Goal: Task Accomplishment & Management: Complete application form

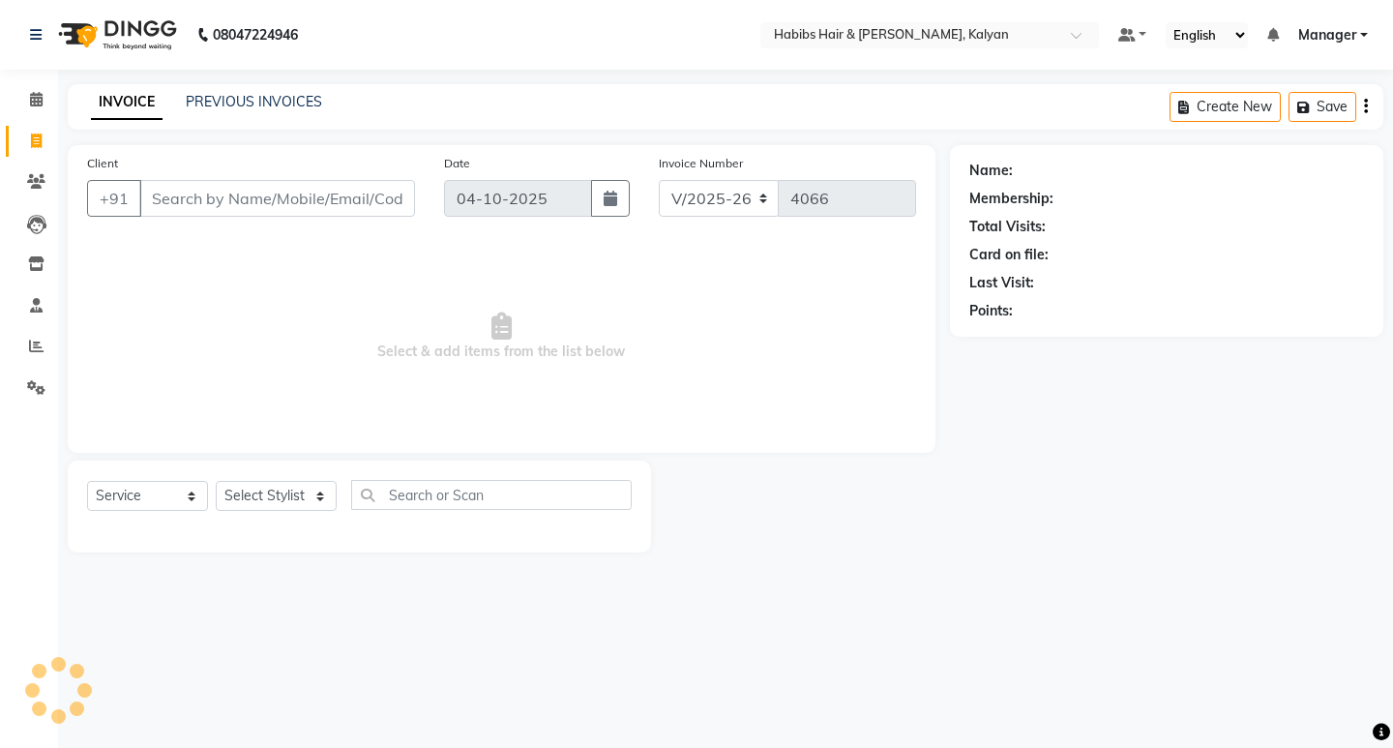
select select "8185"
select select "service"
type input "74******72"
select select "1: Object"
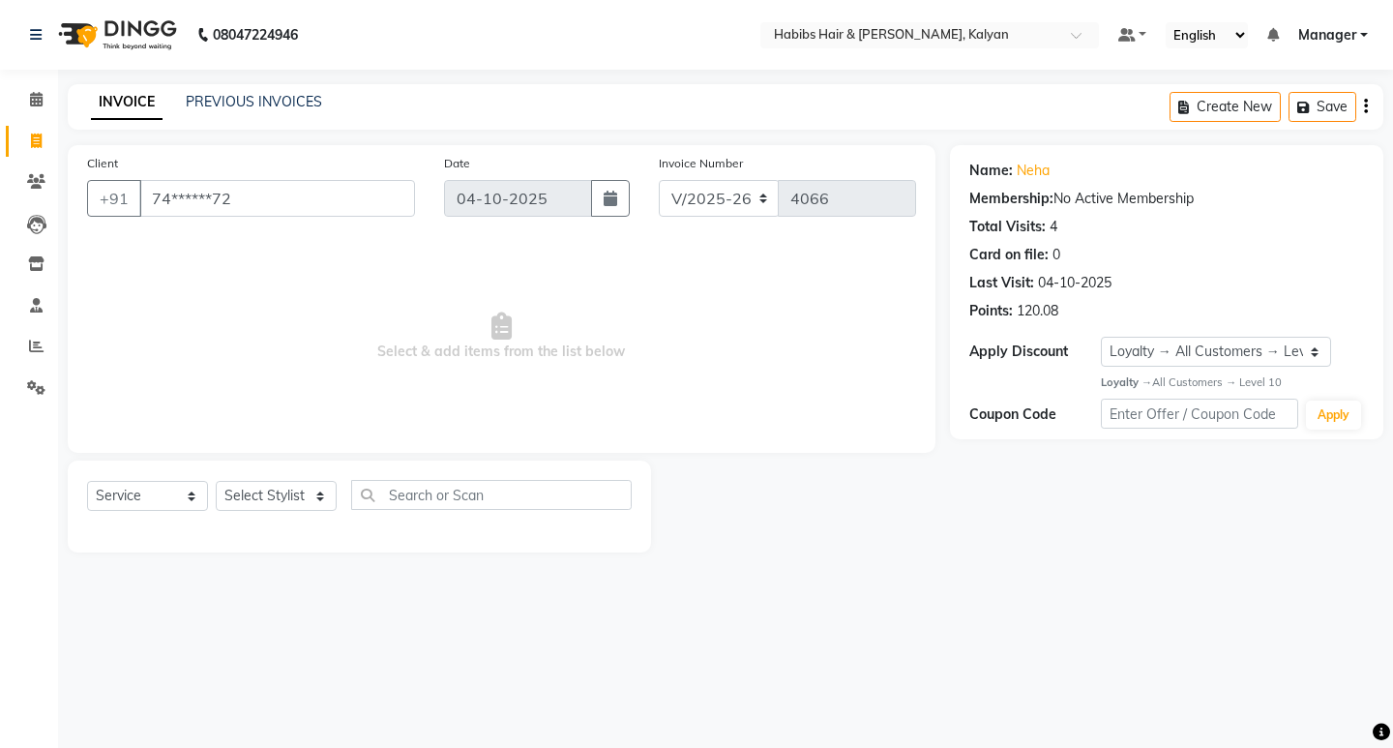
click at [549, 300] on span "Select & add items from the list below" at bounding box center [501, 336] width 829 height 193
click at [268, 502] on select "Select Stylist [PERSON_NAME] Manager [PERSON_NAME] zipre [PERSON_NAME] [PERSON_…" at bounding box center [276, 496] width 121 height 30
click at [295, 491] on select "Select Stylist [PERSON_NAME] Manager [PERSON_NAME] zipre [PERSON_NAME] [PERSON_…" at bounding box center [276, 496] width 121 height 30
select select "80296"
click at [216, 481] on select "Select Stylist [PERSON_NAME] Manager [PERSON_NAME] zipre [PERSON_NAME] [PERSON_…" at bounding box center [276, 496] width 121 height 30
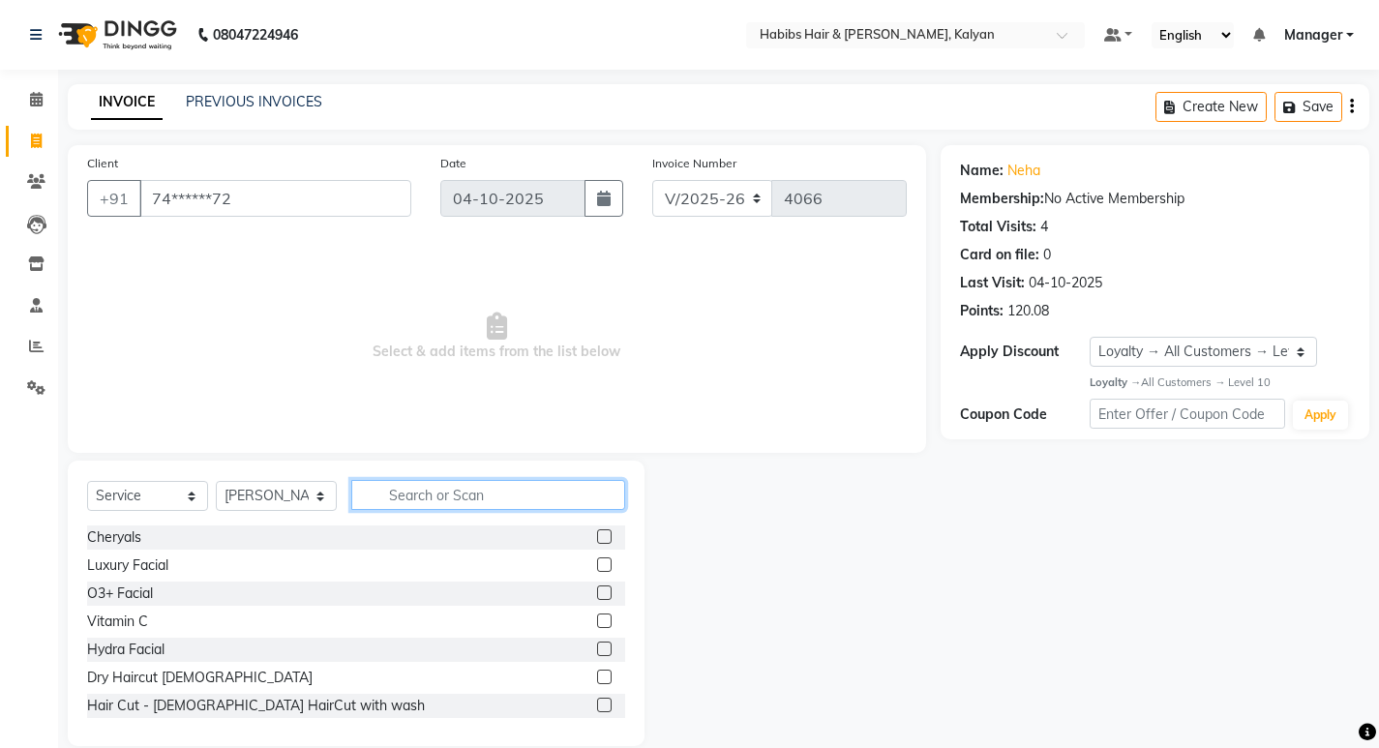
click at [440, 493] on input "text" at bounding box center [488, 495] width 274 height 30
click at [172, 495] on select "Select Service Product Membership Package Voucher Prepaid Gift Card" at bounding box center [147, 496] width 121 height 30
select select "package"
click at [87, 481] on select "Select Service Product Membership Package Voucher Prepaid Gift Card" at bounding box center [147, 496] width 121 height 30
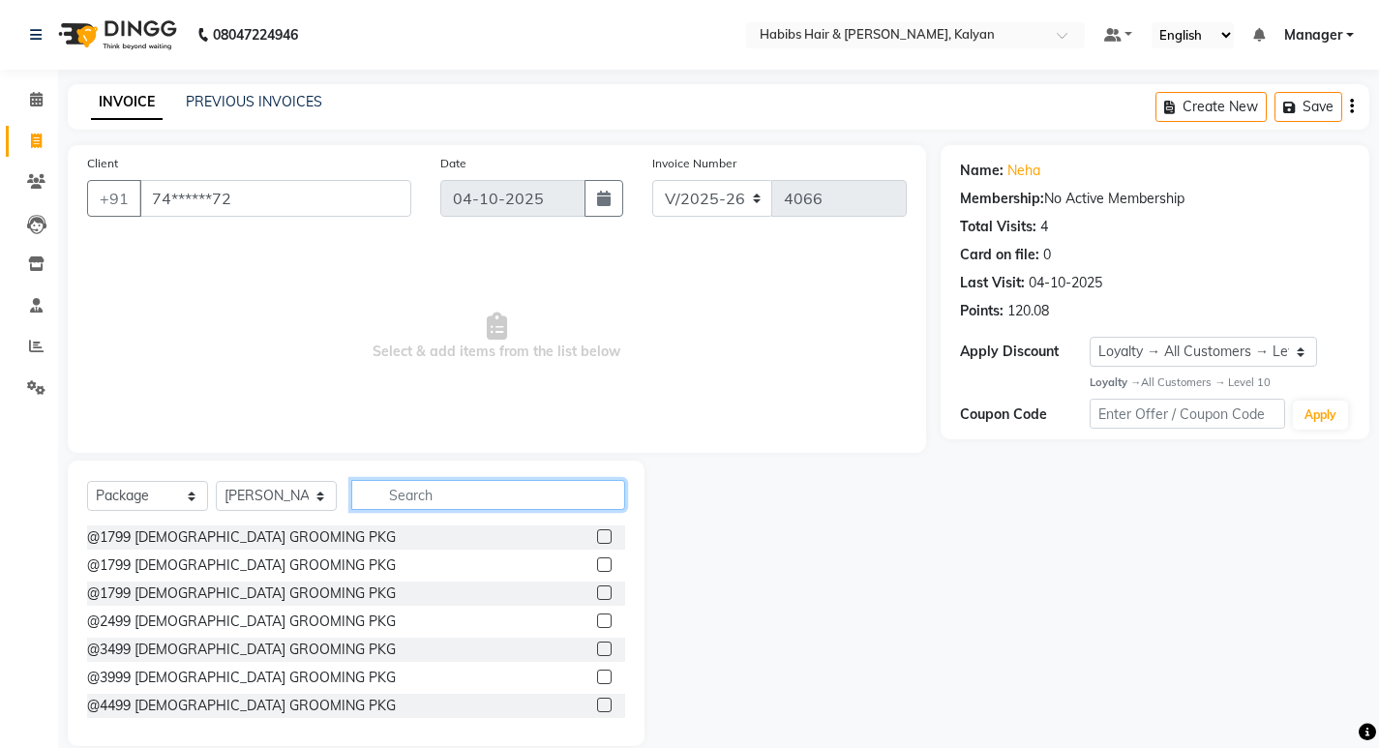
click at [396, 486] on input "text" at bounding box center [488, 495] width 274 height 30
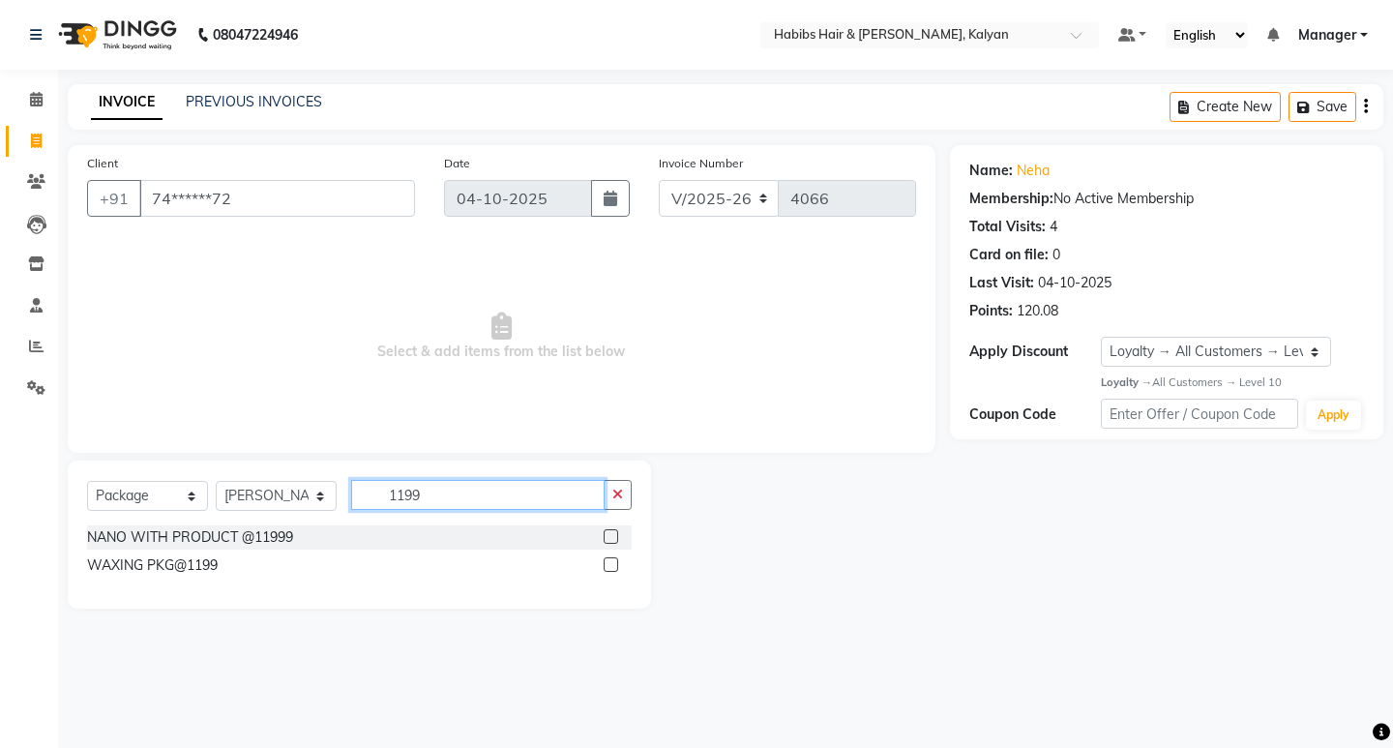
type input "1199"
click at [609, 570] on label at bounding box center [611, 564] width 15 height 15
click at [609, 570] on input "checkbox" at bounding box center [610, 565] width 13 height 13
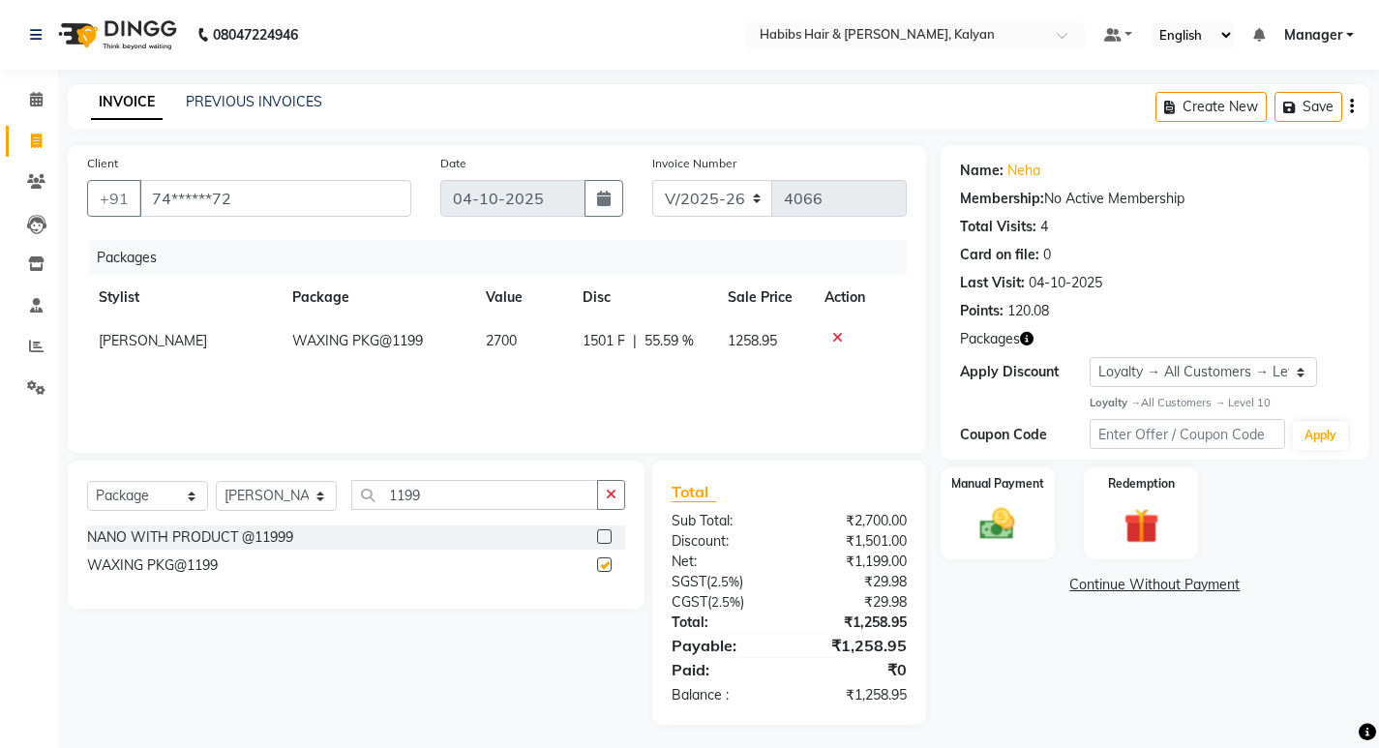
checkbox input "false"
click at [840, 337] on icon at bounding box center [837, 338] width 11 height 14
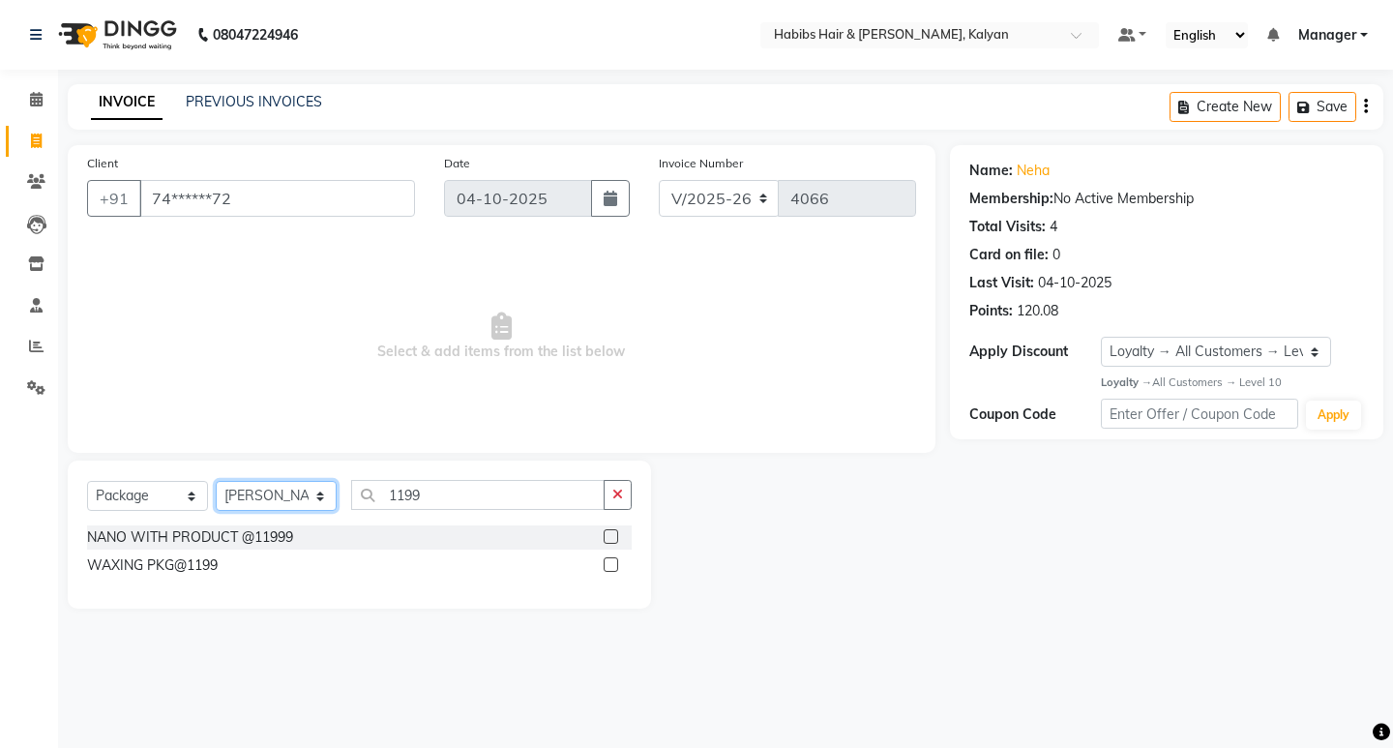
click at [269, 497] on select "Select Stylist [PERSON_NAME] Manager [PERSON_NAME] zipre [PERSON_NAME] [PERSON_…" at bounding box center [276, 496] width 121 height 30
select select "81824"
click at [216, 481] on select "Select Stylist [PERSON_NAME] Manager [PERSON_NAME] zipre [PERSON_NAME] [PERSON_…" at bounding box center [276, 496] width 121 height 30
click at [622, 486] on button "button" at bounding box center [618, 495] width 28 height 30
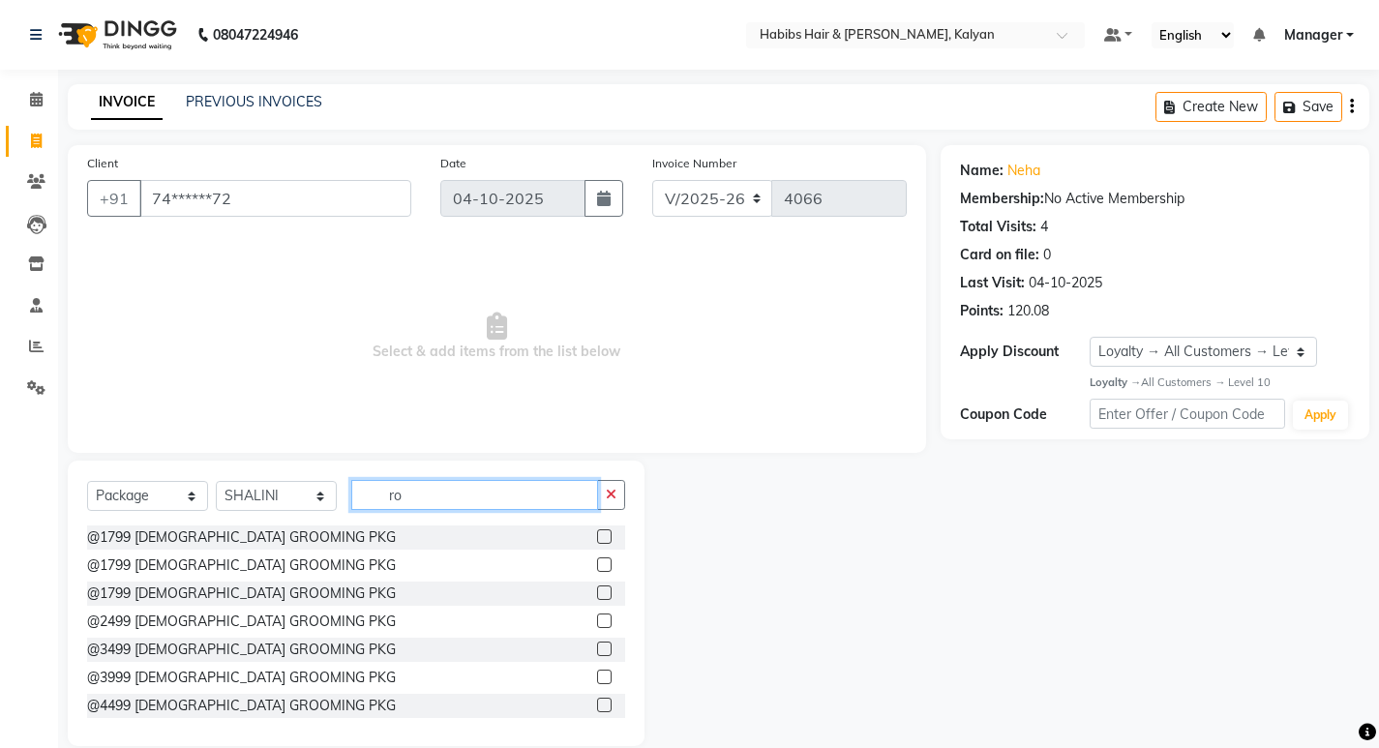
type input "r"
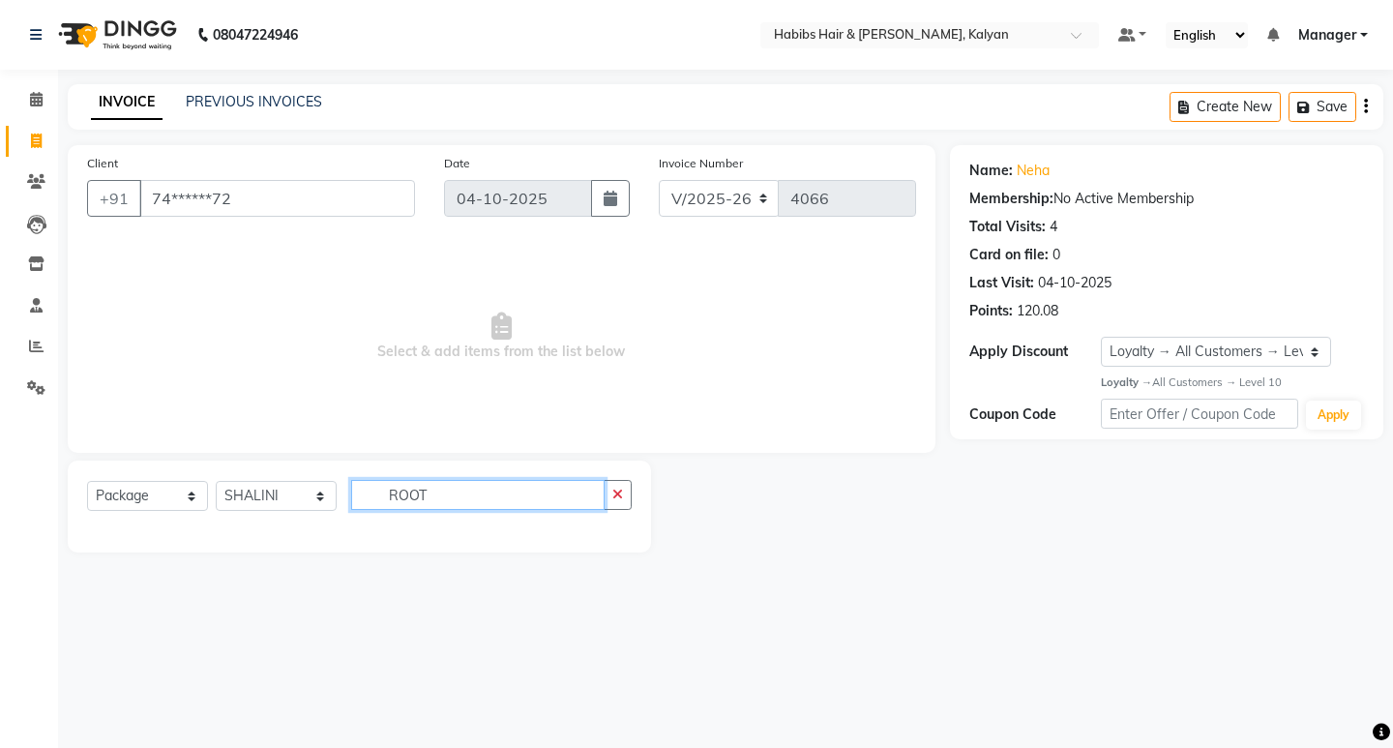
type input "ROOT"
click at [155, 494] on select "Select Service Product Membership Package Voucher Prepaid Gift Card" at bounding box center [147, 496] width 121 height 30
select select "service"
click at [87, 481] on select "Select Service Product Membership Package Voucher Prepaid Gift Card" at bounding box center [147, 496] width 121 height 30
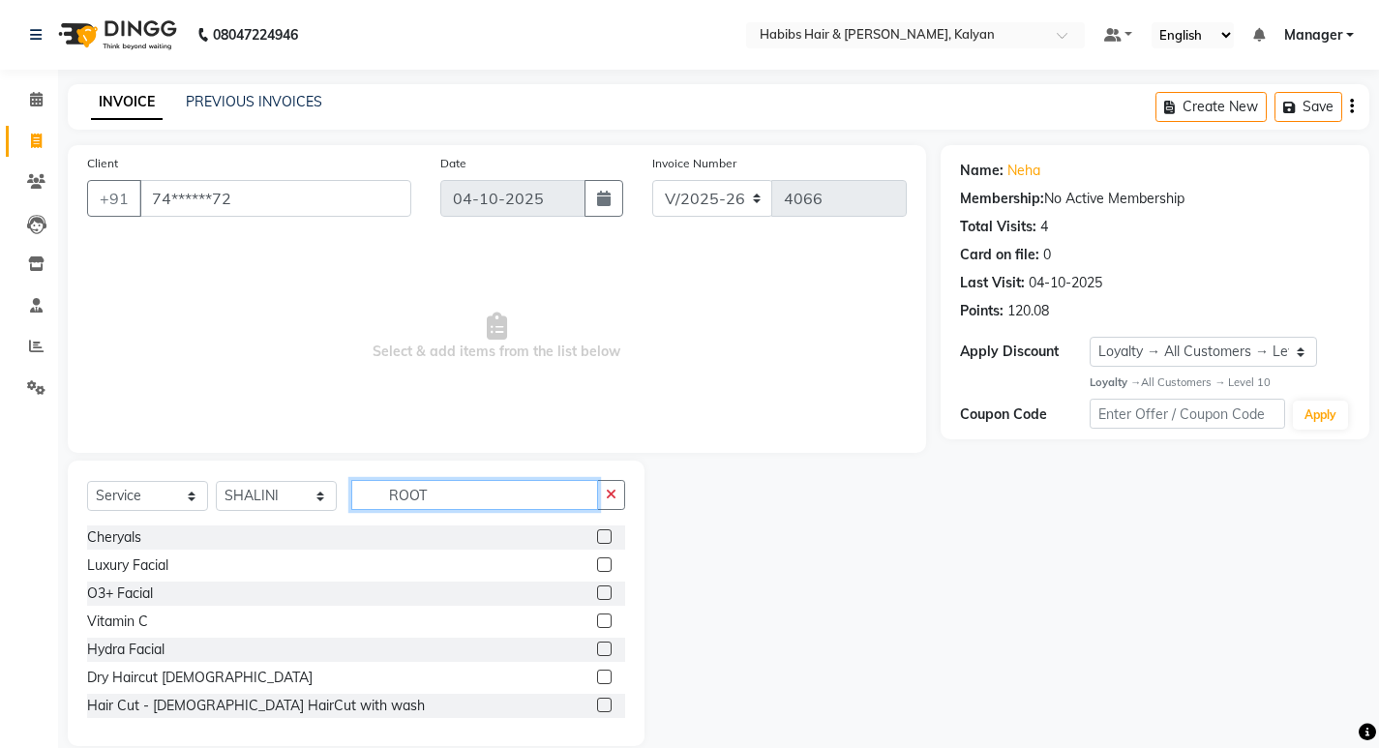
click at [468, 505] on input "ROOT" at bounding box center [474, 495] width 247 height 30
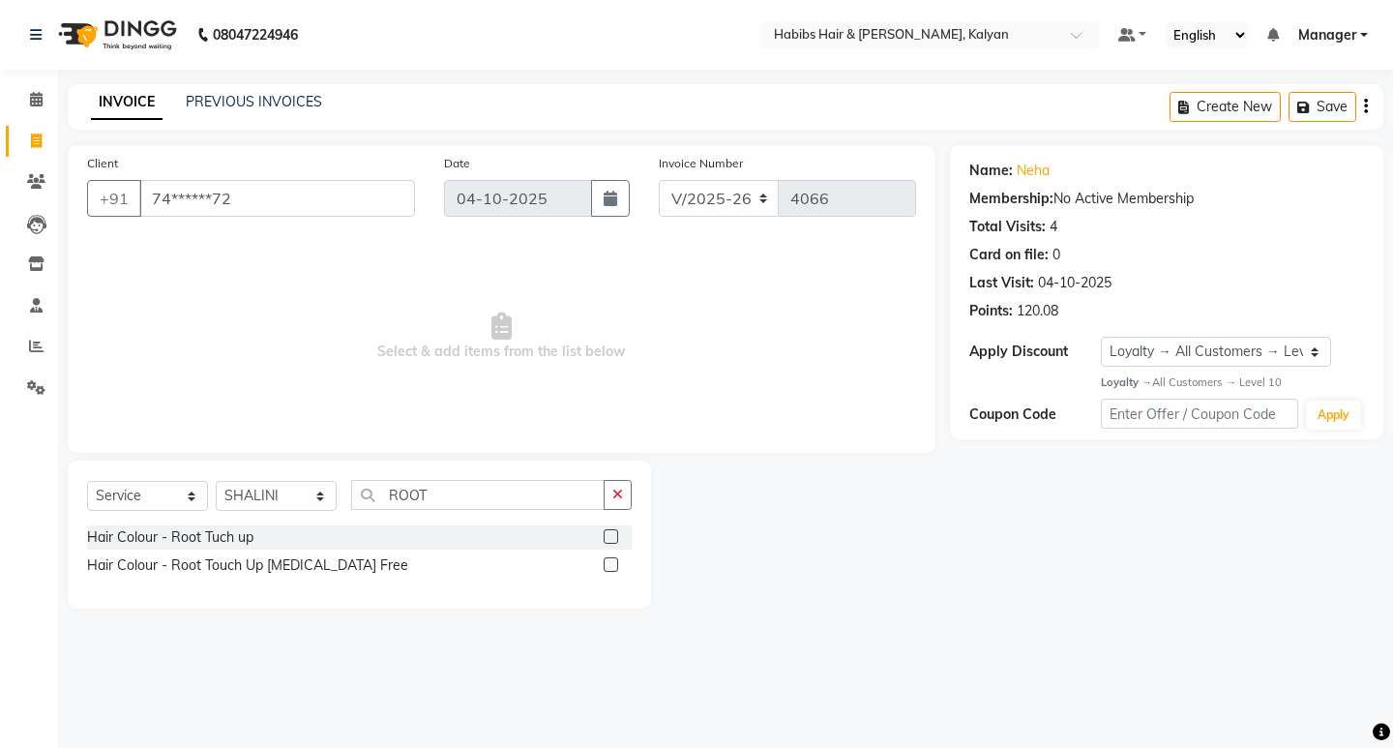
click at [611, 564] on label at bounding box center [611, 564] width 15 height 15
click at [611, 564] on input "checkbox" at bounding box center [610, 565] width 13 height 13
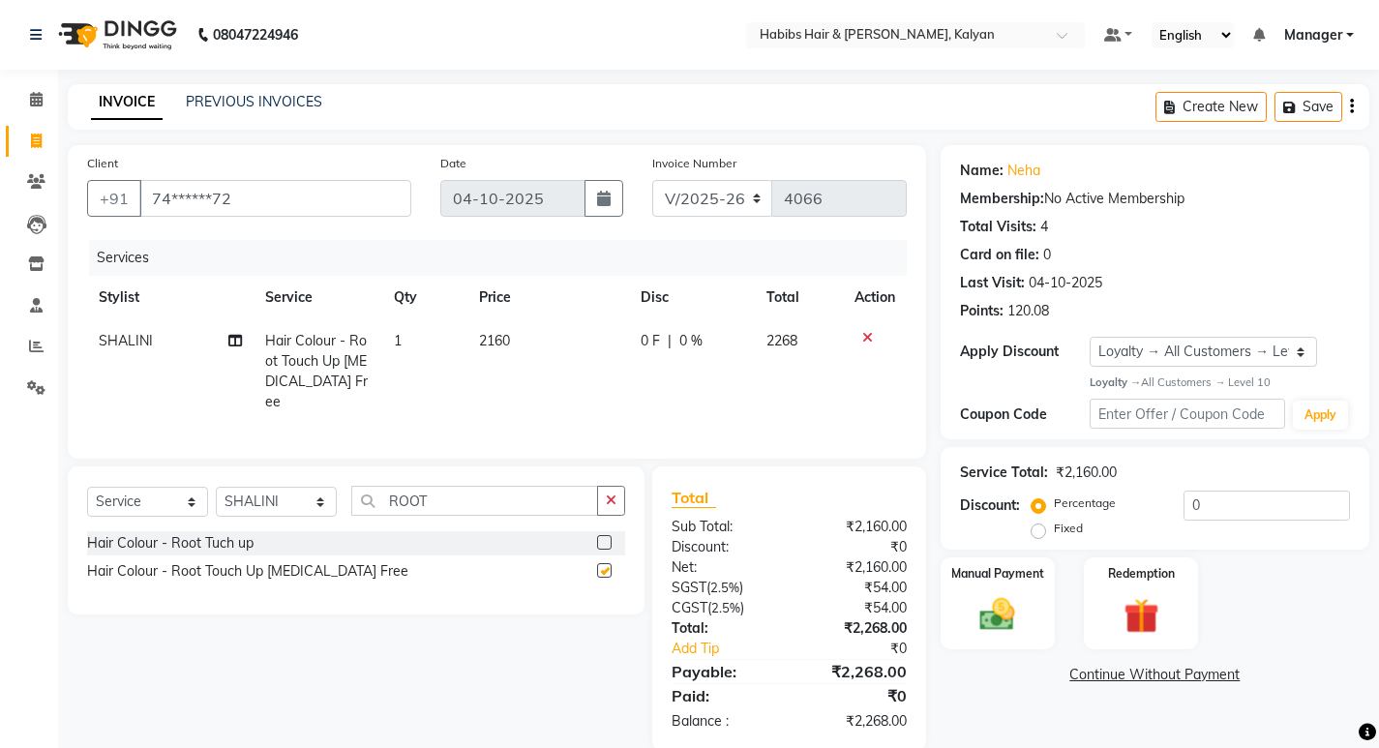
checkbox input "false"
click at [577, 343] on td "2160" at bounding box center [548, 371] width 162 height 104
select select "81824"
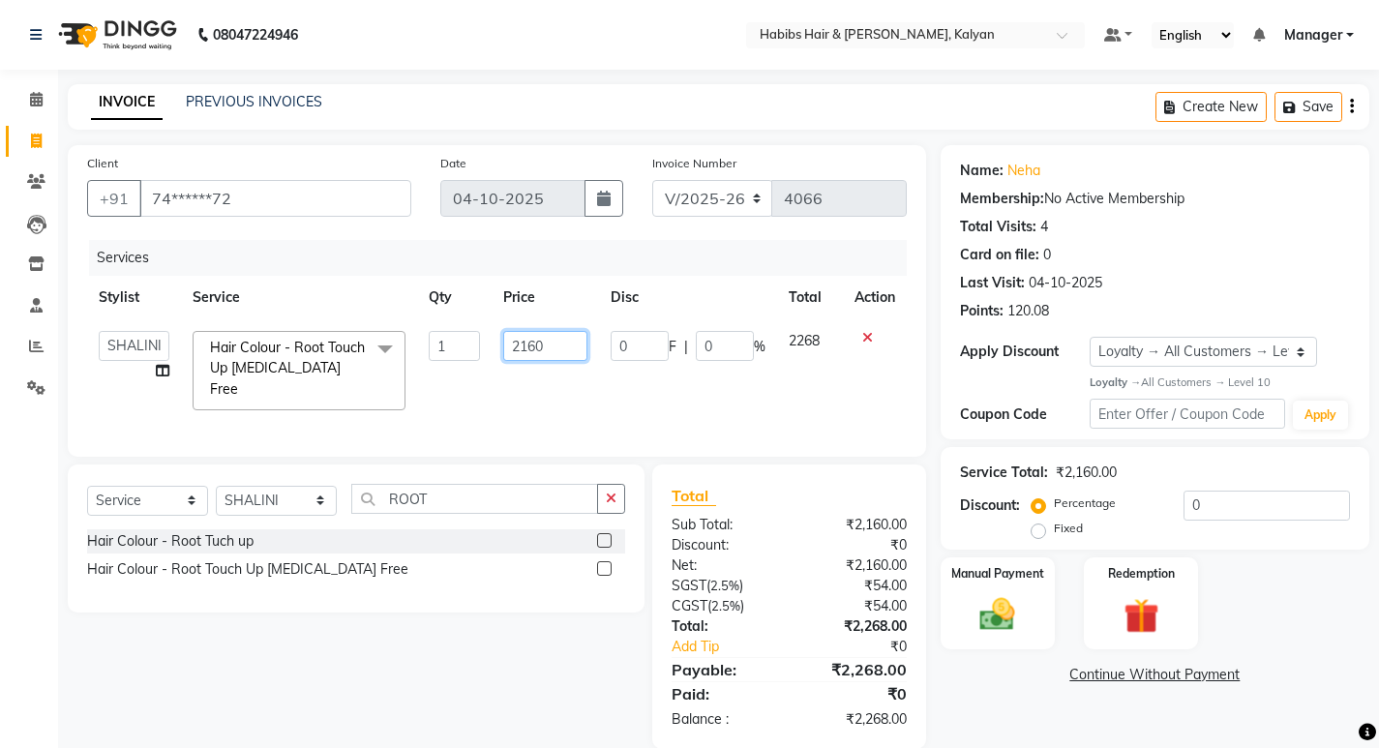
click at [577, 343] on input "2160" at bounding box center [545, 346] width 84 height 30
type input "1599"
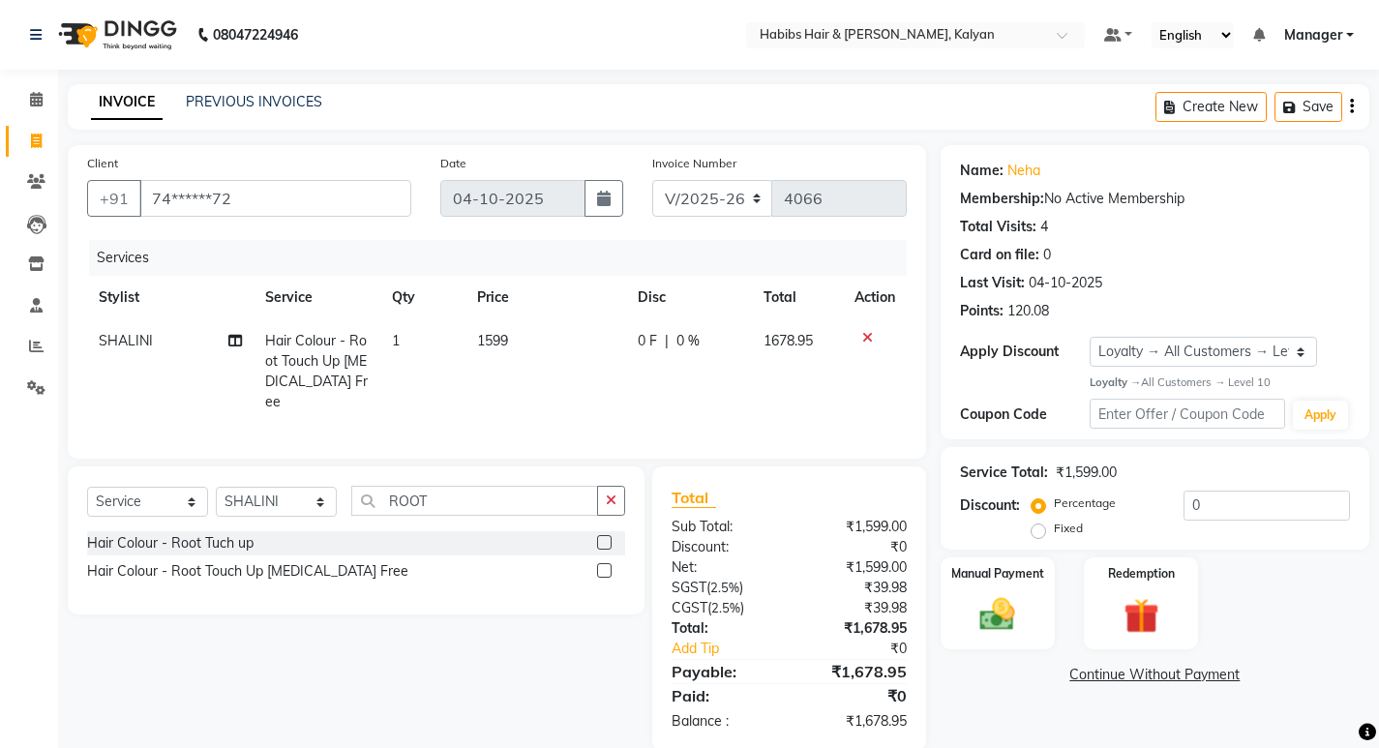
click at [1294, 236] on div "Total Visits: 4" at bounding box center [1155, 227] width 390 height 20
click at [1353, 106] on icon "button" at bounding box center [1352, 106] width 4 height 1
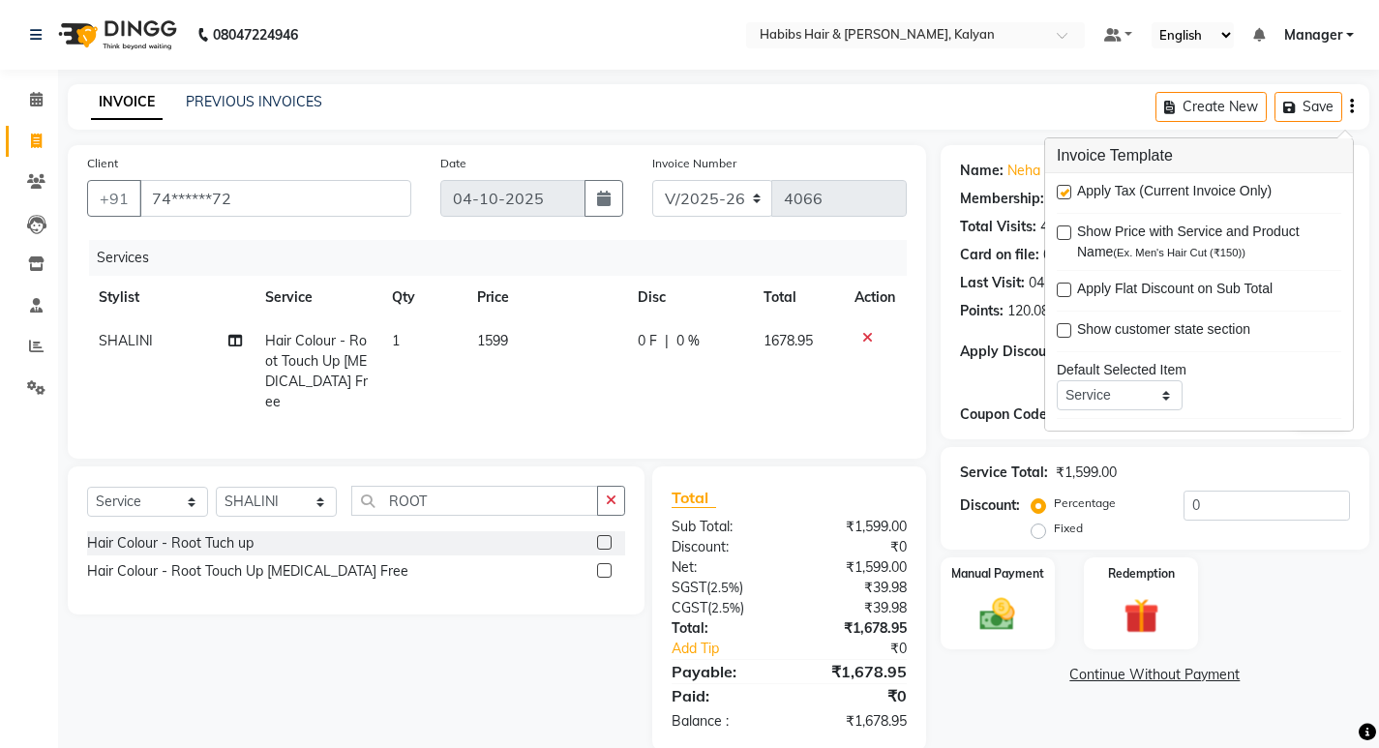
click at [1065, 191] on label at bounding box center [1063, 192] width 15 height 15
click at [1065, 191] on input "checkbox" at bounding box center [1062, 193] width 13 height 13
checkbox input "false"
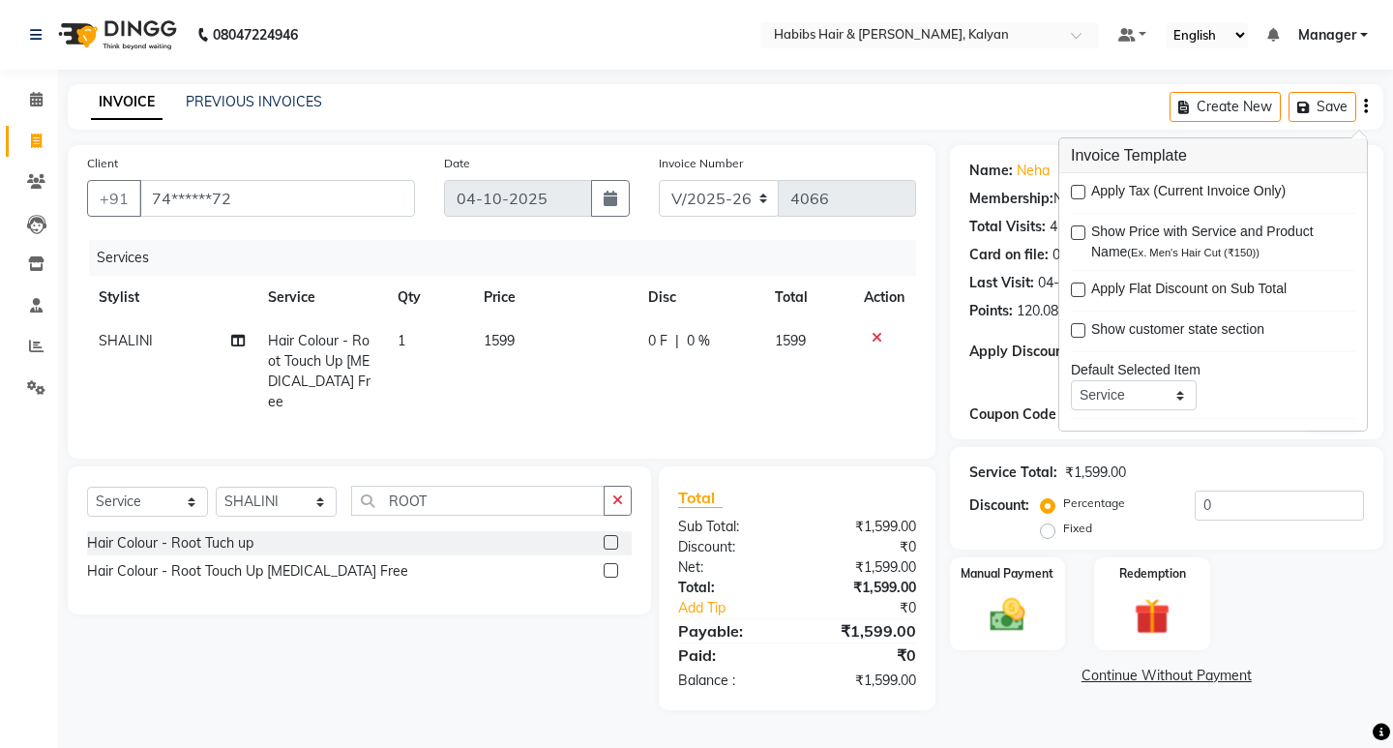
click at [879, 367] on td at bounding box center [884, 371] width 64 height 104
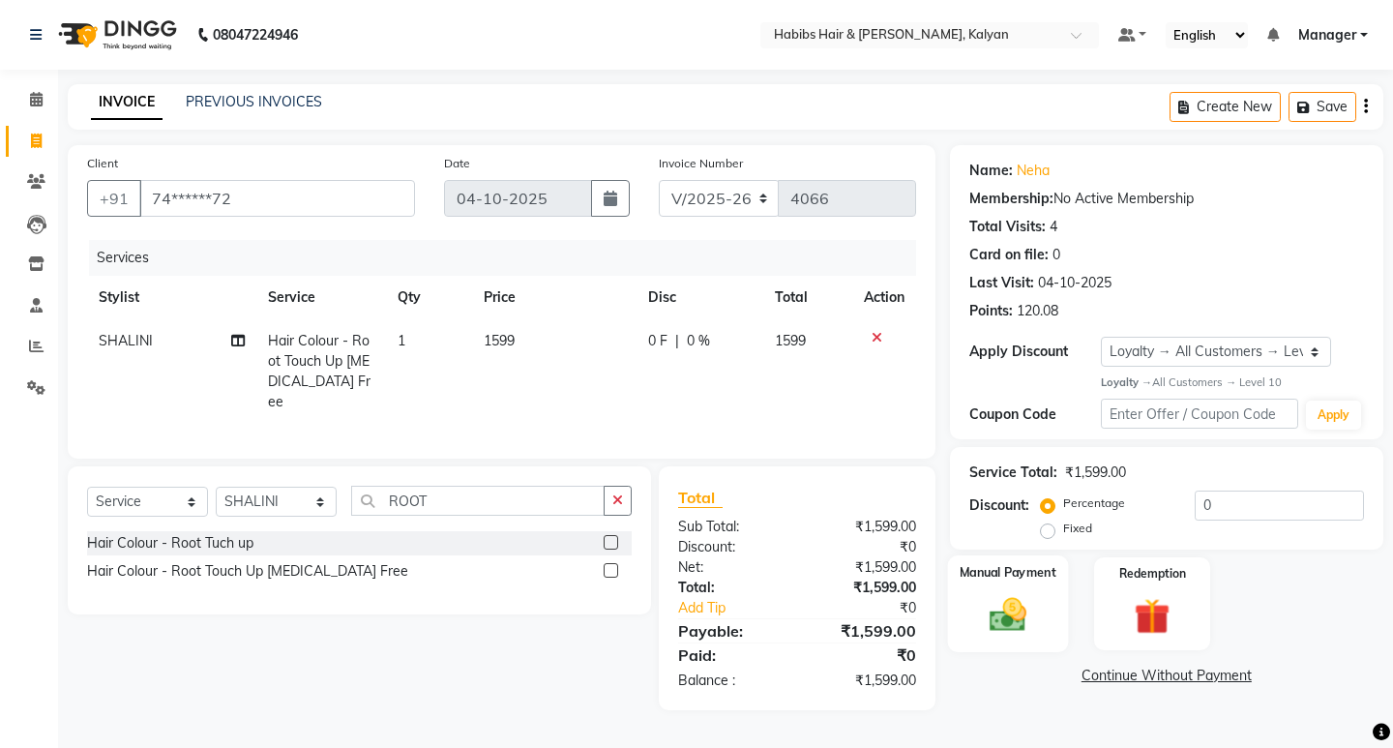
click at [993, 622] on img at bounding box center [1007, 615] width 60 height 43
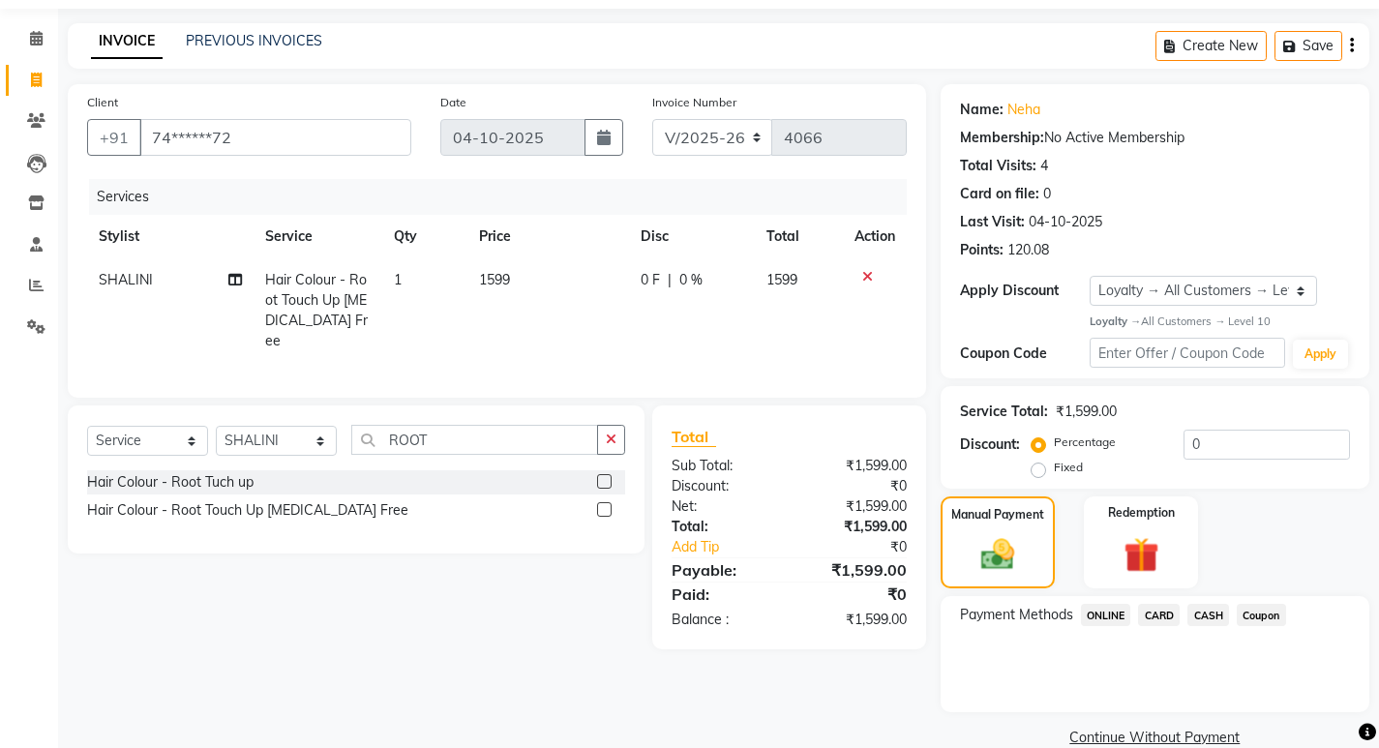
scroll to position [94, 0]
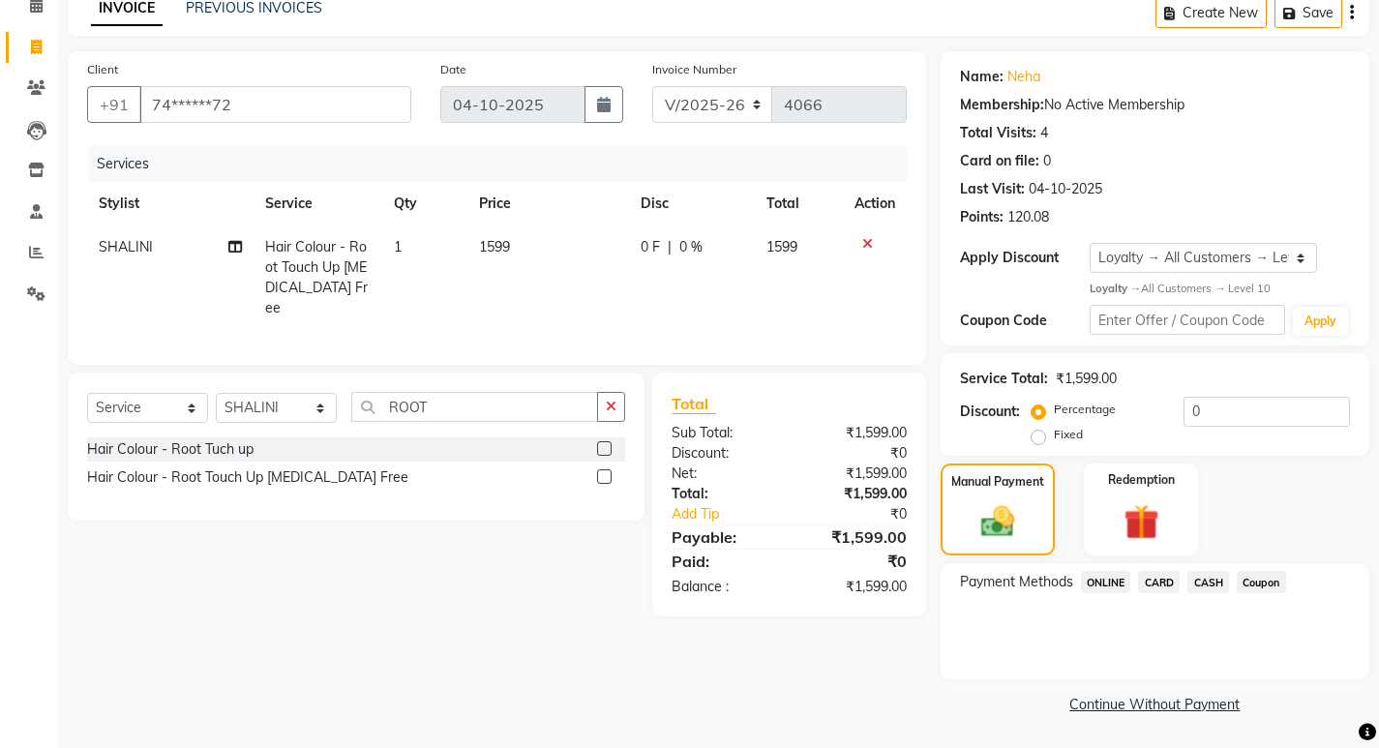
click at [1105, 580] on span "ONLINE" at bounding box center [1106, 582] width 50 height 22
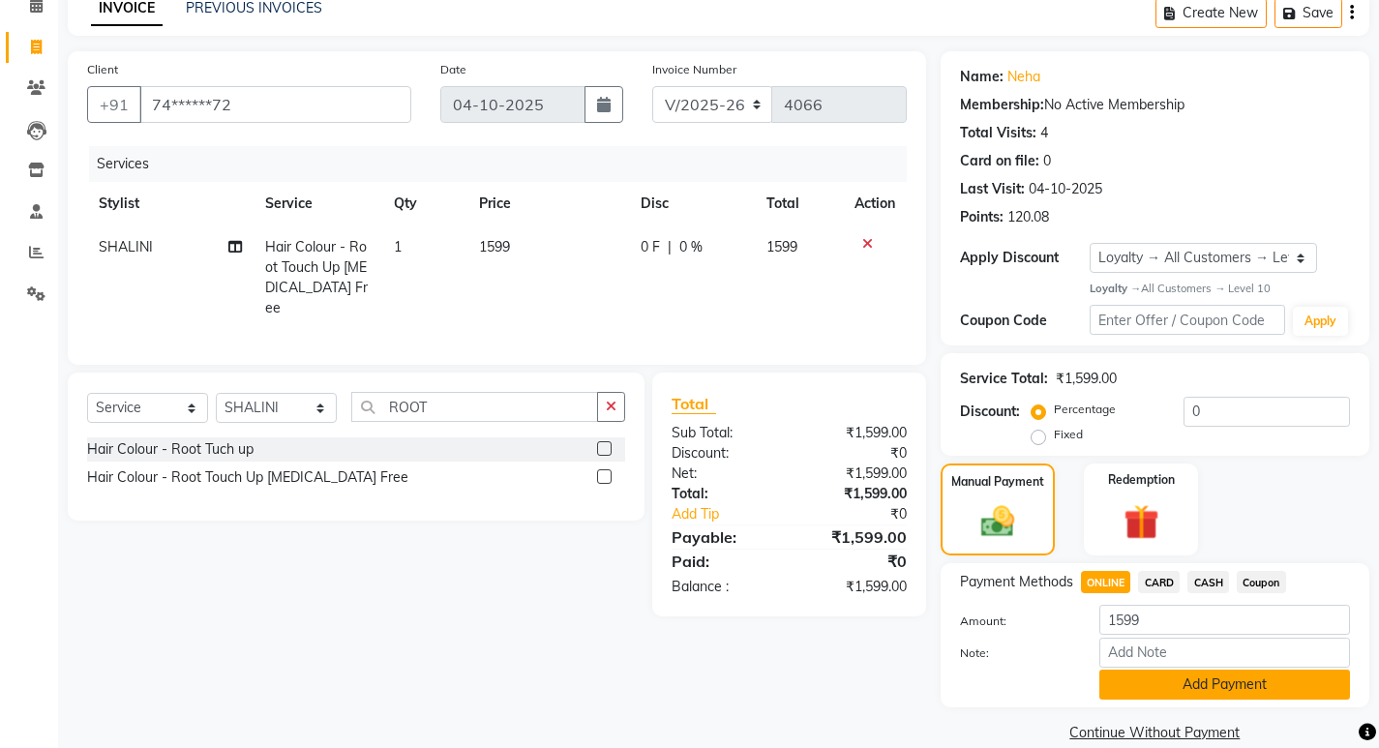
click at [1161, 680] on button "Add Payment" at bounding box center [1224, 684] width 251 height 30
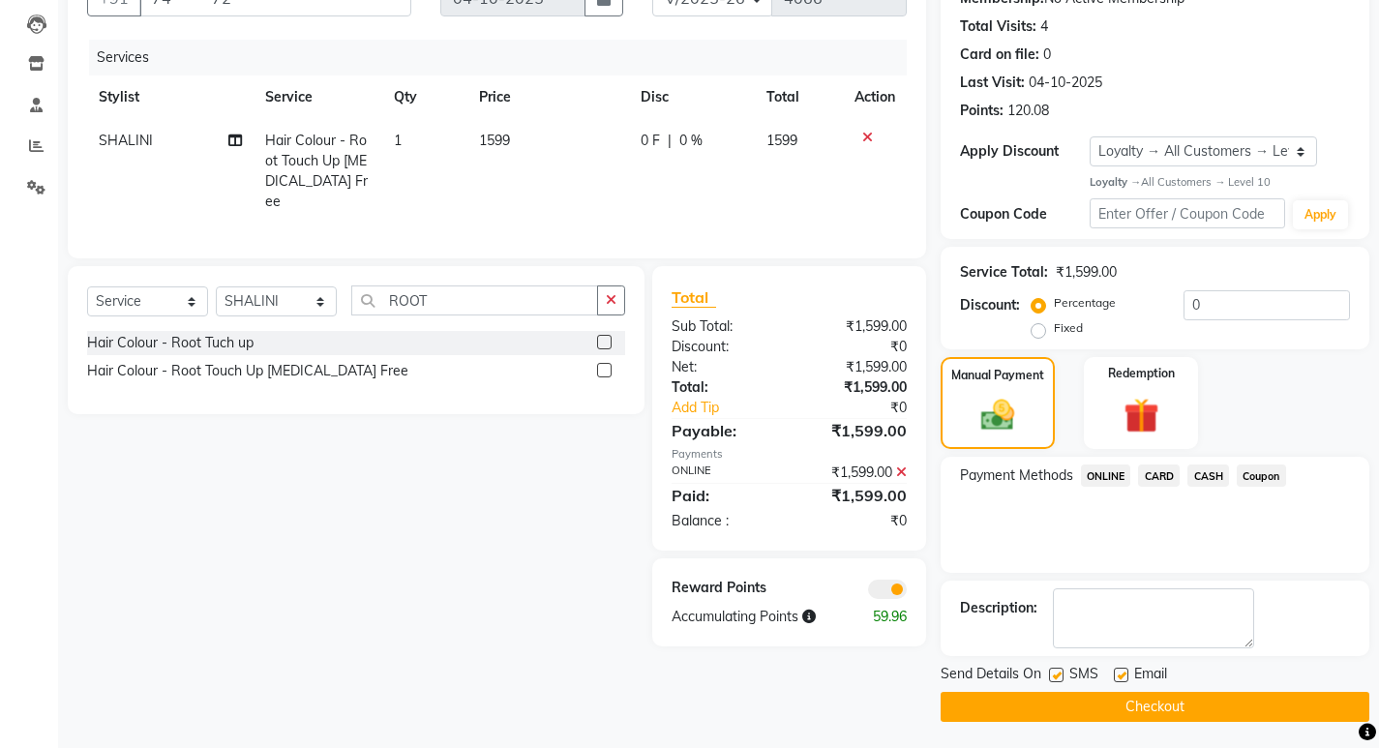
scroll to position [203, 0]
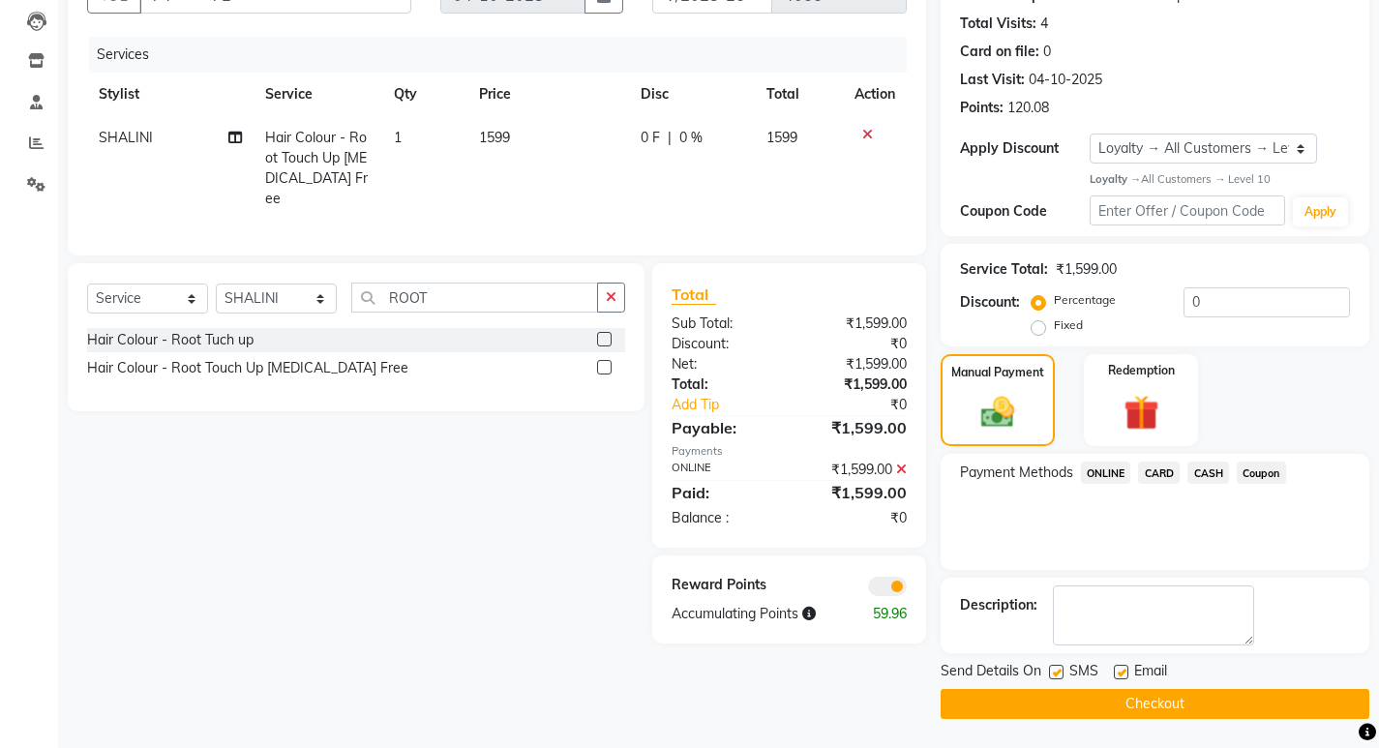
drag, startPoint x: 1167, startPoint y: 694, endPoint x: 736, endPoint y: 331, distance: 563.0
click at [1165, 694] on button "Checkout" at bounding box center [1154, 704] width 429 height 30
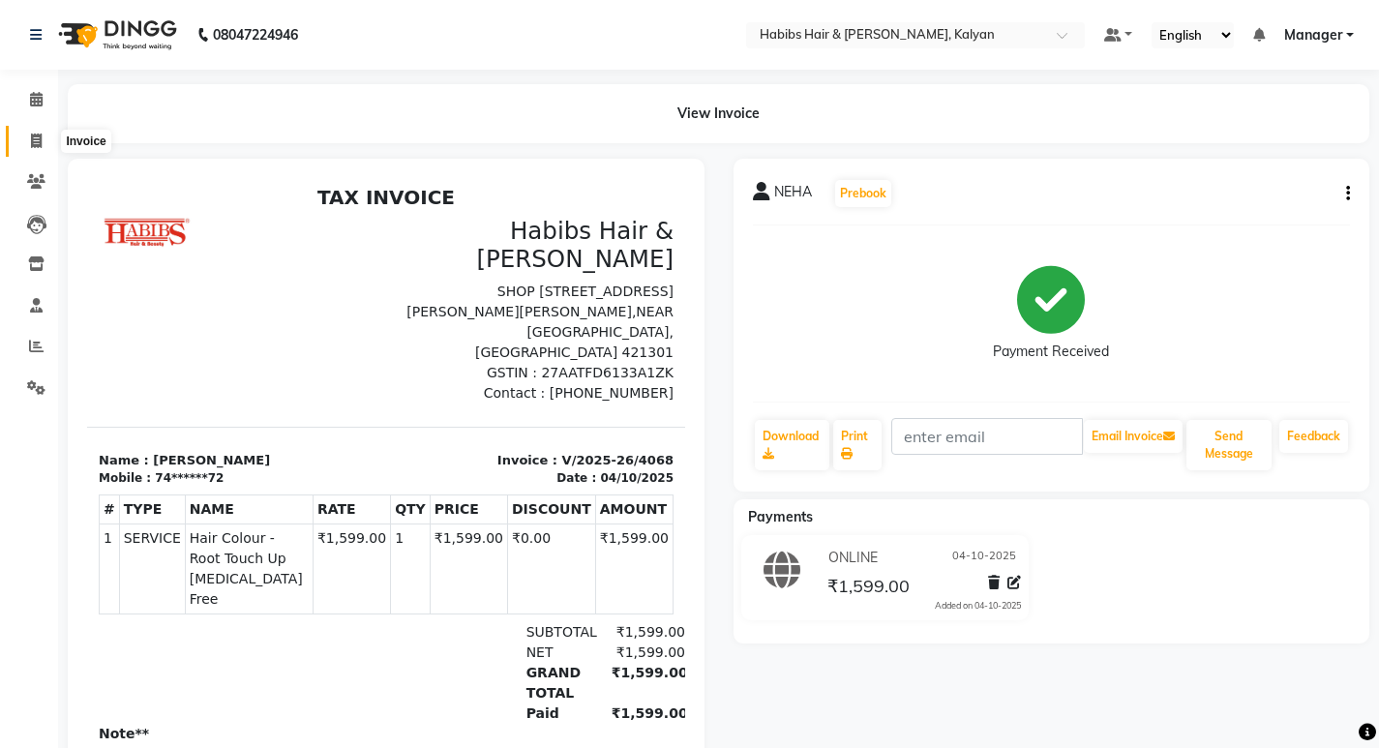
click at [46, 139] on span at bounding box center [36, 142] width 34 height 22
select select "8185"
select select "service"
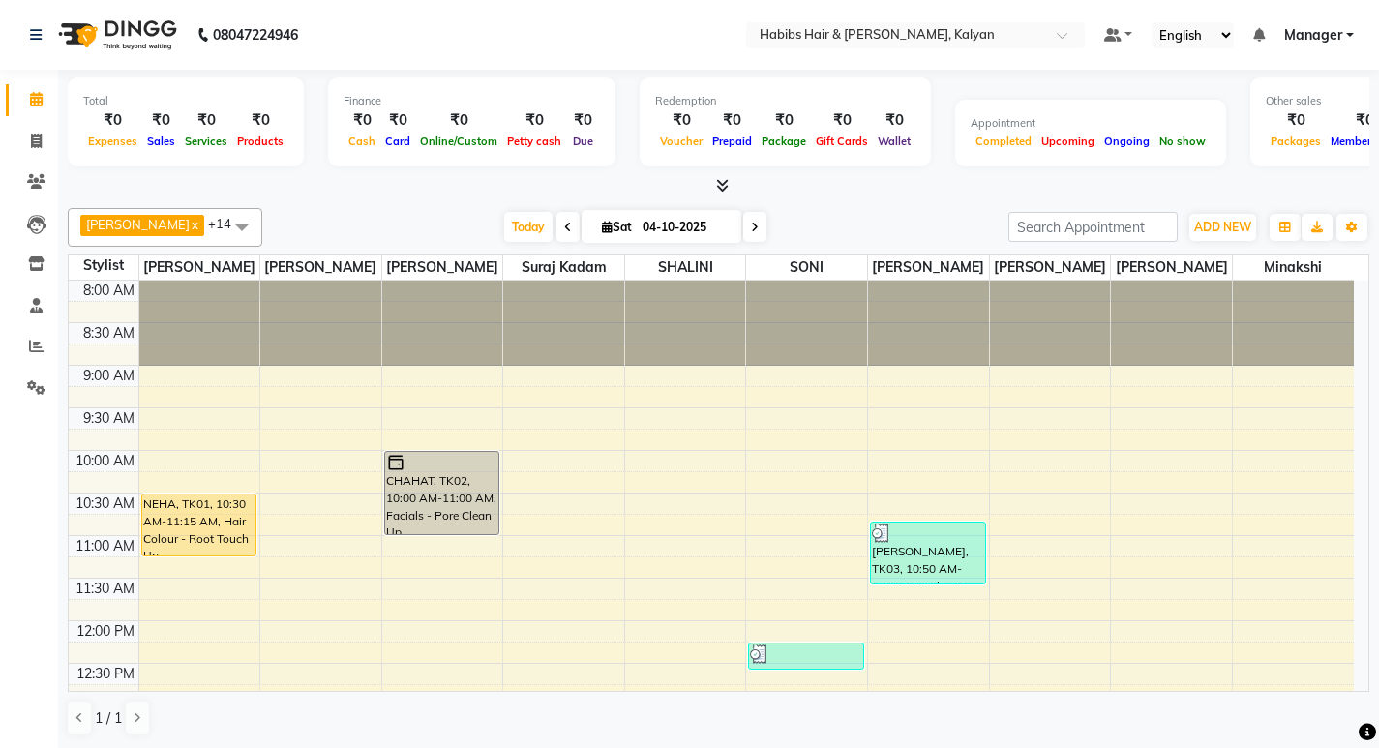
click at [42, 124] on li "Invoice" at bounding box center [29, 142] width 58 height 42
click at [26, 143] on span at bounding box center [36, 142] width 34 height 22
select select "8185"
select select "service"
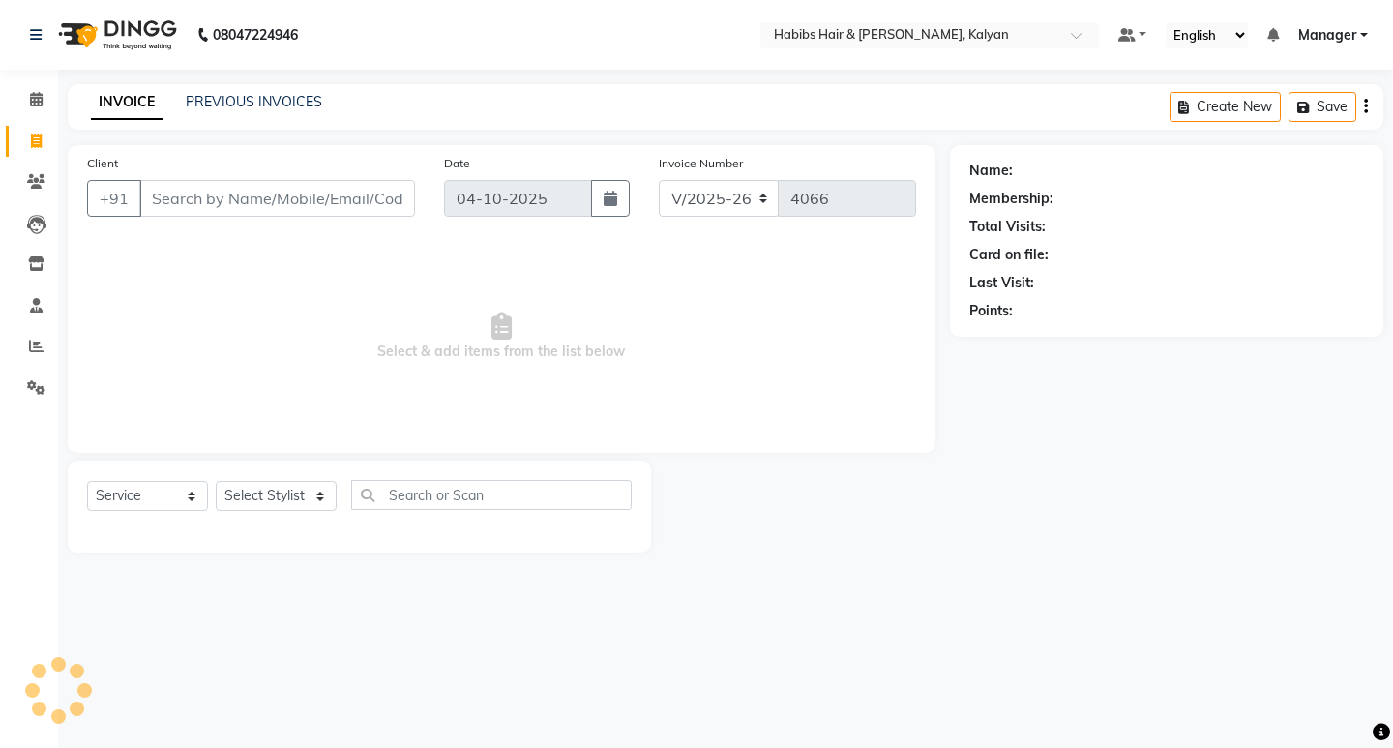
click at [267, 199] on input "Client" at bounding box center [277, 198] width 276 height 37
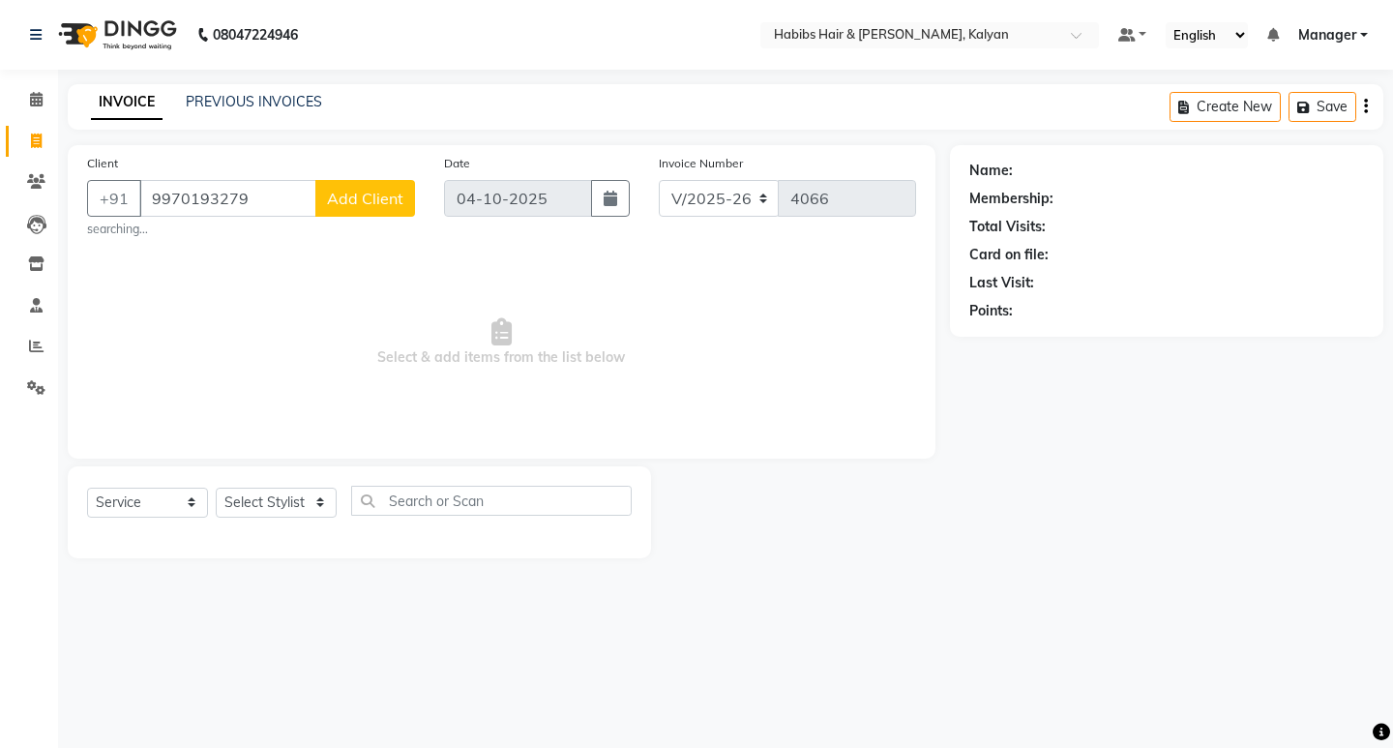
type input "9970193279"
click at [344, 207] on span "Add Client" at bounding box center [365, 198] width 76 height 19
select select "22"
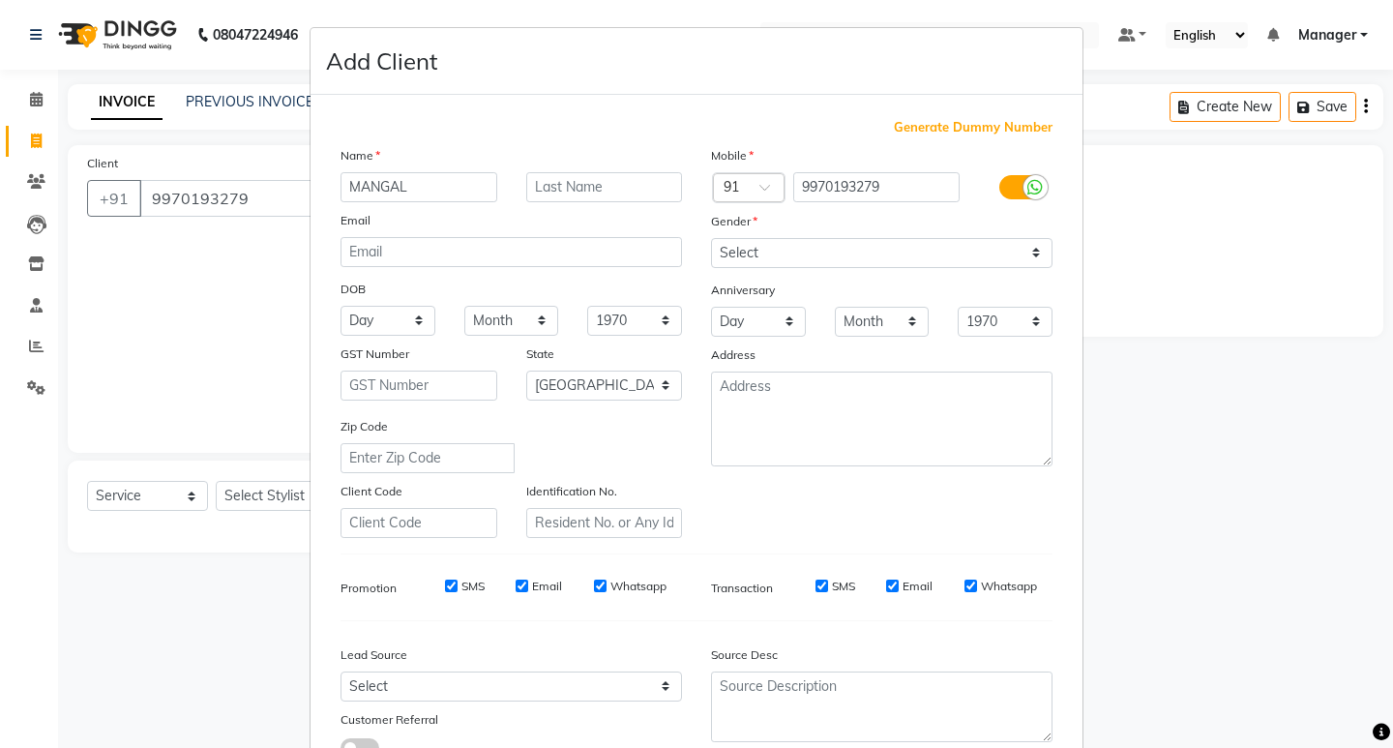
type input "MANGAL"
click at [833, 245] on select "Select Male Female Other Prefer Not To Say" at bounding box center [882, 253] width 342 height 30
select select "female"
click at [711, 238] on select "Select Male Female Other Prefer Not To Say" at bounding box center [882, 253] width 342 height 30
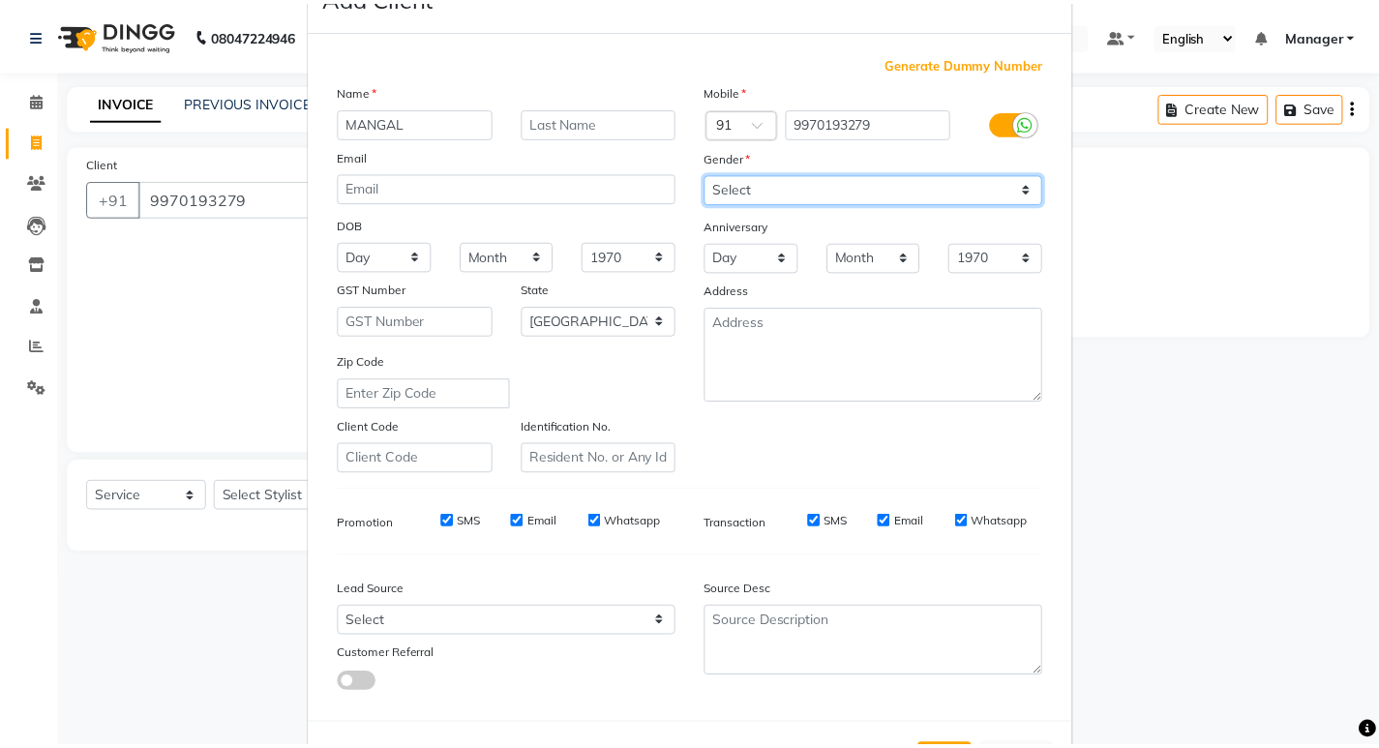
scroll to position [145, 0]
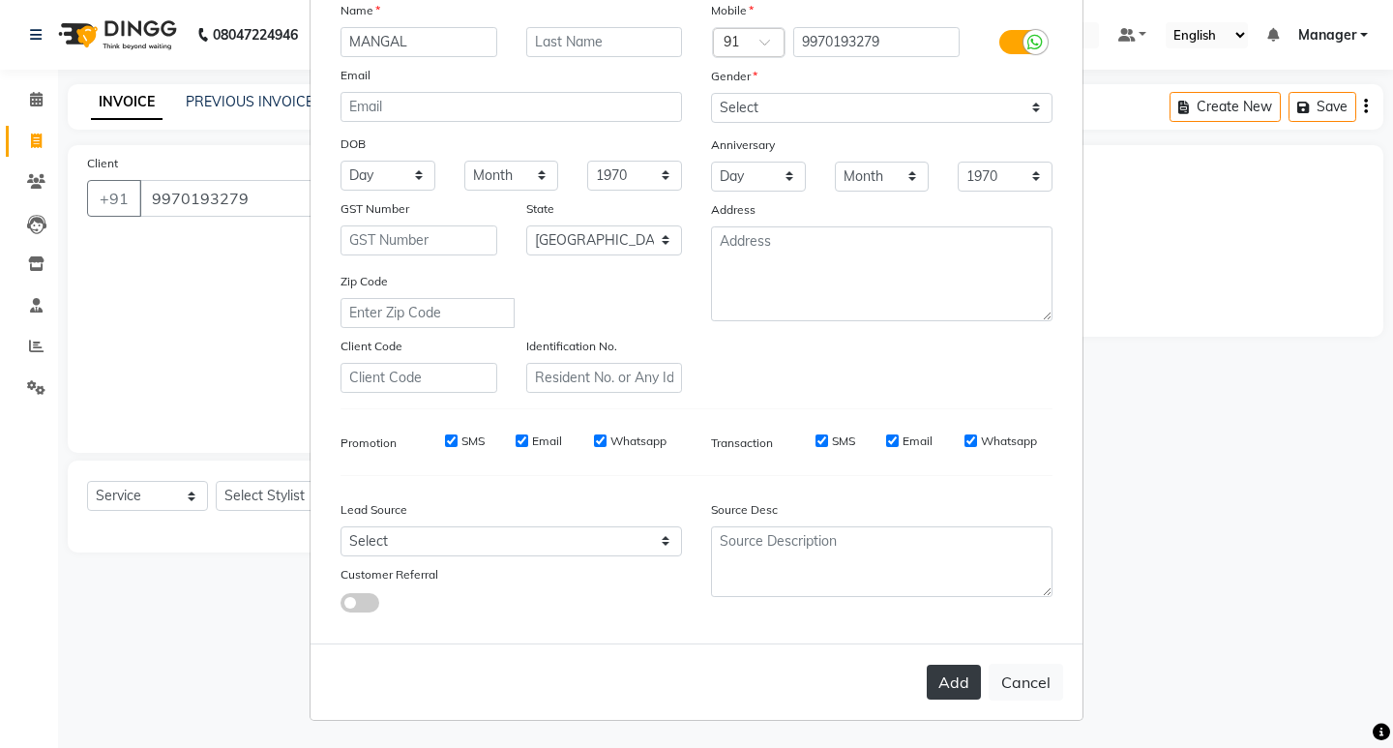
click at [931, 673] on button "Add" at bounding box center [954, 682] width 54 height 35
type input "99******79"
select select
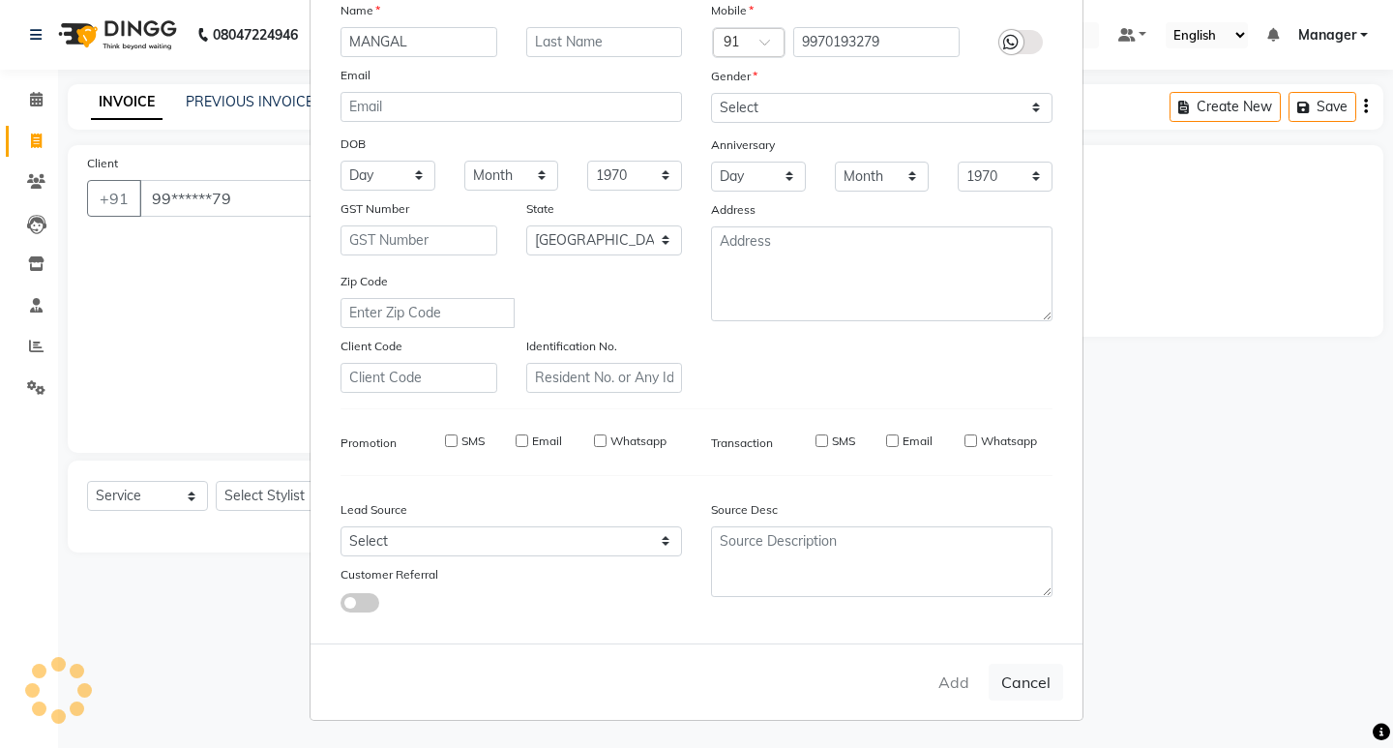
select select "null"
select select
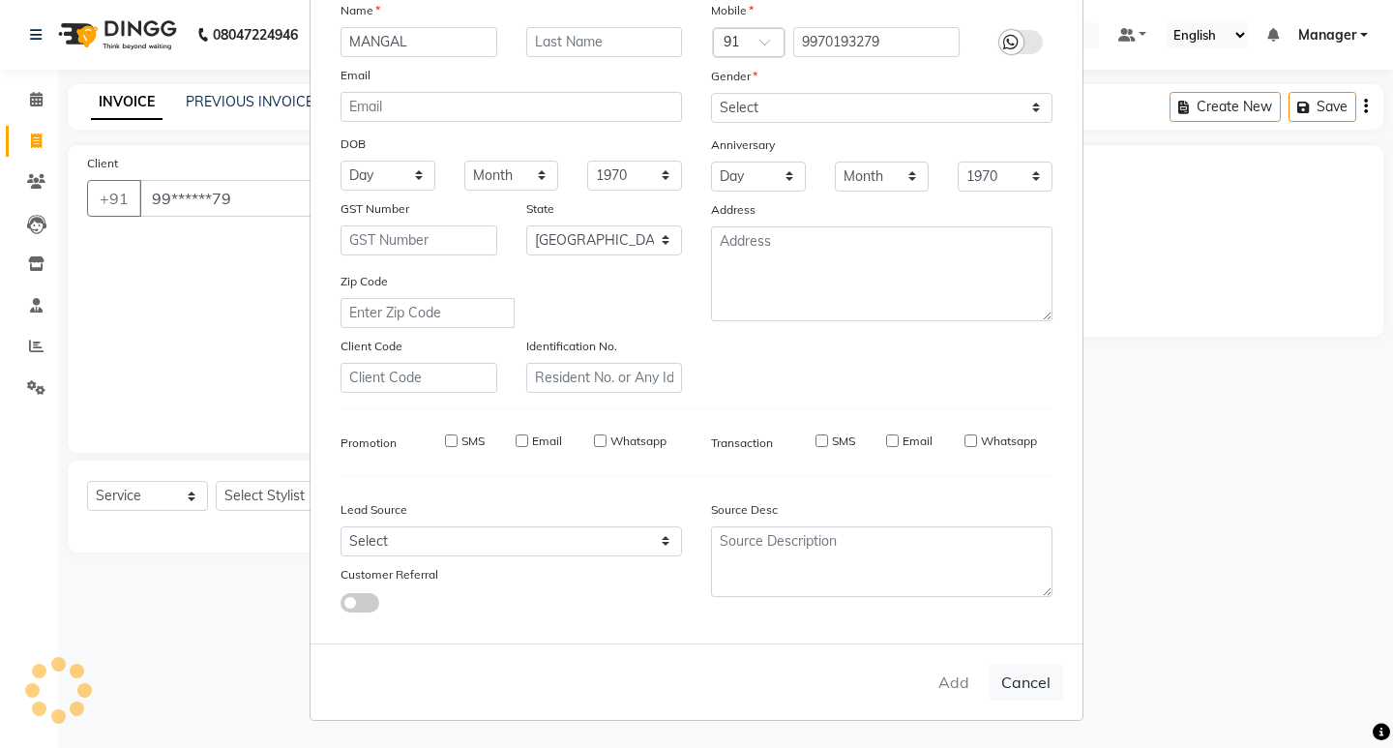
checkbox input "false"
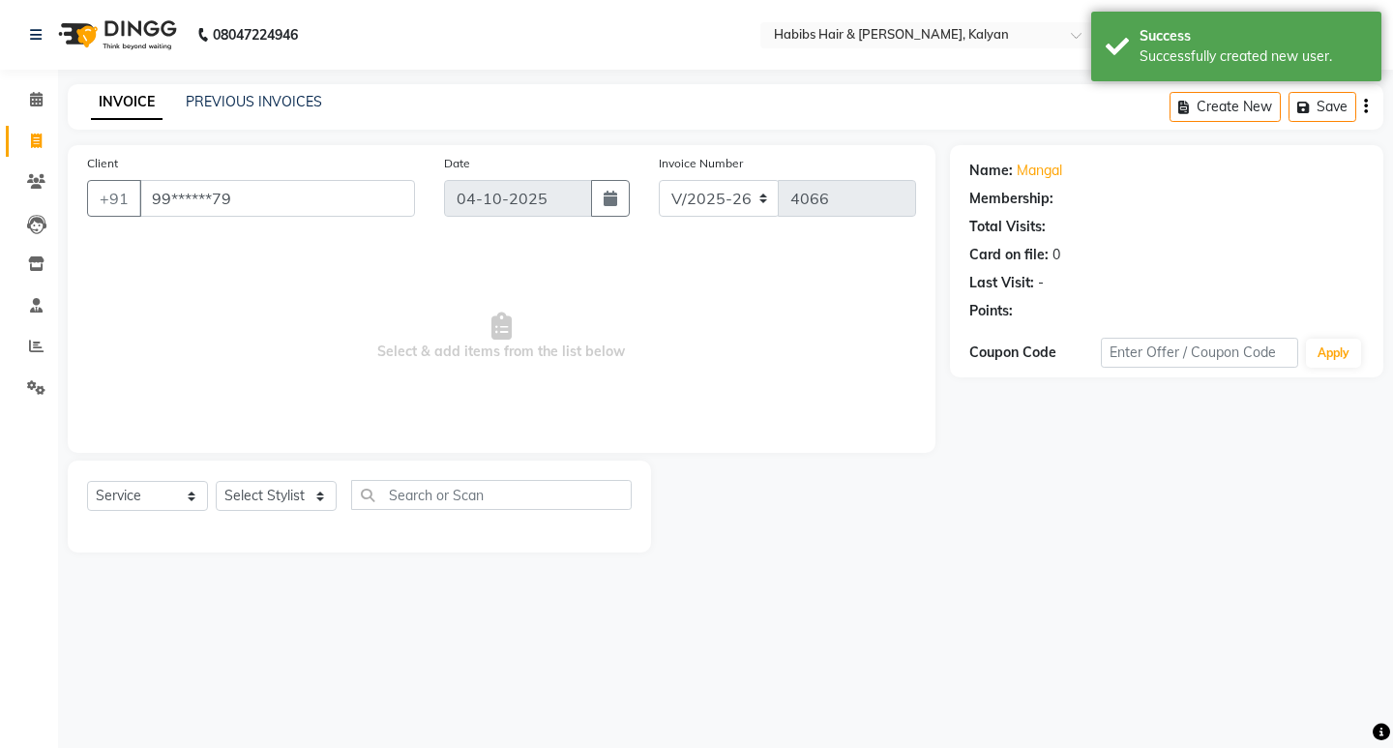
select select "1: Object"
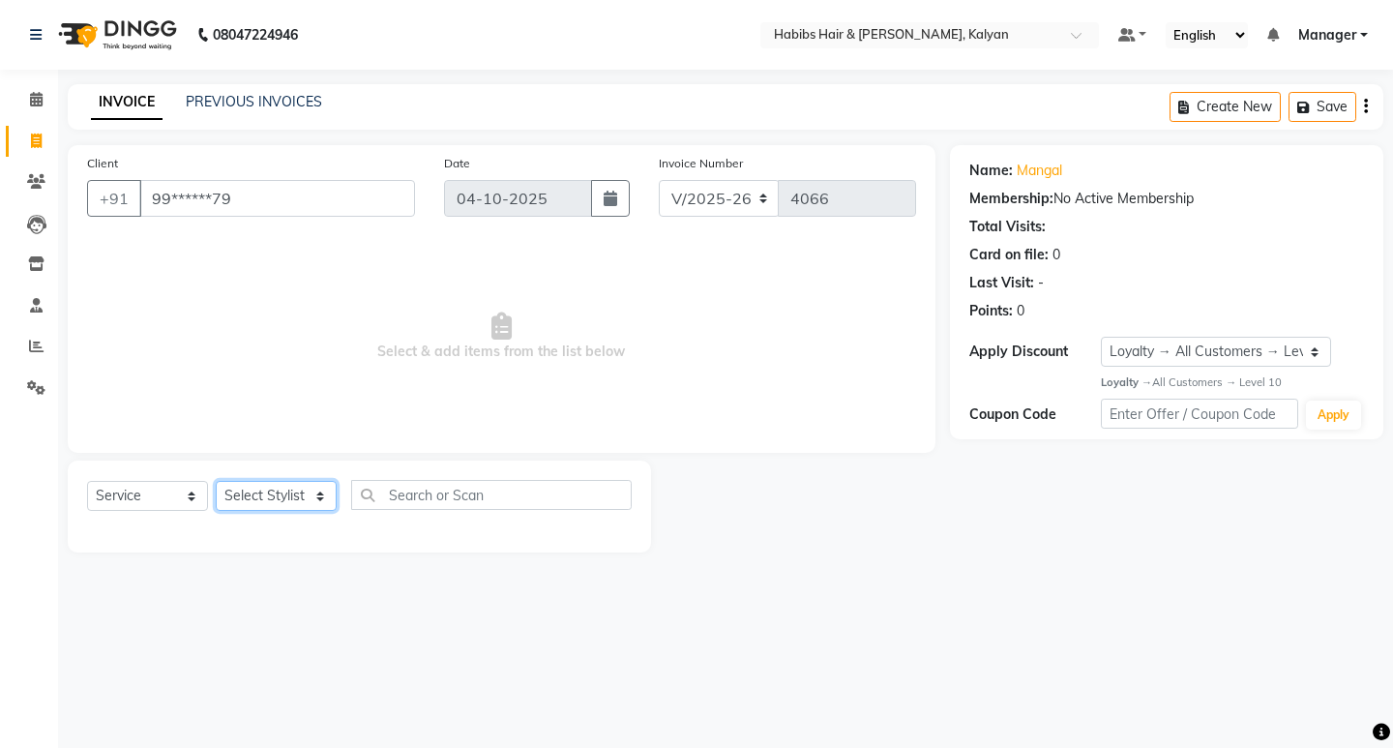
click at [255, 493] on select "Select Stylist [PERSON_NAME] Manager [PERSON_NAME] zipre [PERSON_NAME] [PERSON_…" at bounding box center [276, 496] width 121 height 30
select select "80296"
click at [216, 481] on select "Select Stylist [PERSON_NAME] Manager [PERSON_NAME] zipre [PERSON_NAME] [PERSON_…" at bounding box center [276, 496] width 121 height 30
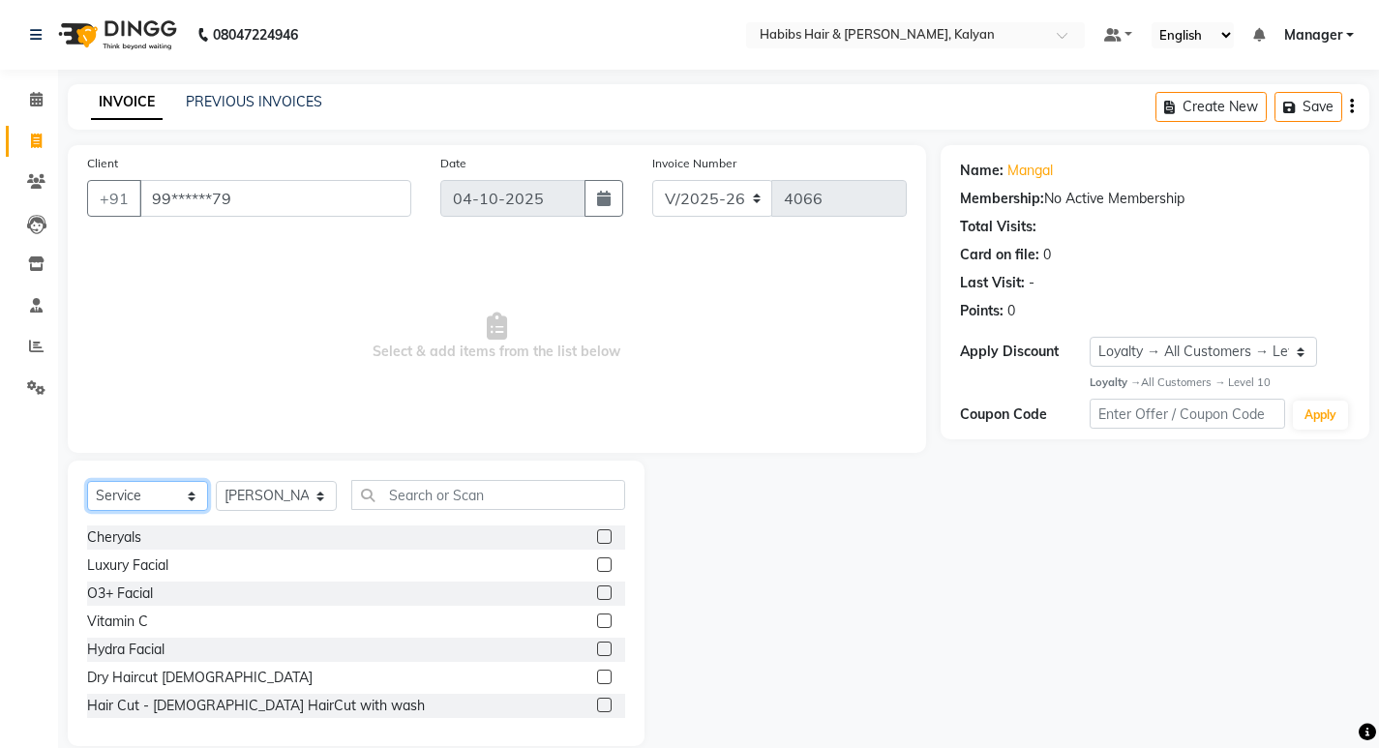
click at [151, 484] on select "Select Service Product Membership Package Voucher Prepaid Gift Card" at bounding box center [147, 496] width 121 height 30
select select "package"
click at [87, 481] on select "Select Service Product Membership Package Voucher Prepaid Gift Card" at bounding box center [147, 496] width 121 height 30
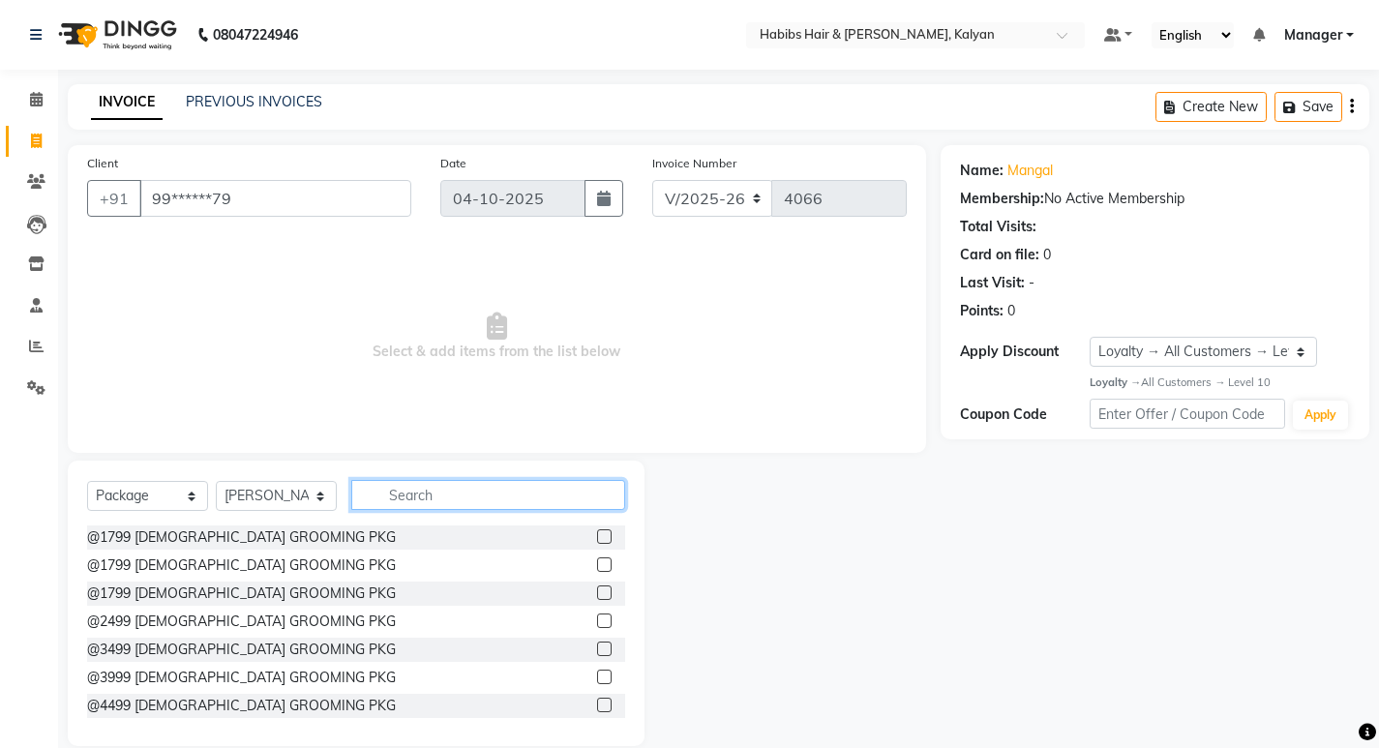
click at [387, 508] on input "text" at bounding box center [488, 495] width 274 height 30
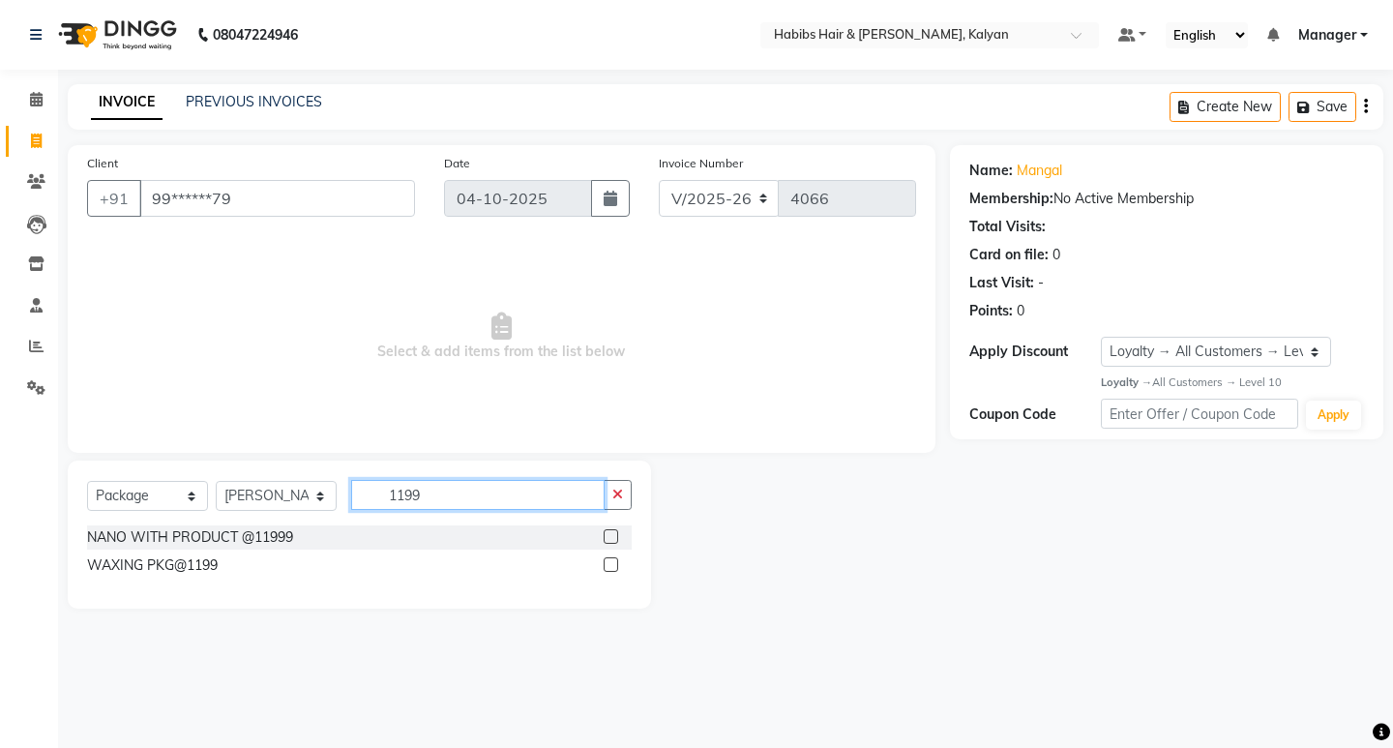
type input "1199"
click at [610, 566] on label at bounding box center [611, 564] width 15 height 15
click at [610, 566] on input "checkbox" at bounding box center [610, 565] width 13 height 13
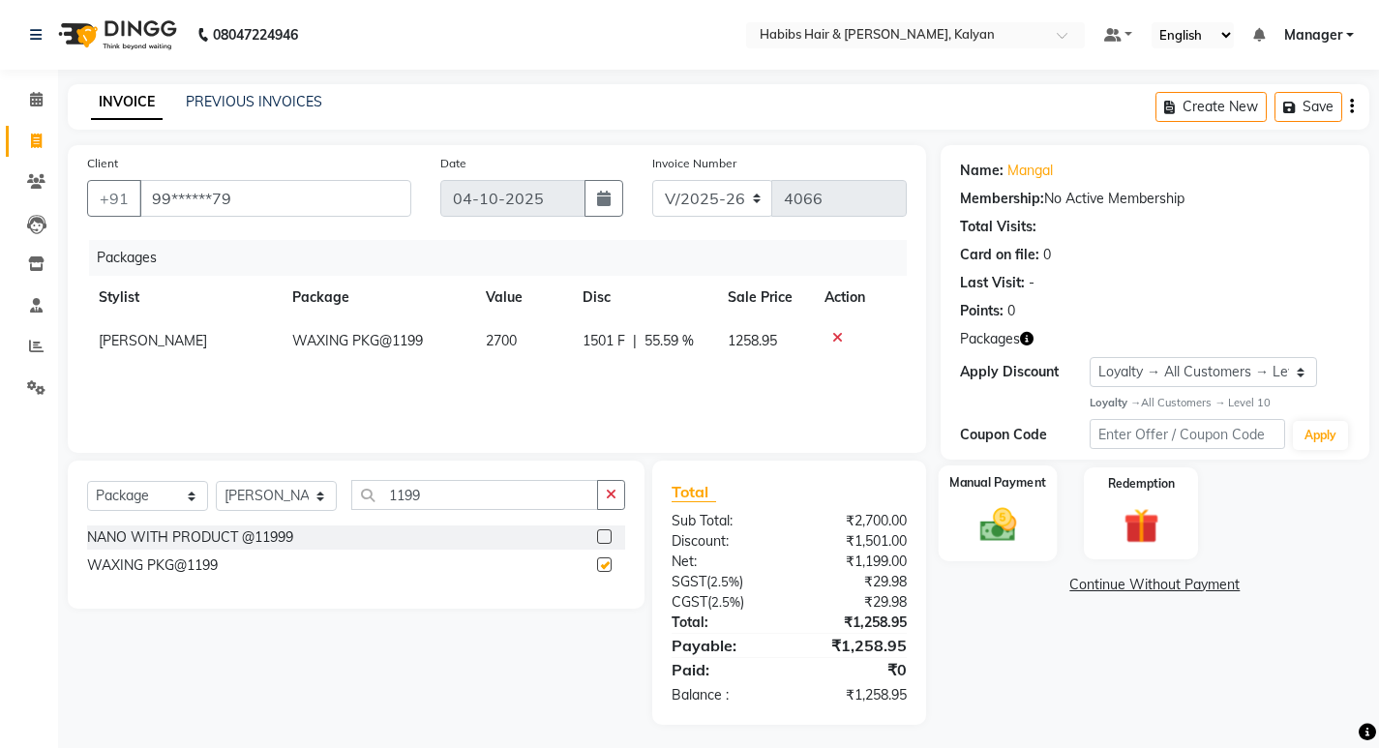
checkbox input "false"
click at [985, 523] on img at bounding box center [996, 524] width 59 height 42
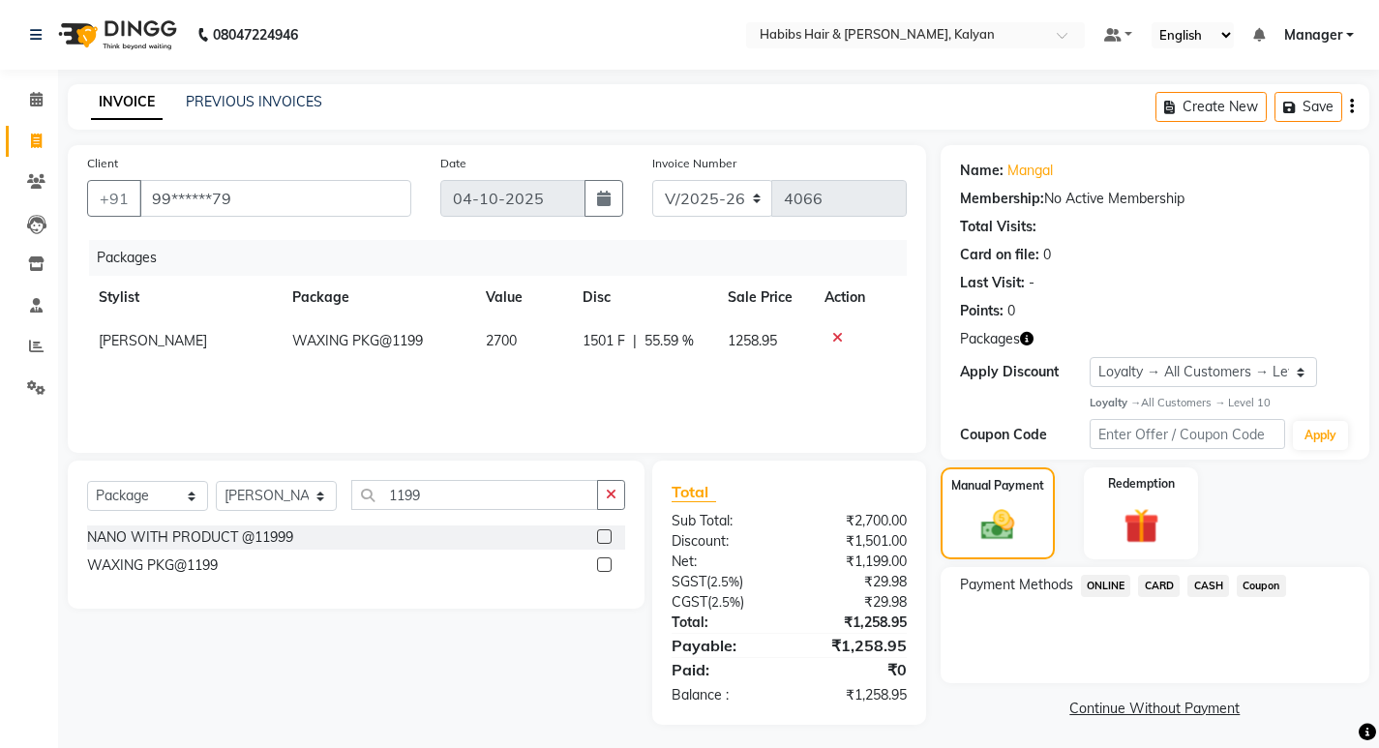
click at [1198, 585] on span "CASH" at bounding box center [1208, 586] width 42 height 22
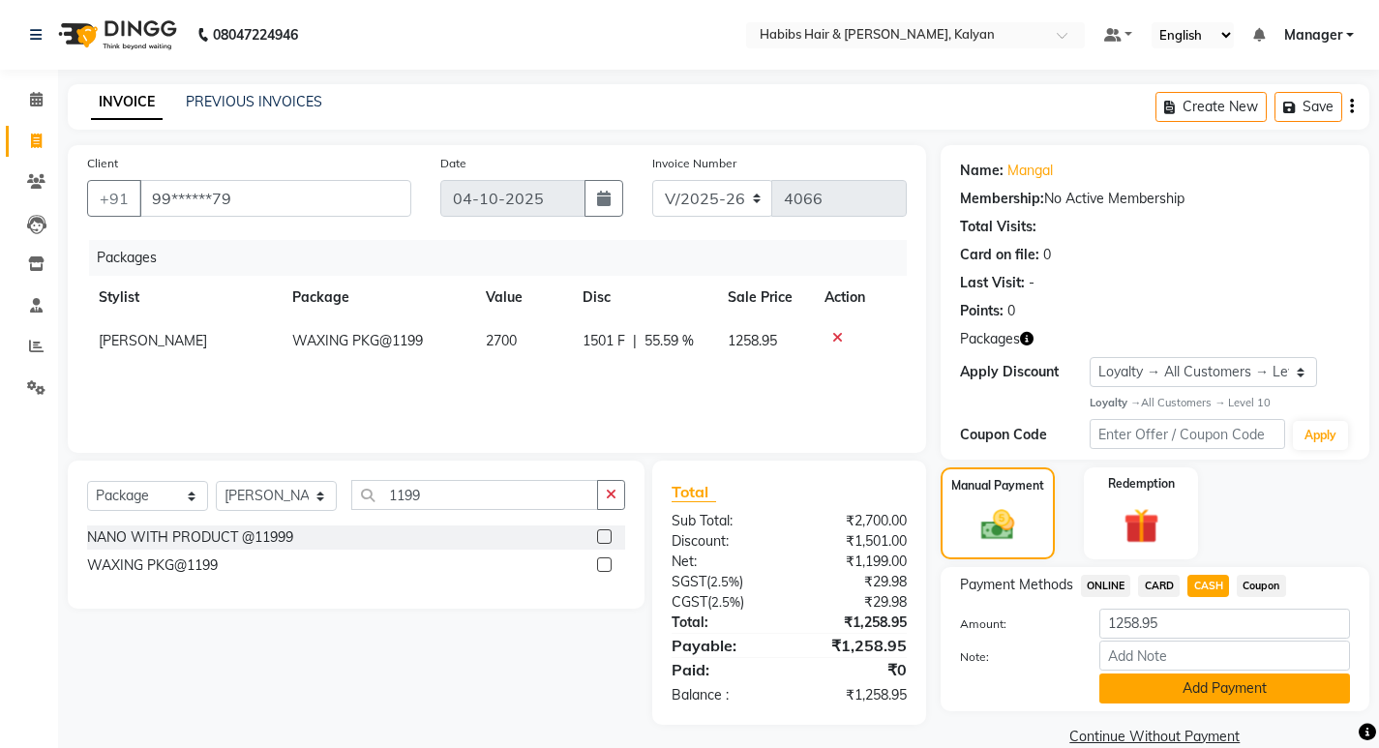
click at [1200, 686] on button "Add Payment" at bounding box center [1224, 688] width 251 height 30
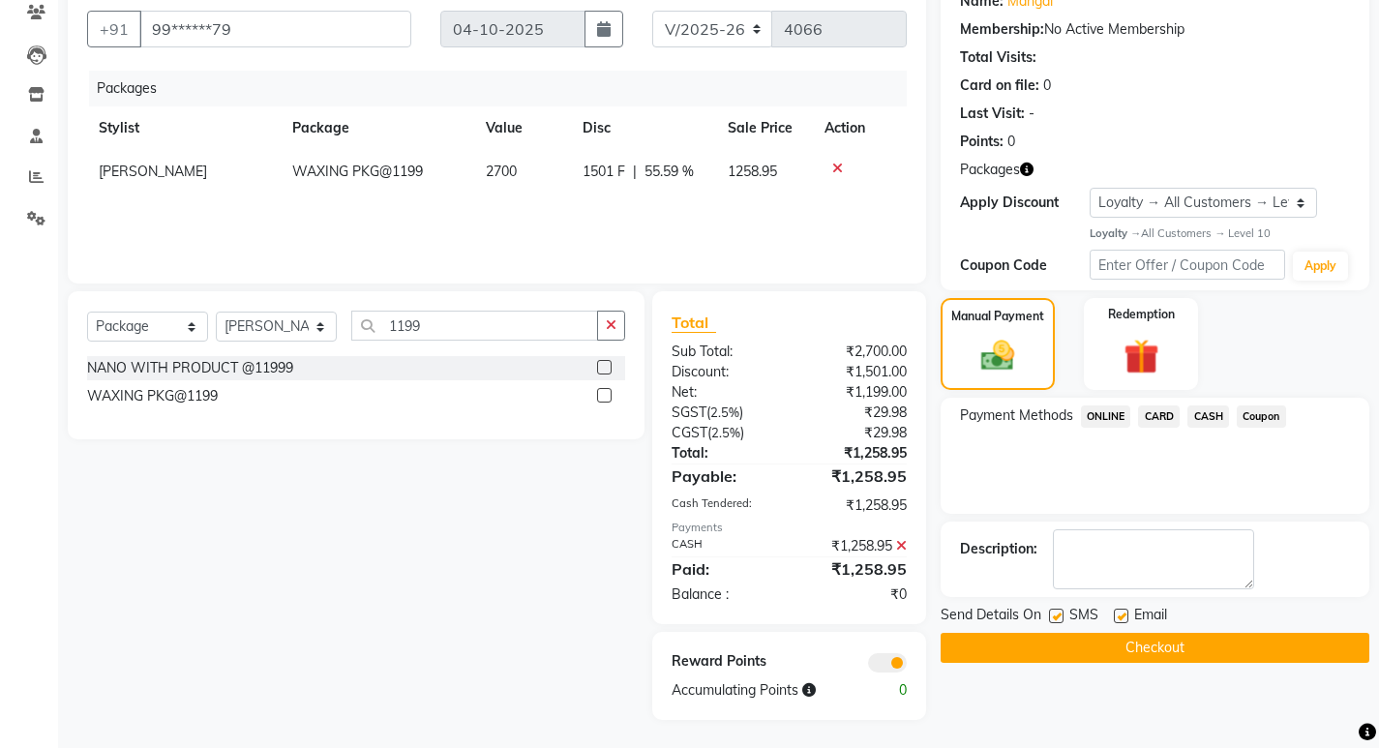
scroll to position [170, 0]
click at [1181, 653] on button "Checkout" at bounding box center [1154, 647] width 429 height 30
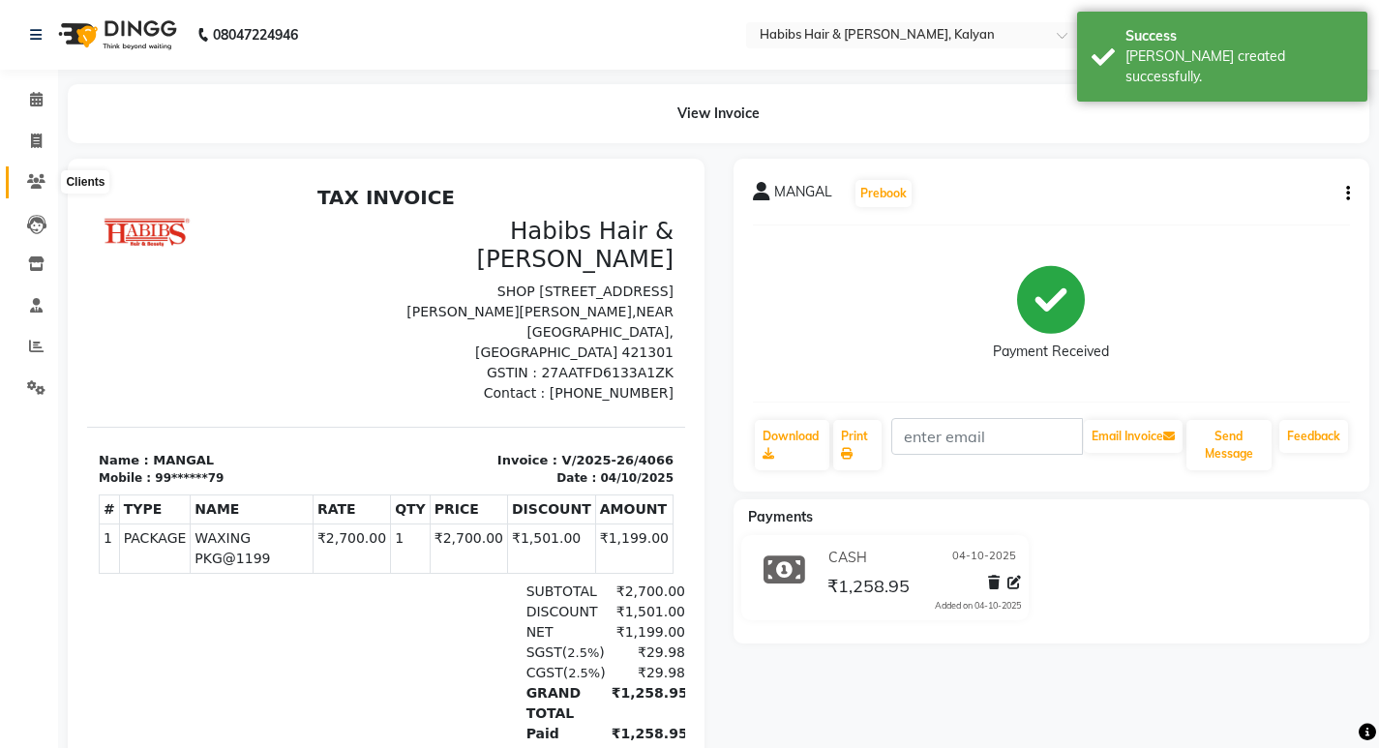
click at [27, 176] on icon at bounding box center [36, 181] width 18 height 15
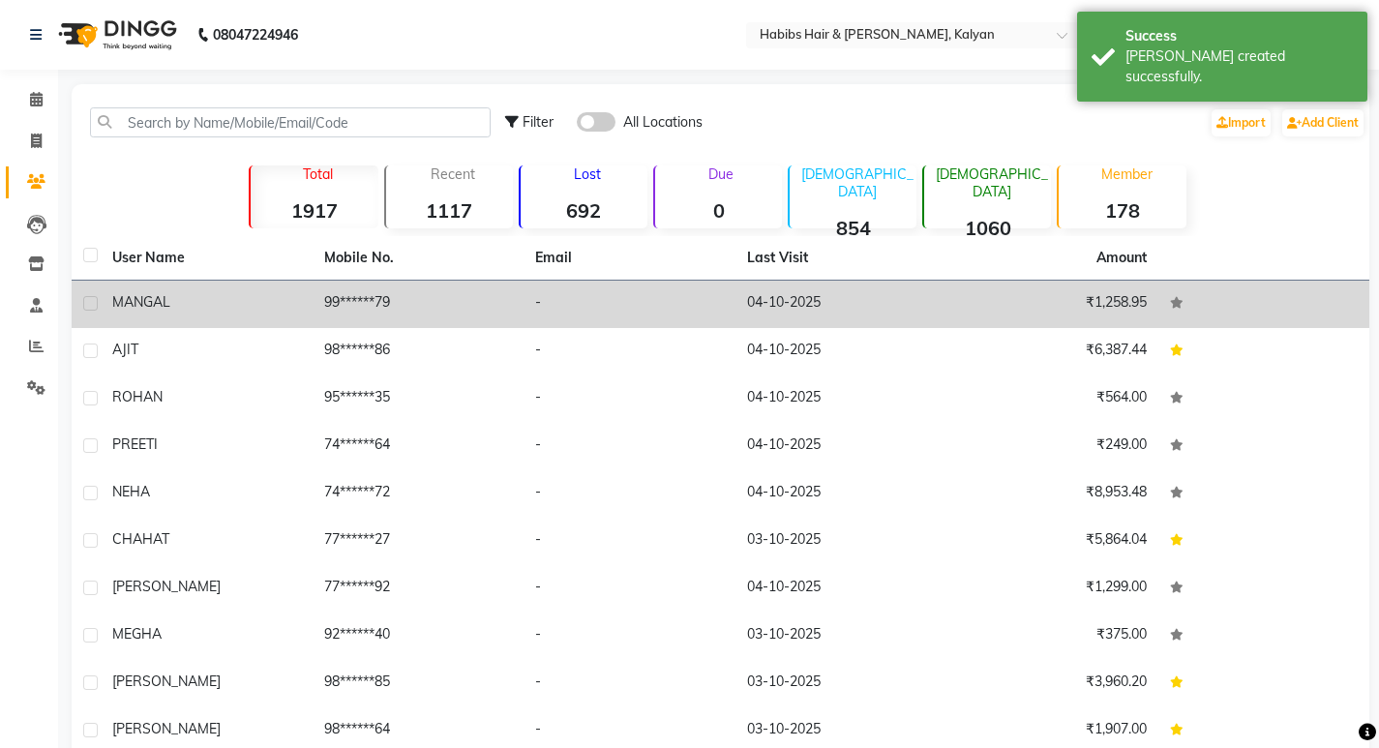
click at [444, 312] on td "99******79" at bounding box center [418, 304] width 212 height 47
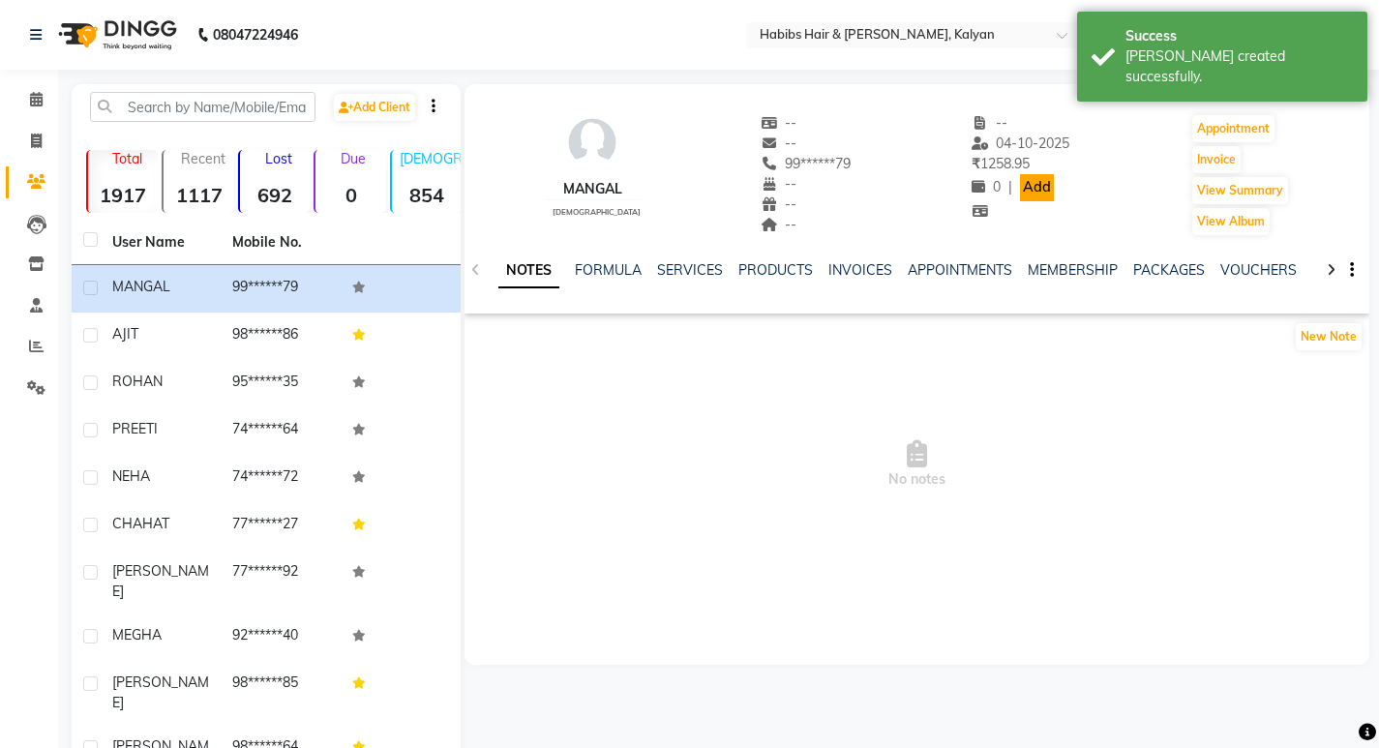
click at [1020, 195] on link "Add" at bounding box center [1037, 187] width 34 height 27
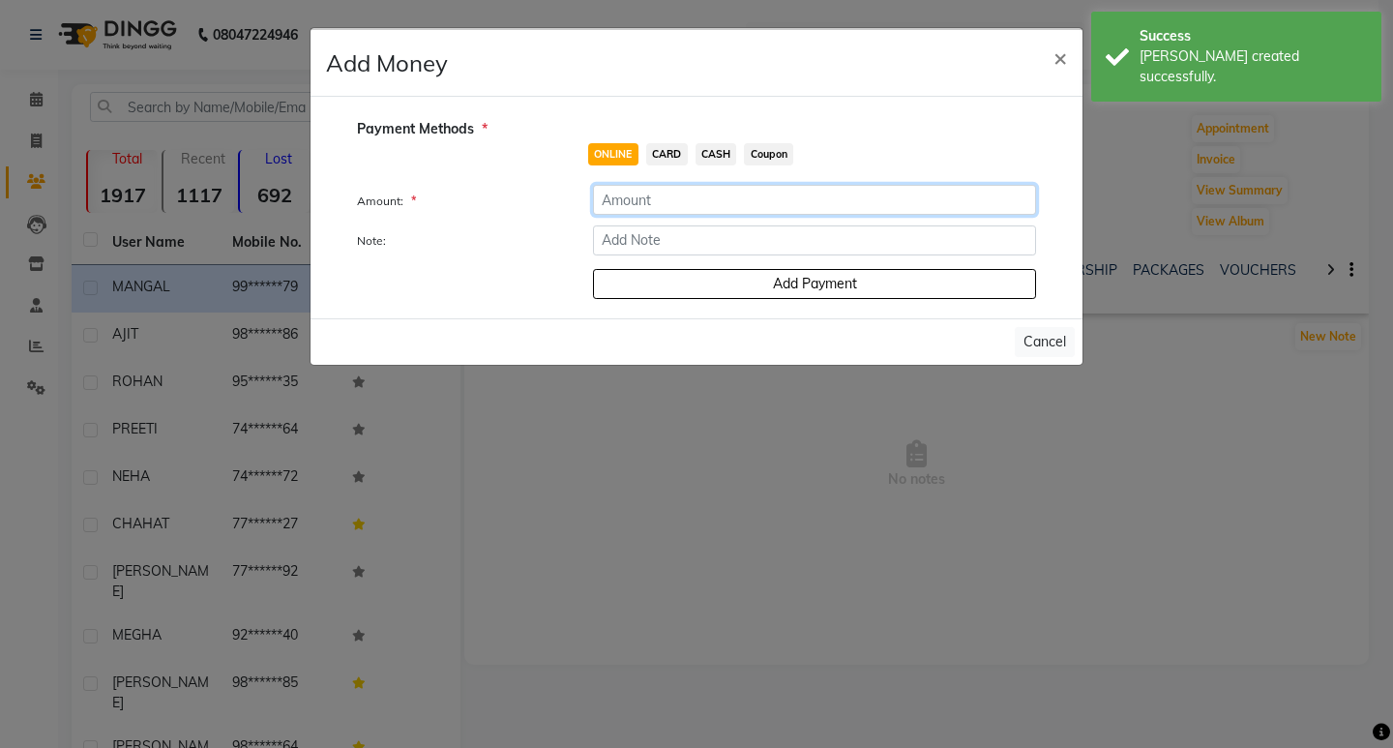
click at [651, 204] on input "number" at bounding box center [814, 200] width 443 height 30
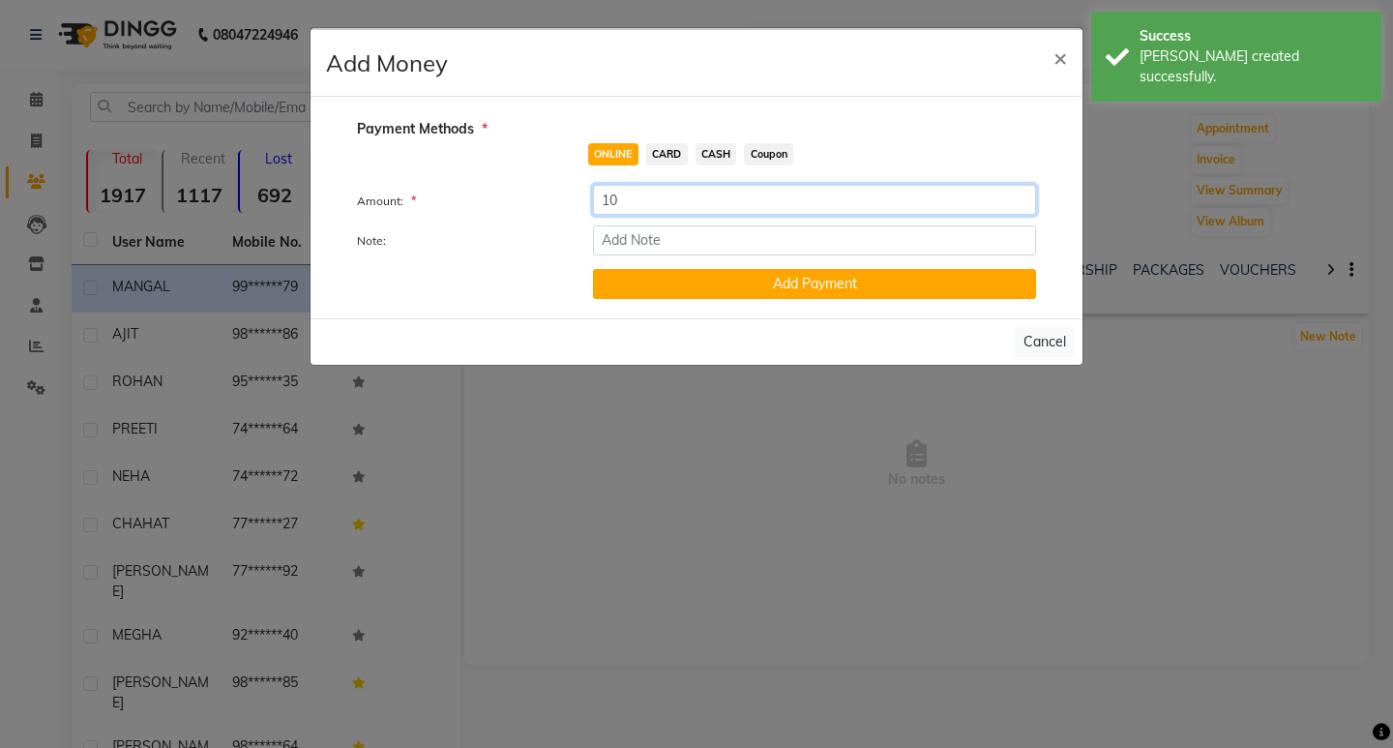
type input "10"
click at [702, 158] on span "CASH" at bounding box center [717, 154] width 42 height 22
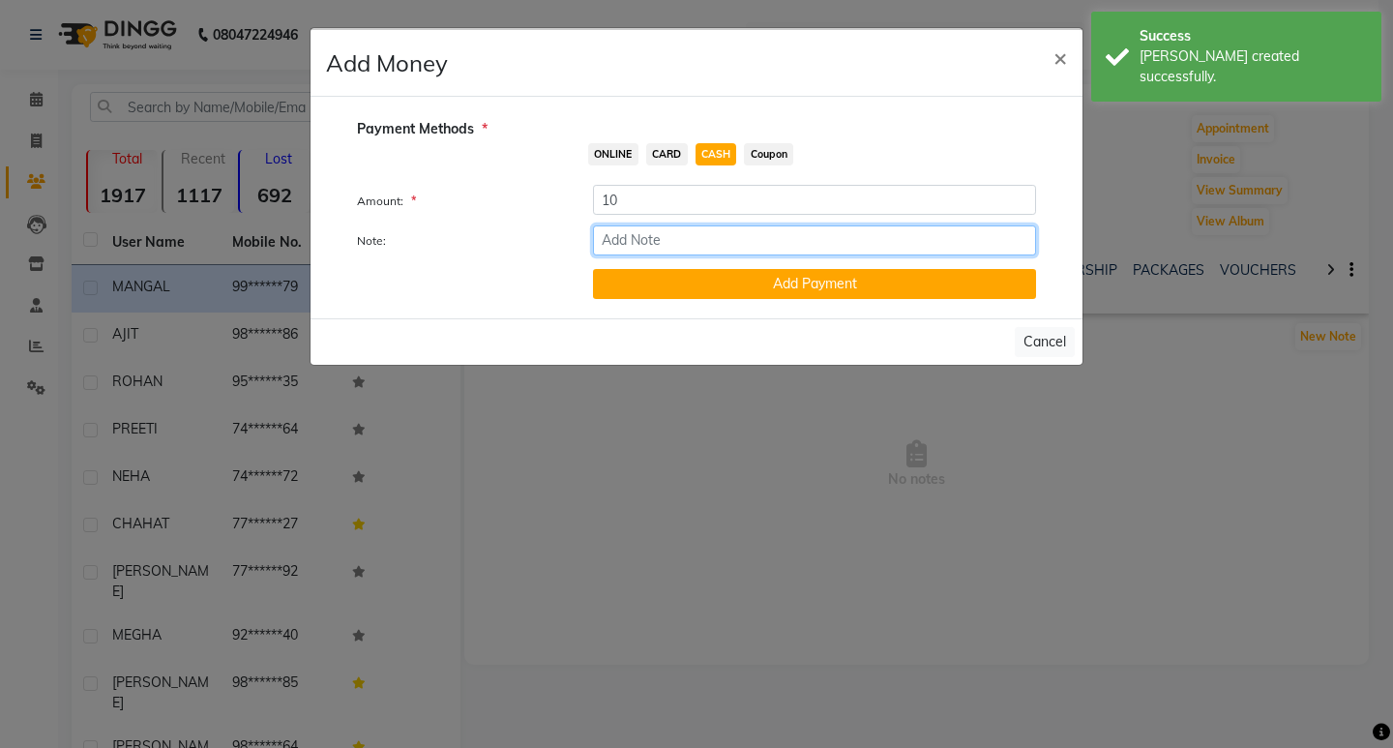
click at [726, 232] on input "Note:" at bounding box center [814, 240] width 443 height 30
type input "extra payment"
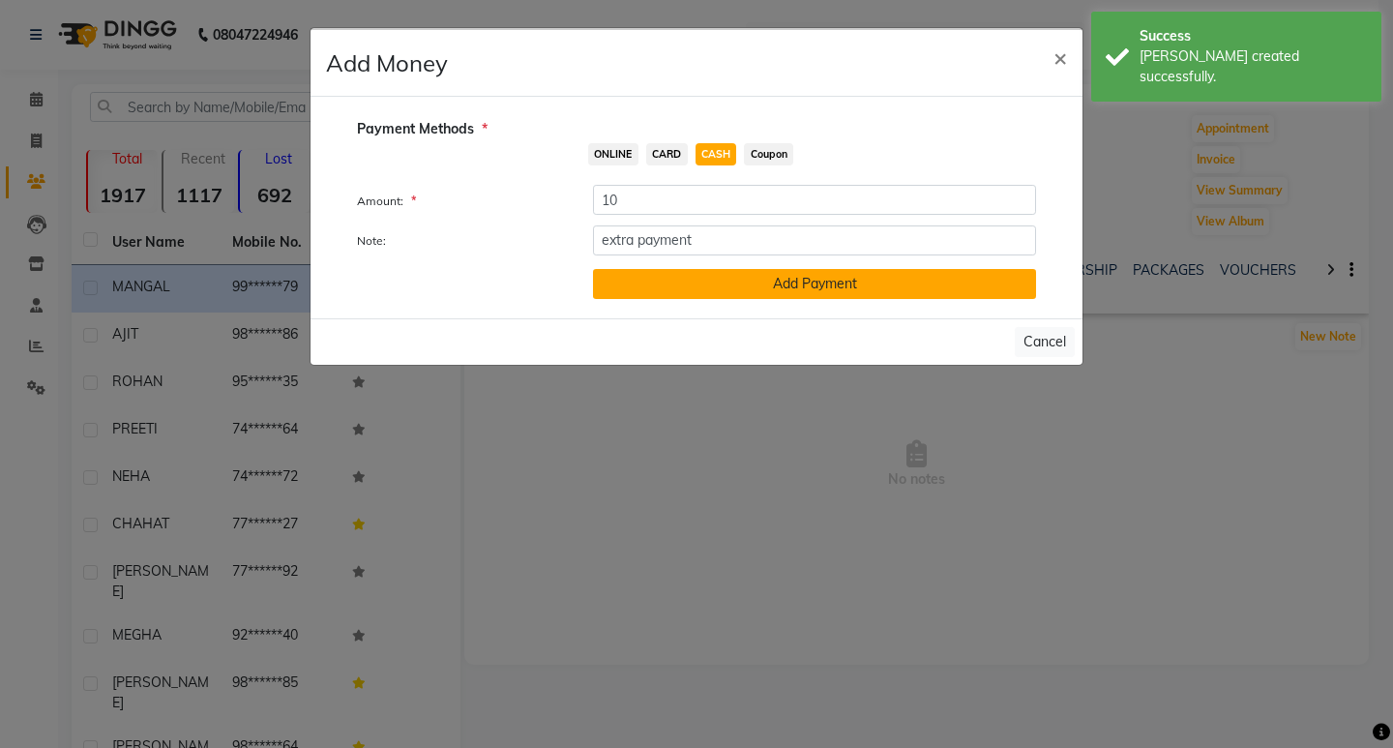
click at [754, 287] on button "Add Payment" at bounding box center [814, 284] width 443 height 30
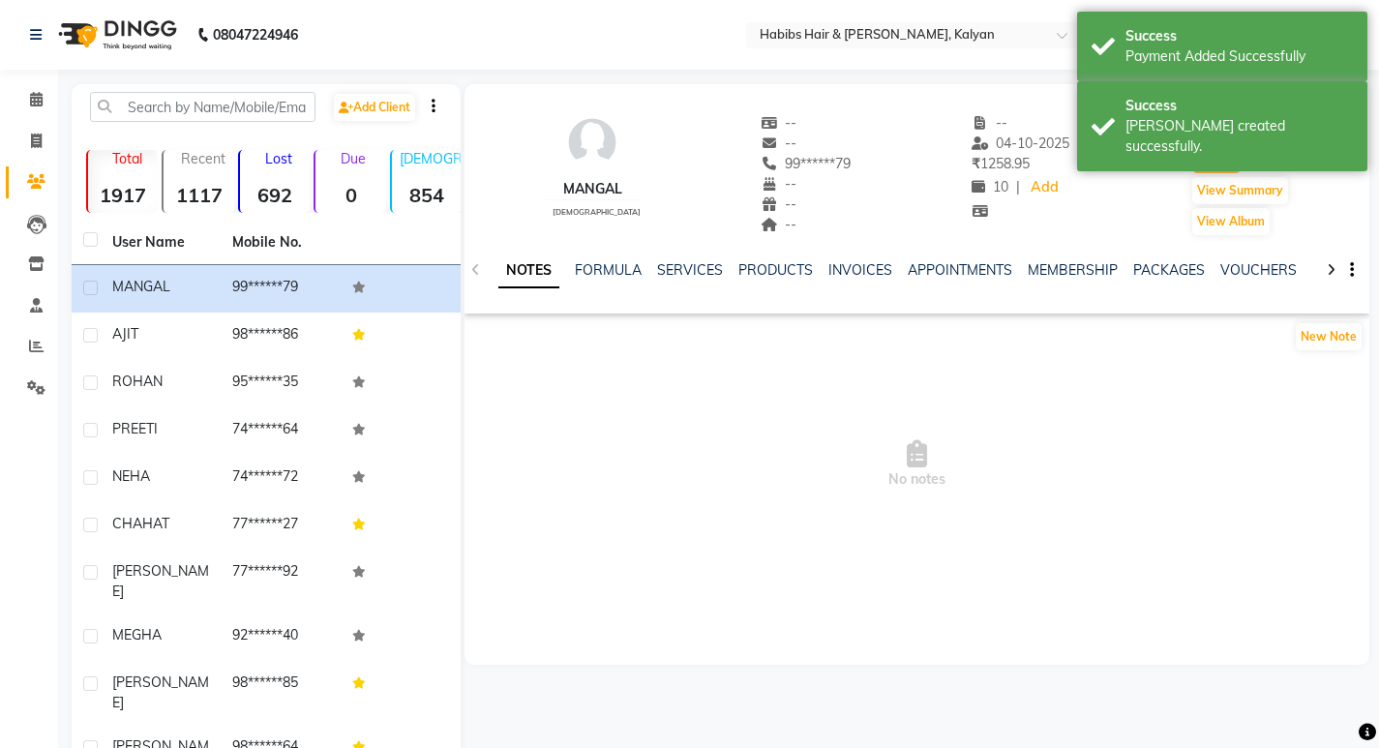
click at [1196, 168] on button "Invoice" at bounding box center [1216, 159] width 48 height 27
select select "8185"
select select "service"
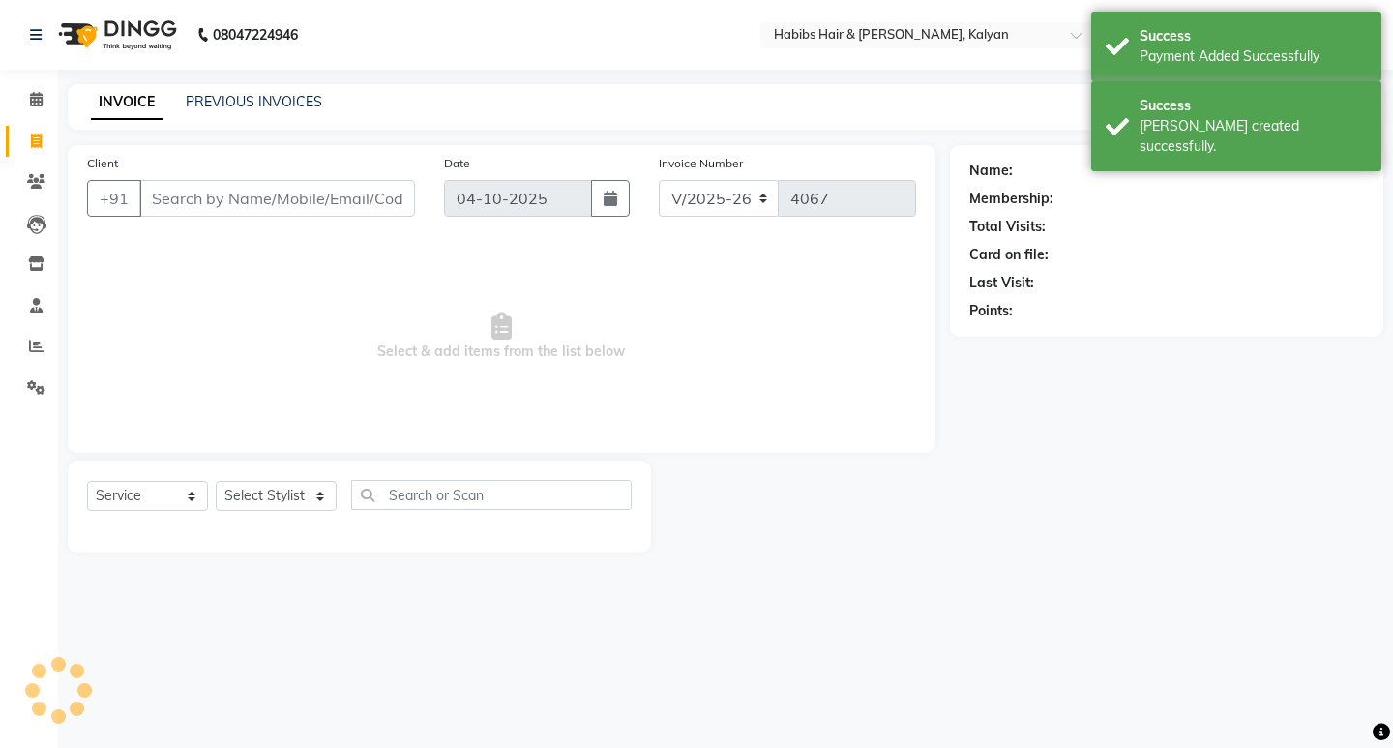
type input "99******79"
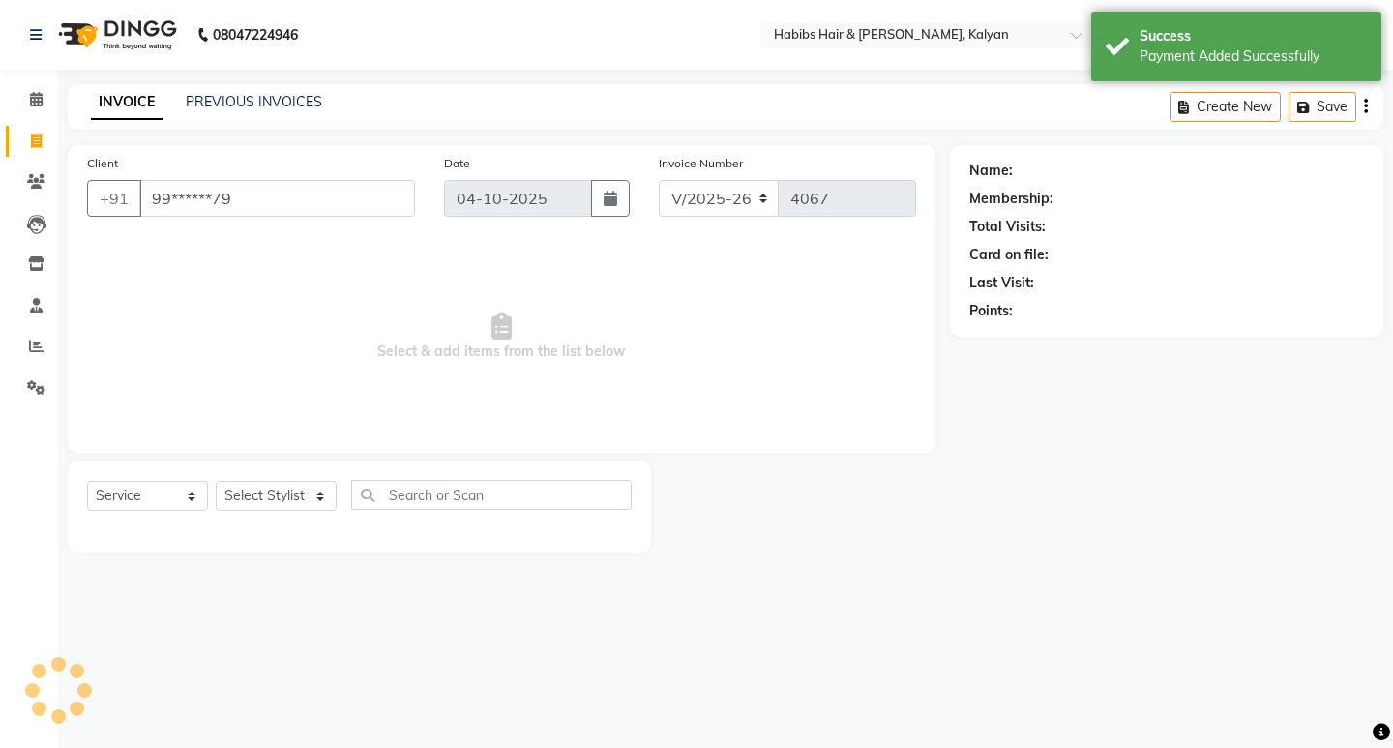
select select "1: Object"
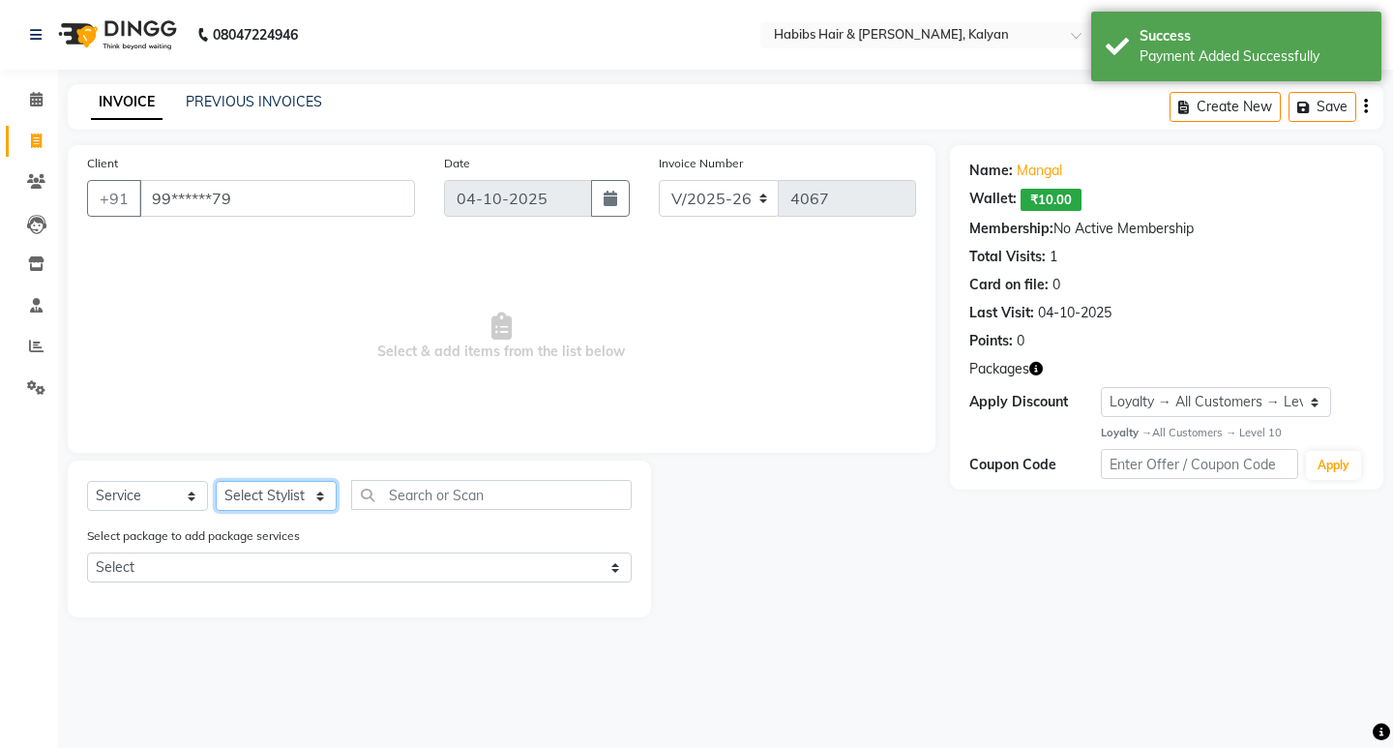
click at [283, 494] on select "Select Stylist [PERSON_NAME] Manager [PERSON_NAME] zipre [PERSON_NAME] [PERSON_…" at bounding box center [276, 496] width 121 height 30
select select "80296"
click at [216, 481] on select "Select Stylist [PERSON_NAME] Manager [PERSON_NAME] zipre [PERSON_NAME] [PERSON_…" at bounding box center [276, 496] width 121 height 30
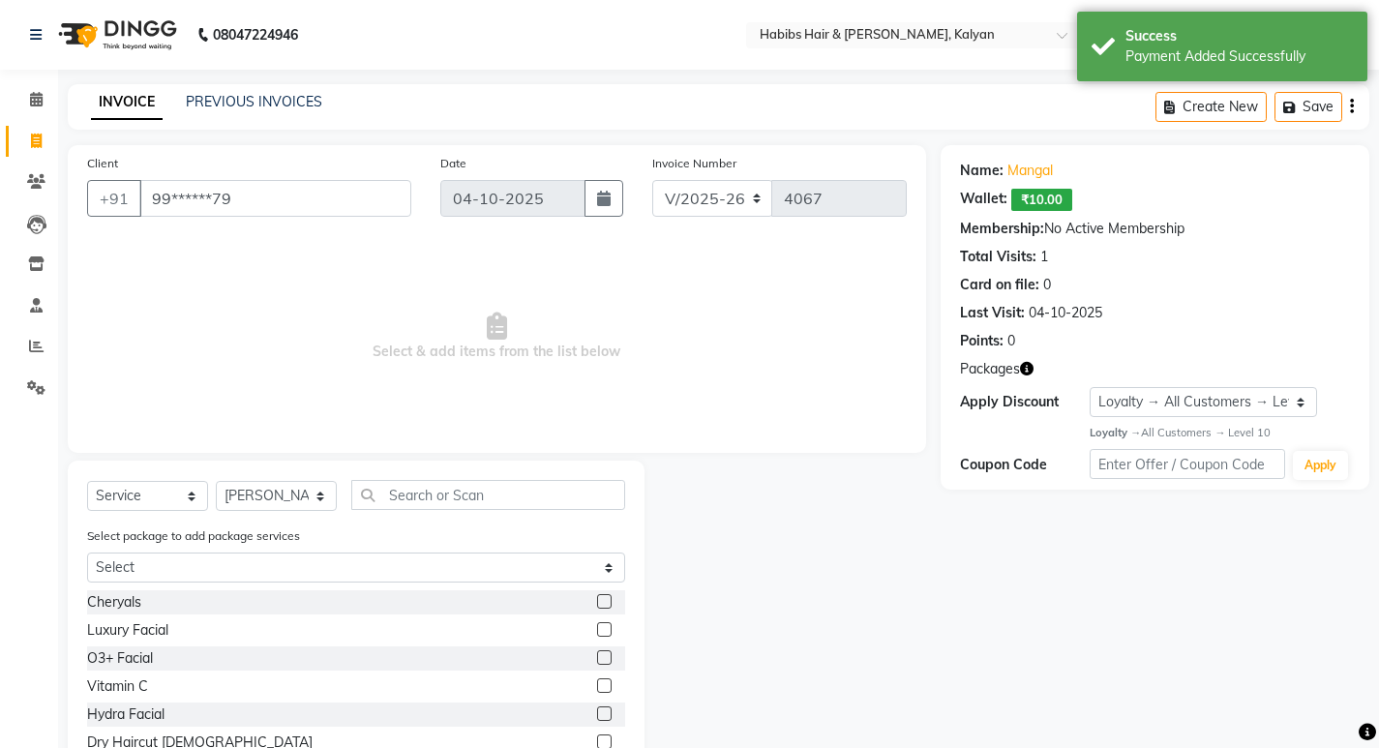
click at [312, 582] on div "Select package to add package services Select WAXING PKG@1199" at bounding box center [356, 557] width 567 height 65
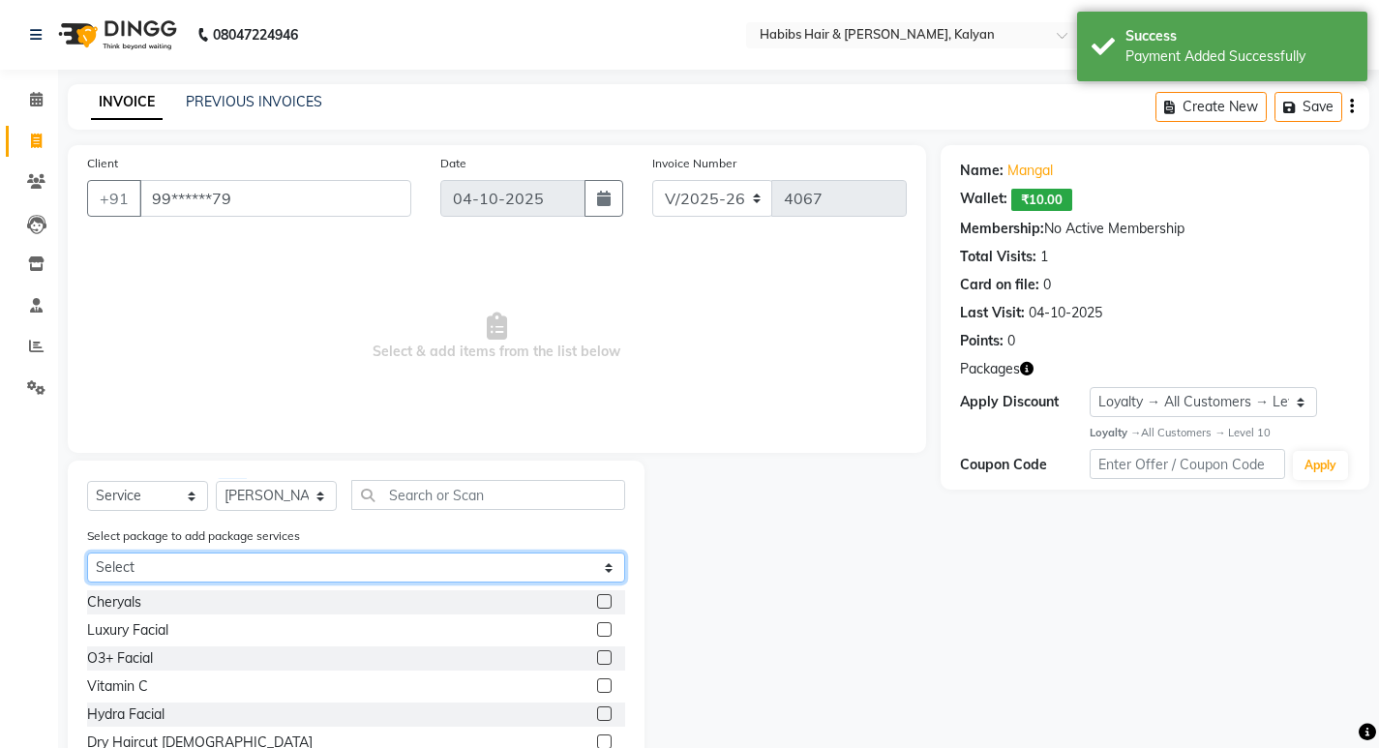
click at [319, 555] on select "Select WAXING PKG@1199" at bounding box center [356, 567] width 538 height 30
click at [87, 552] on select "Select WAXING PKG@1199" at bounding box center [356, 567] width 538 height 30
drag, startPoint x: 332, startPoint y: 566, endPoint x: 340, endPoint y: 574, distance: 10.9
click at [332, 566] on select "Select WAXING PKG@1199" at bounding box center [356, 567] width 538 height 30
select select "1: Object"
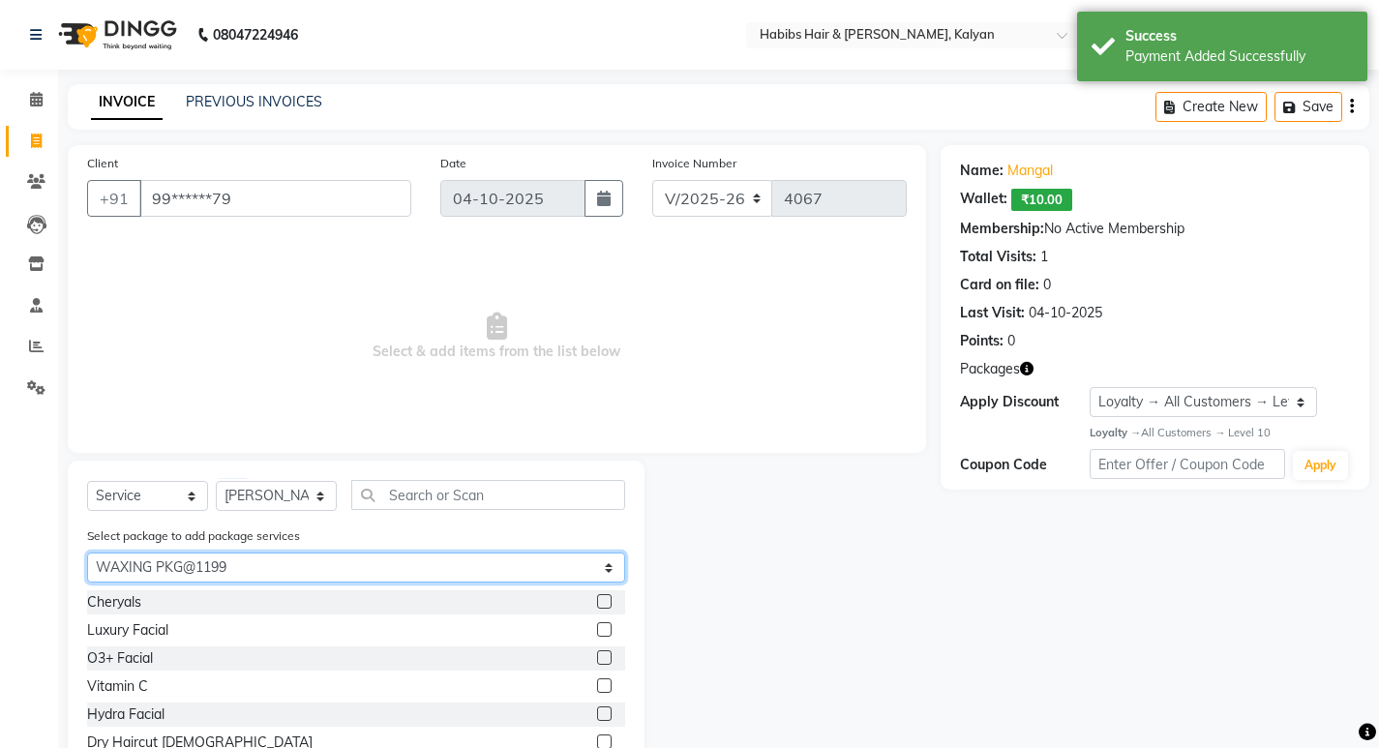
click at [87, 552] on select "Select WAXING PKG@1199" at bounding box center [356, 567] width 538 height 30
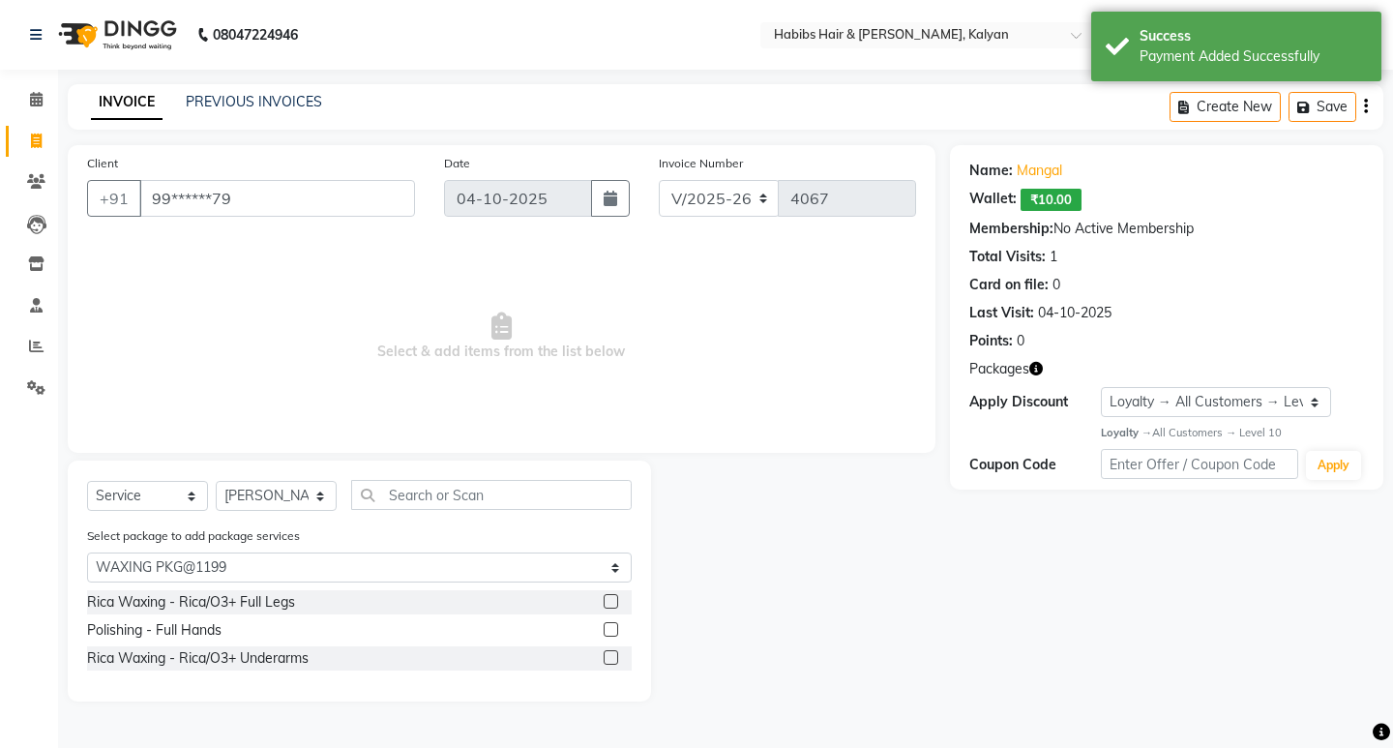
click at [614, 597] on label at bounding box center [611, 601] width 15 height 15
click at [614, 597] on input "checkbox" at bounding box center [610, 602] width 13 height 13
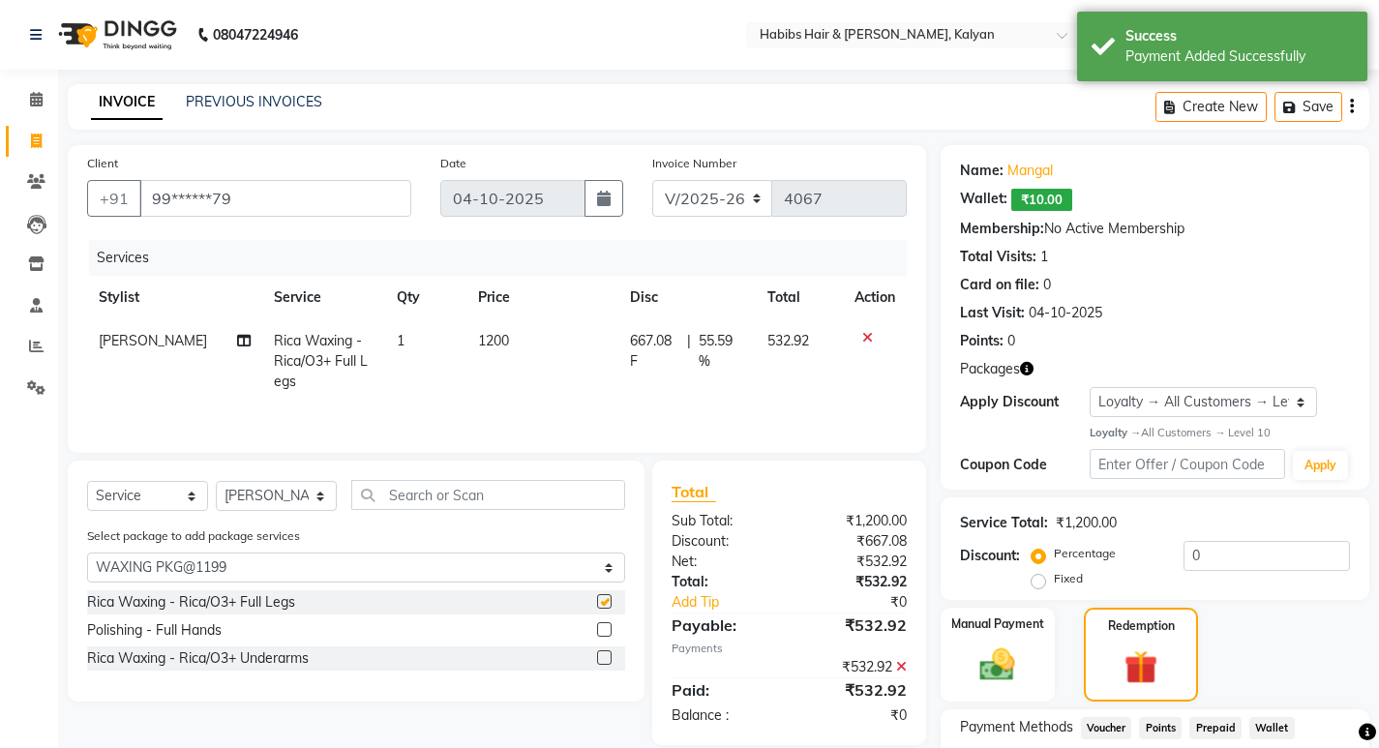
checkbox input "false"
click at [607, 623] on label at bounding box center [604, 629] width 15 height 15
click at [607, 624] on input "checkbox" at bounding box center [603, 630] width 13 height 13
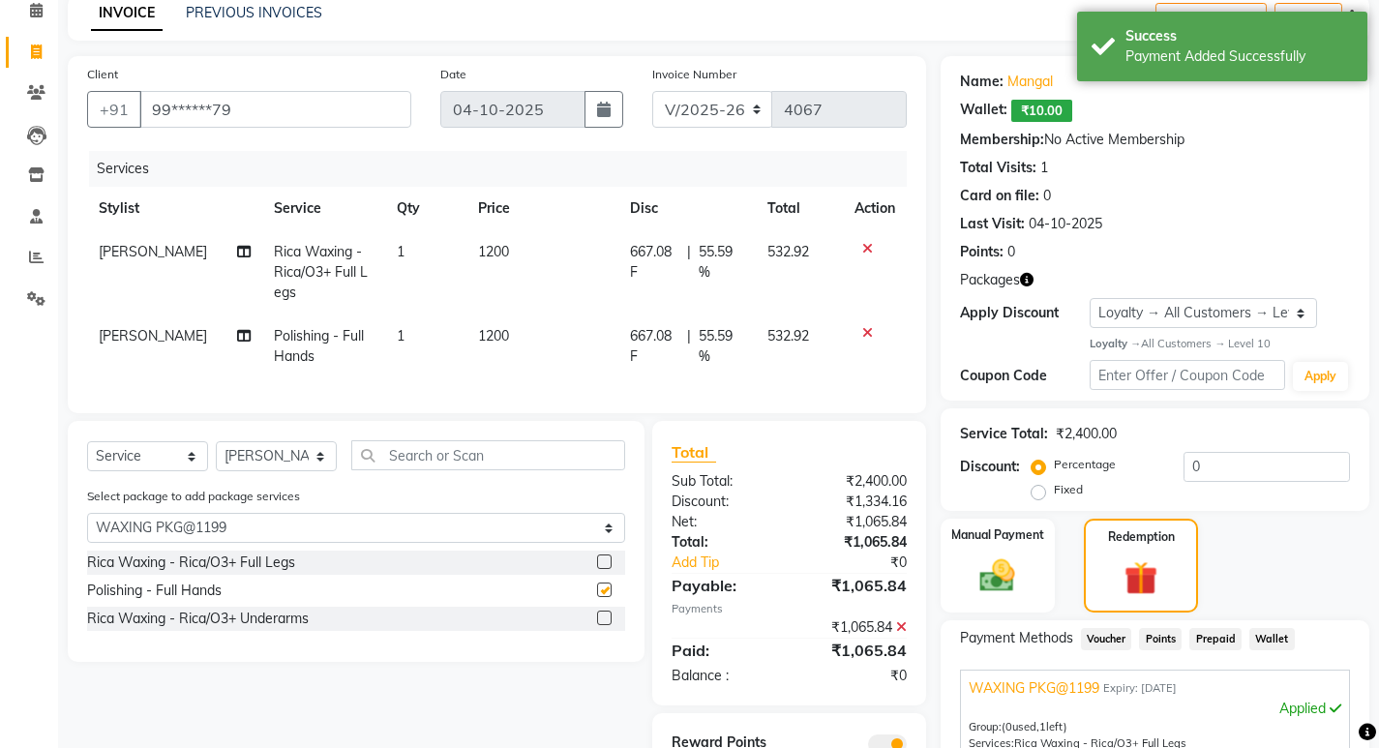
checkbox input "false"
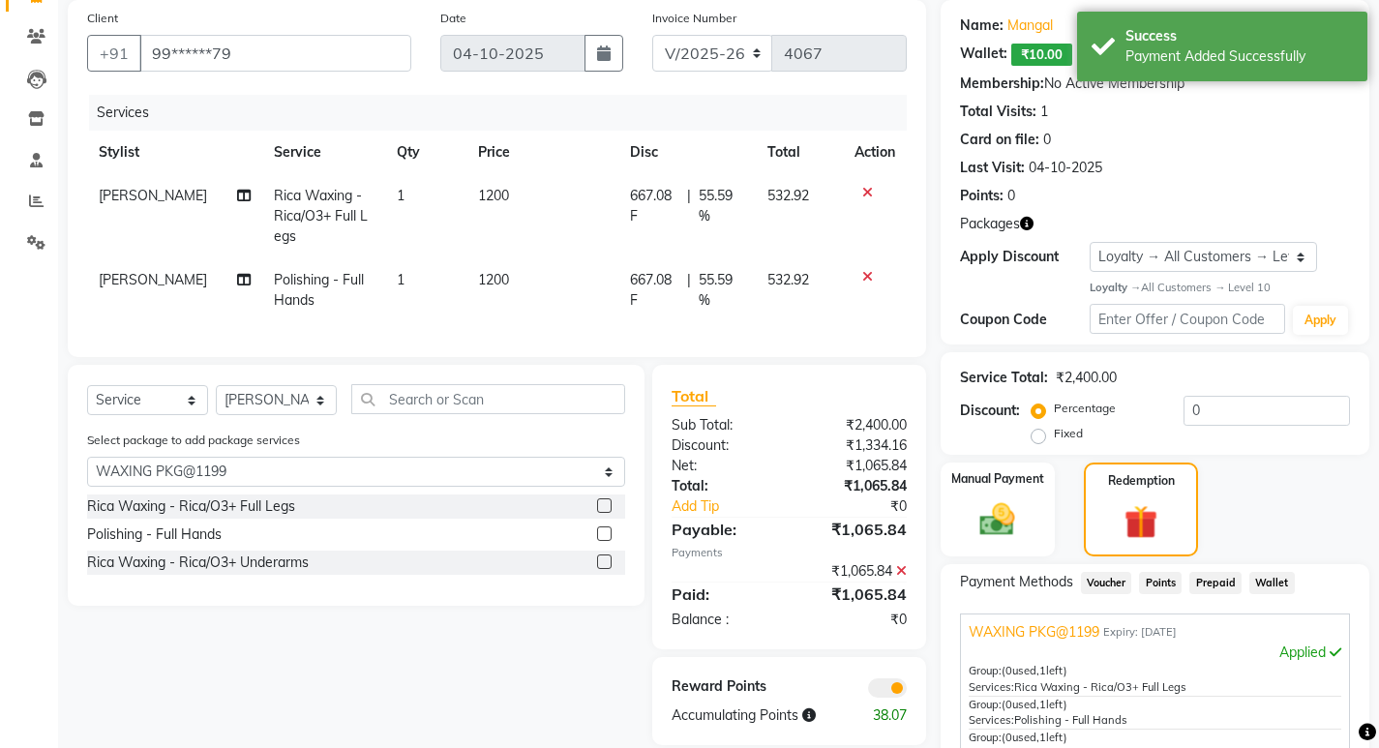
scroll to position [193, 0]
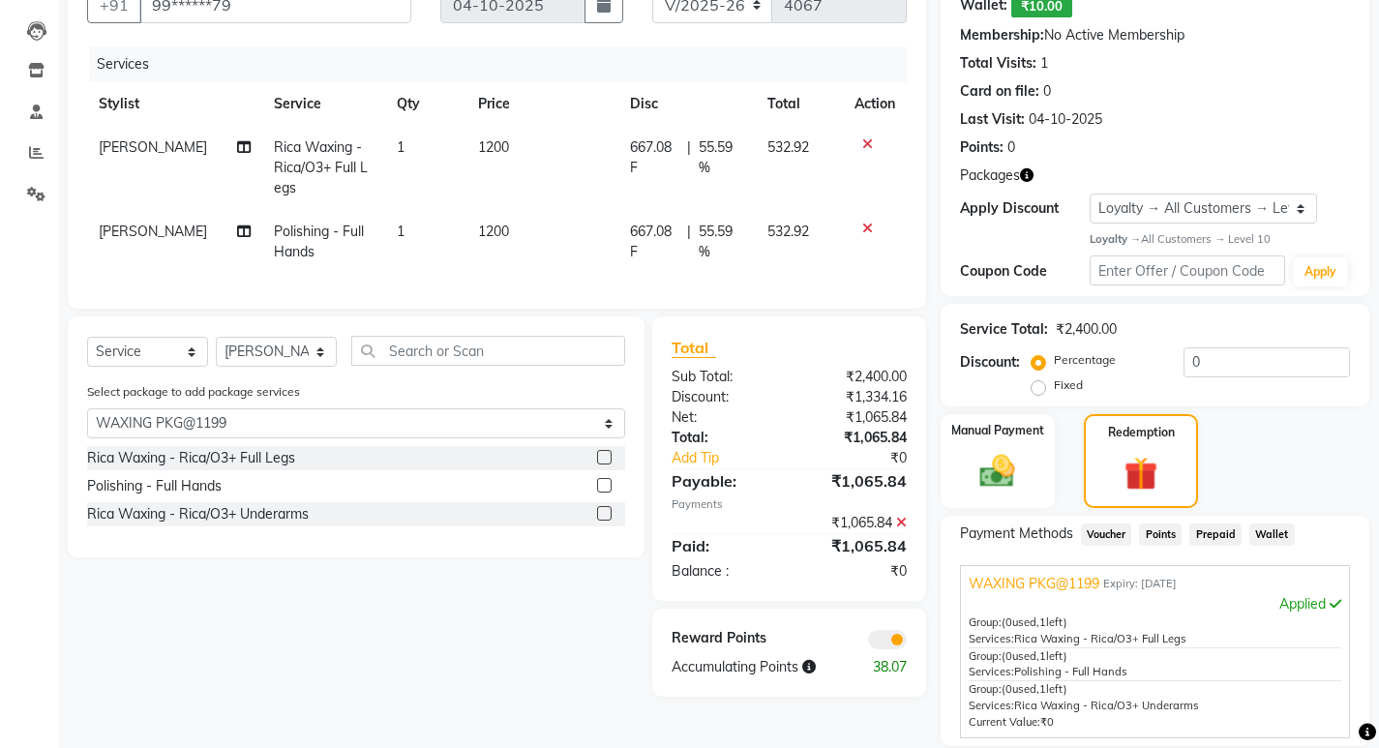
click at [605, 520] on label at bounding box center [604, 513] width 15 height 15
click at [605, 520] on input "checkbox" at bounding box center [603, 514] width 13 height 13
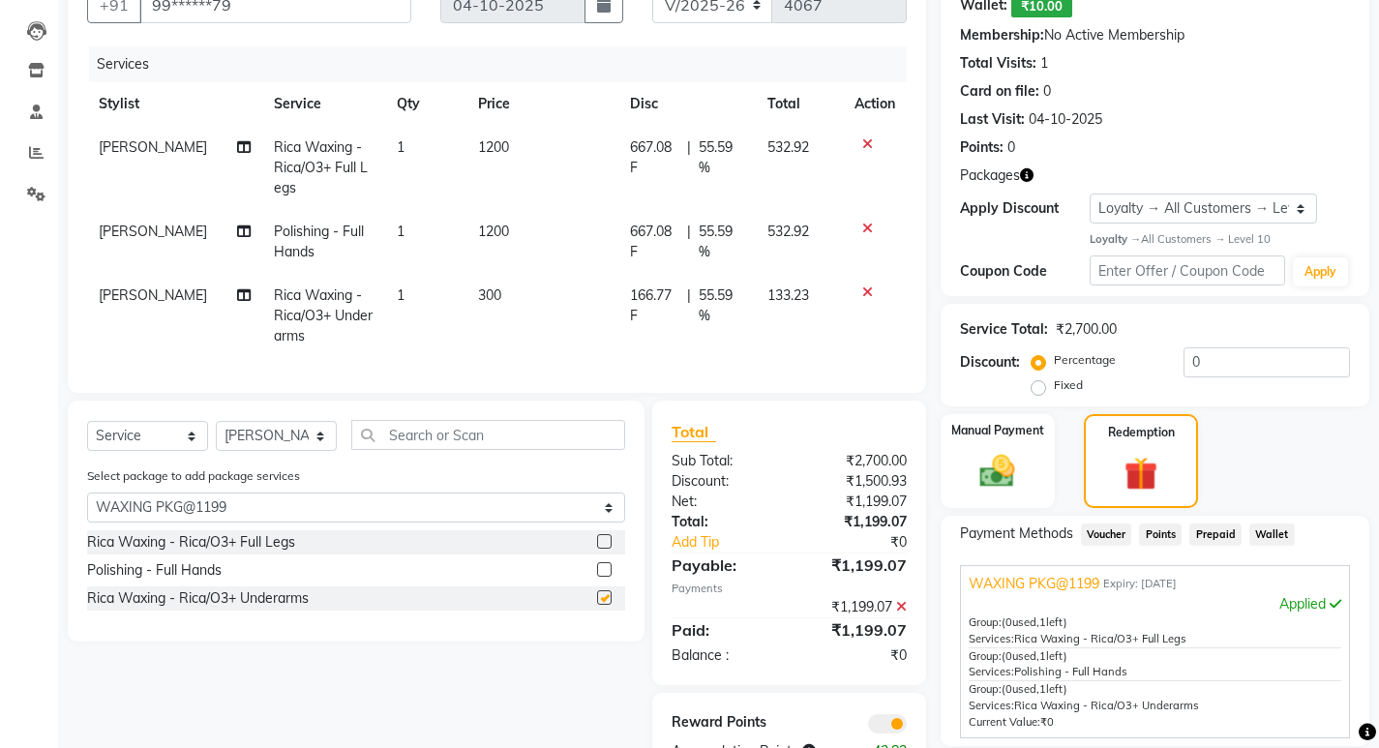
checkbox input "false"
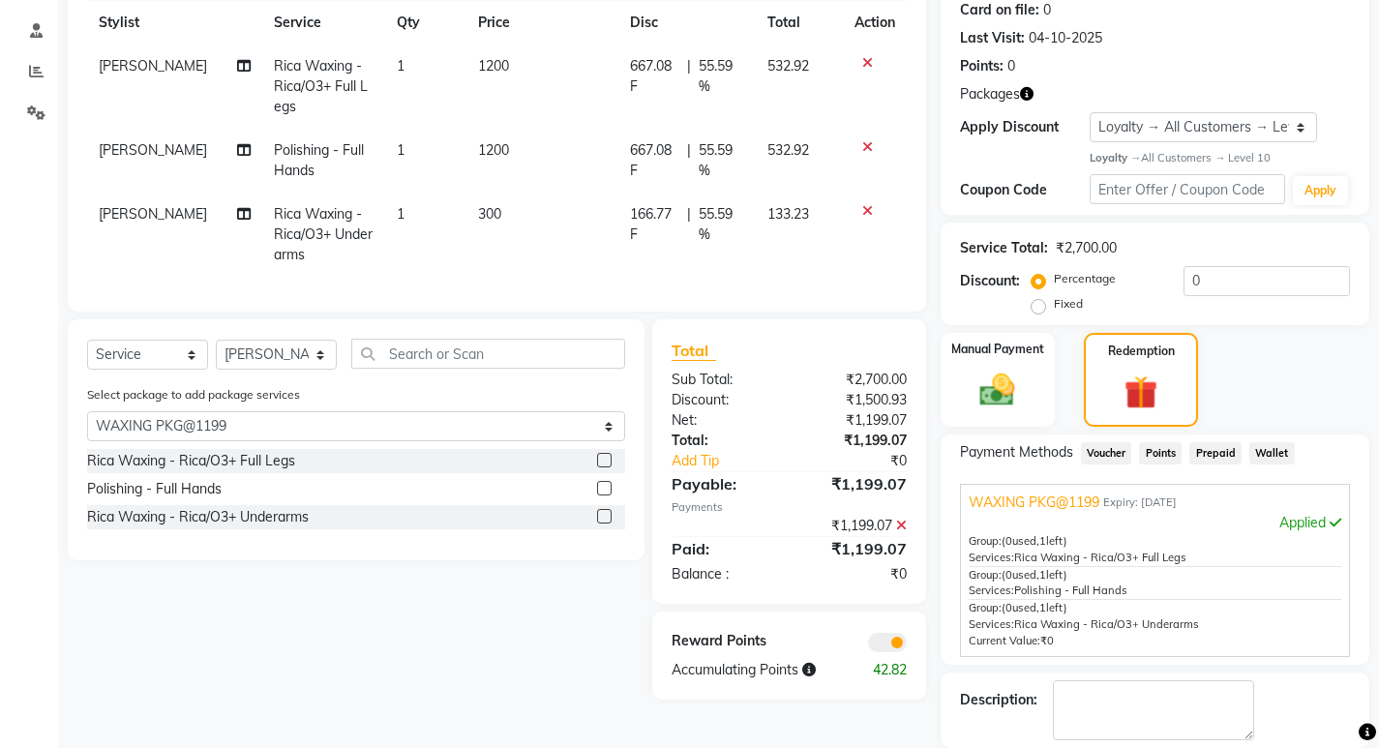
scroll to position [370, 0]
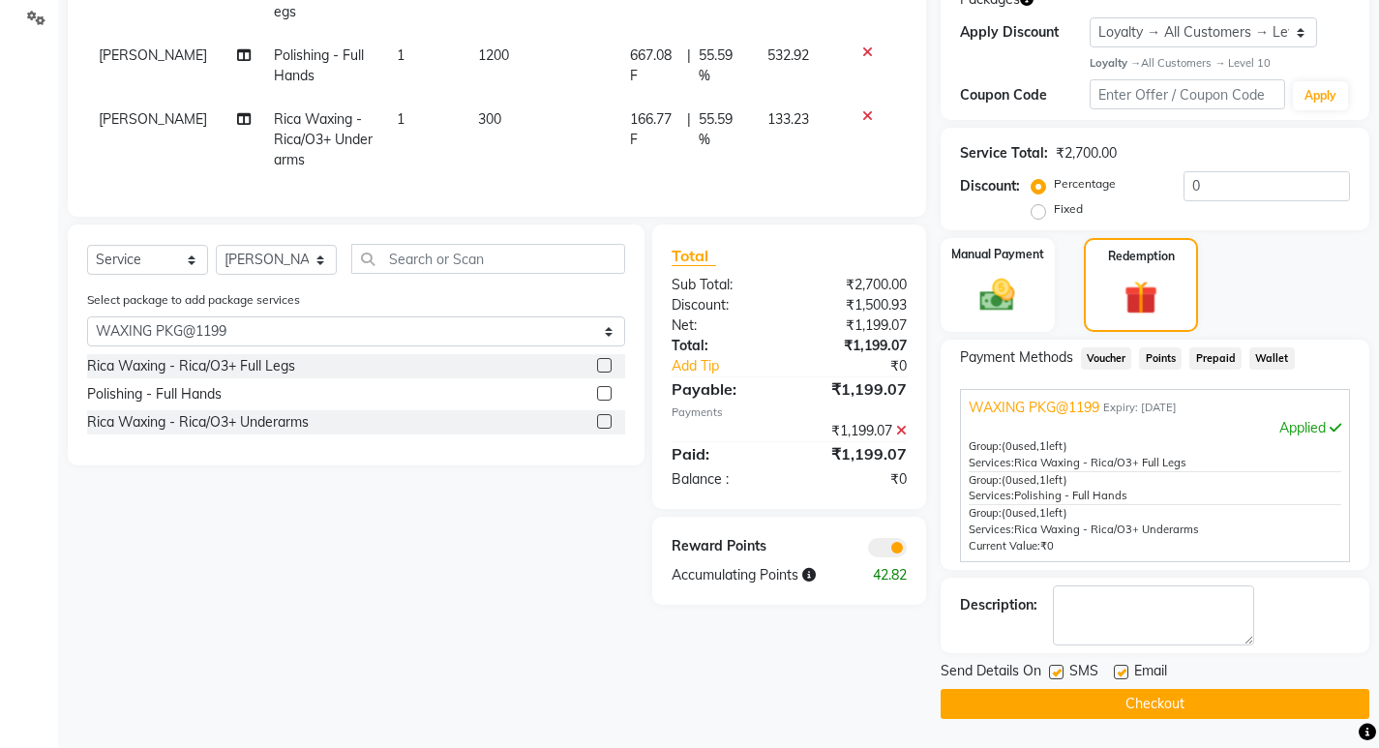
click at [1083, 710] on button "Checkout" at bounding box center [1154, 704] width 429 height 30
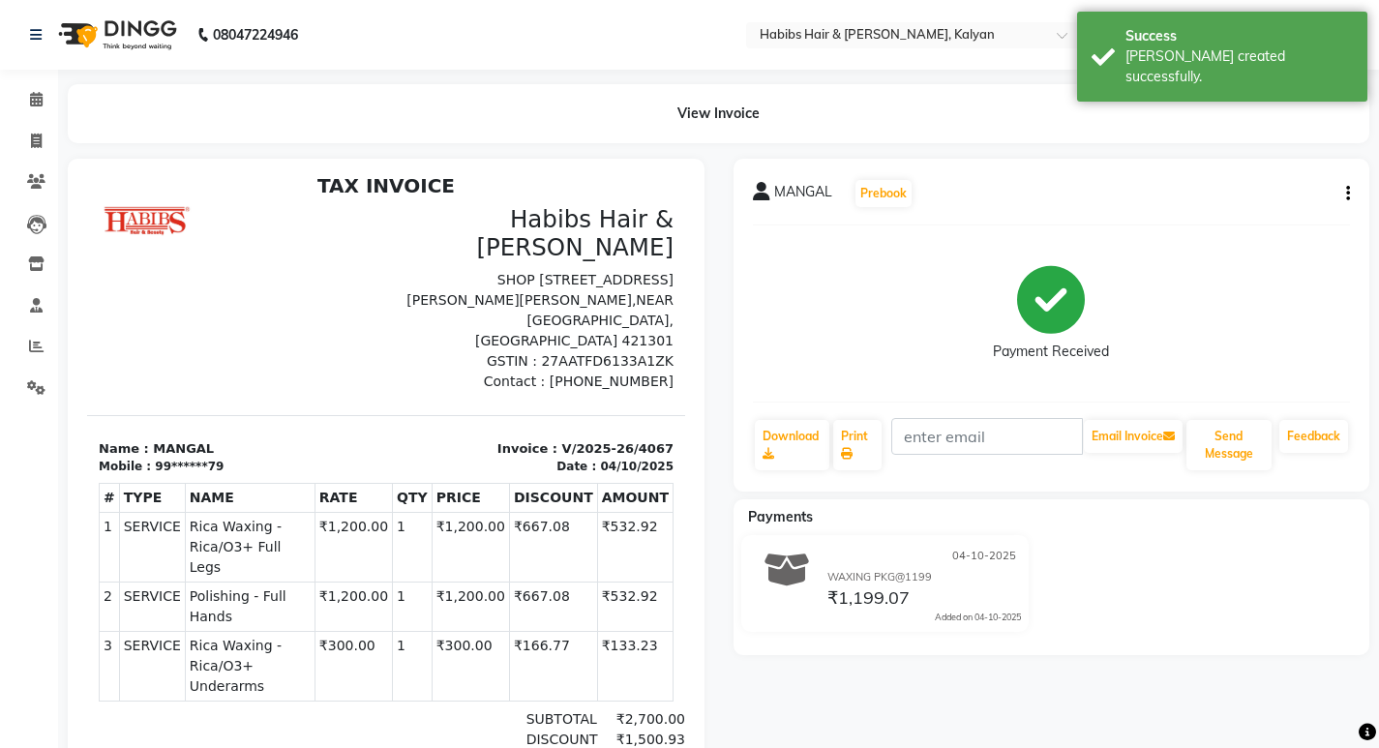
scroll to position [15, 0]
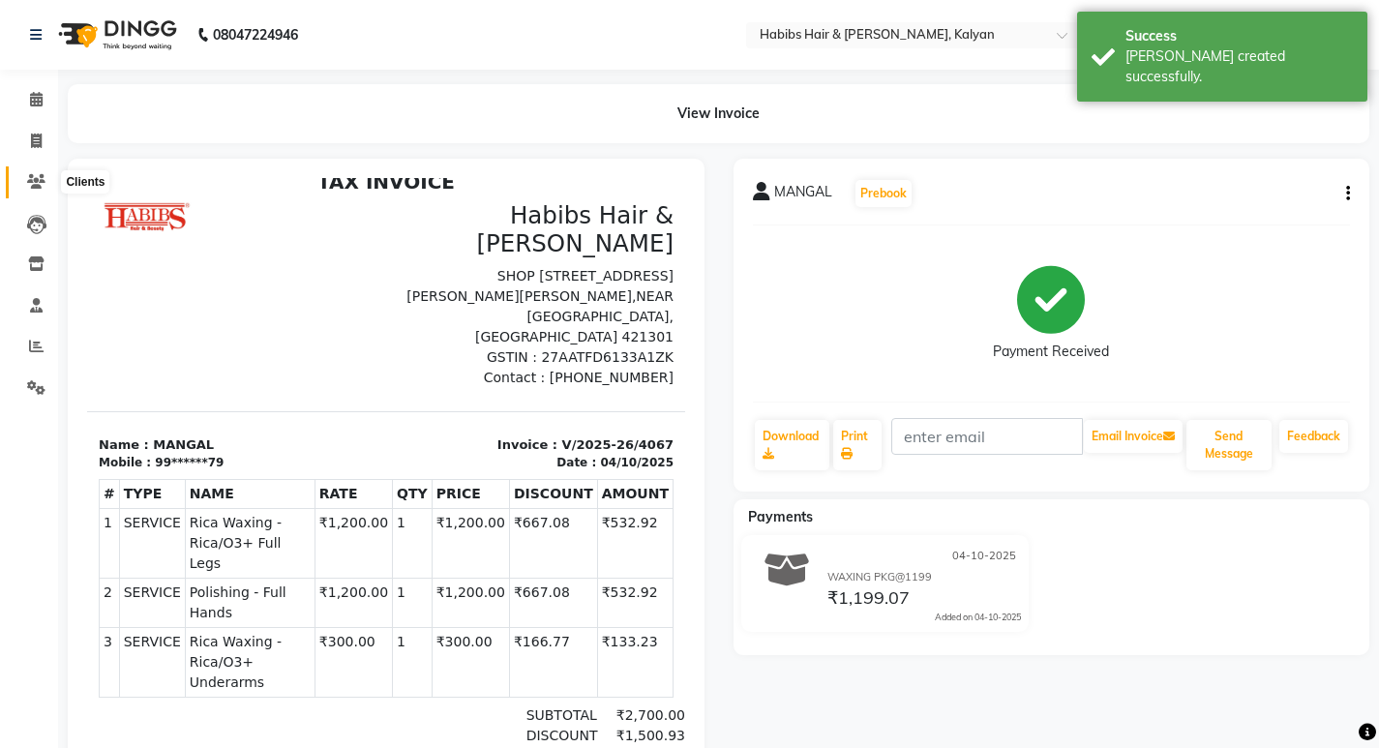
click at [39, 180] on icon at bounding box center [36, 181] width 18 height 15
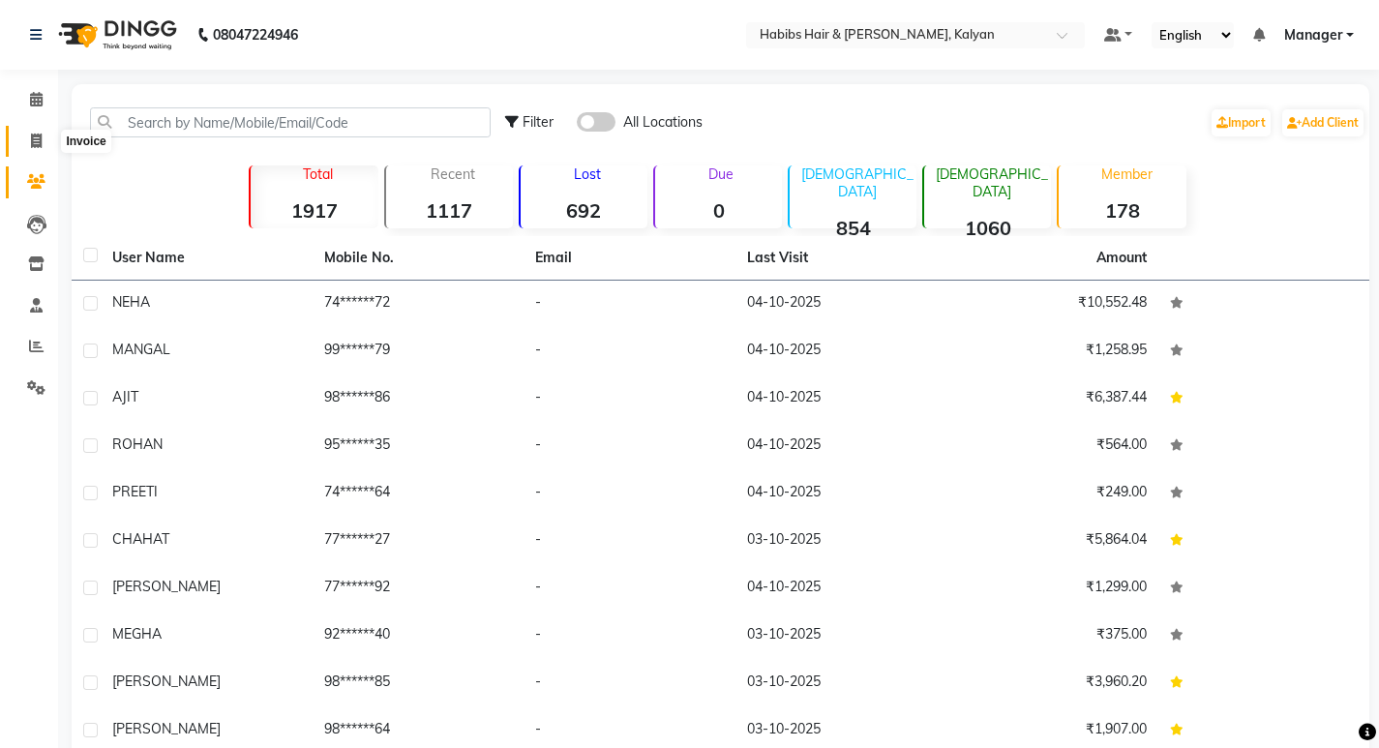
click at [36, 145] on icon at bounding box center [36, 141] width 11 height 15
select select "8185"
select select "service"
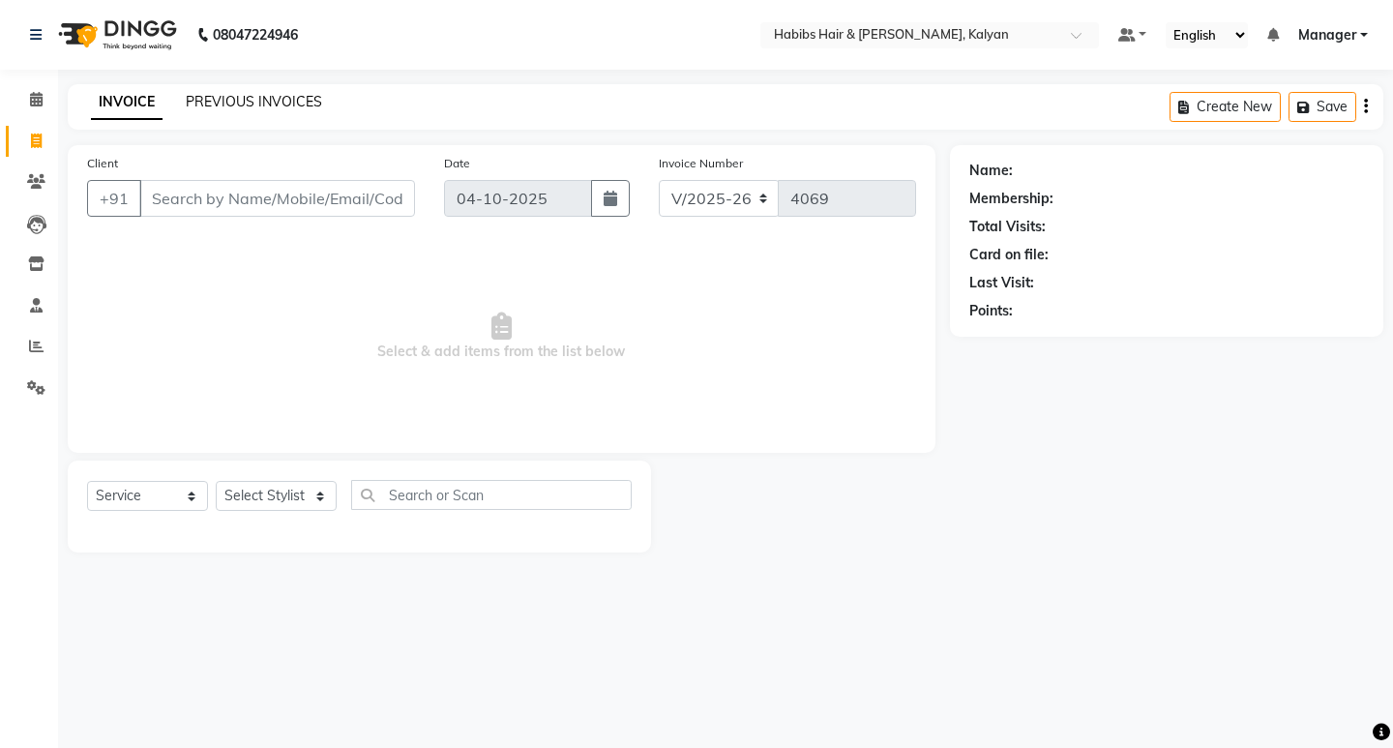
click at [225, 107] on link "PREVIOUS INVOICES" at bounding box center [254, 101] width 136 height 17
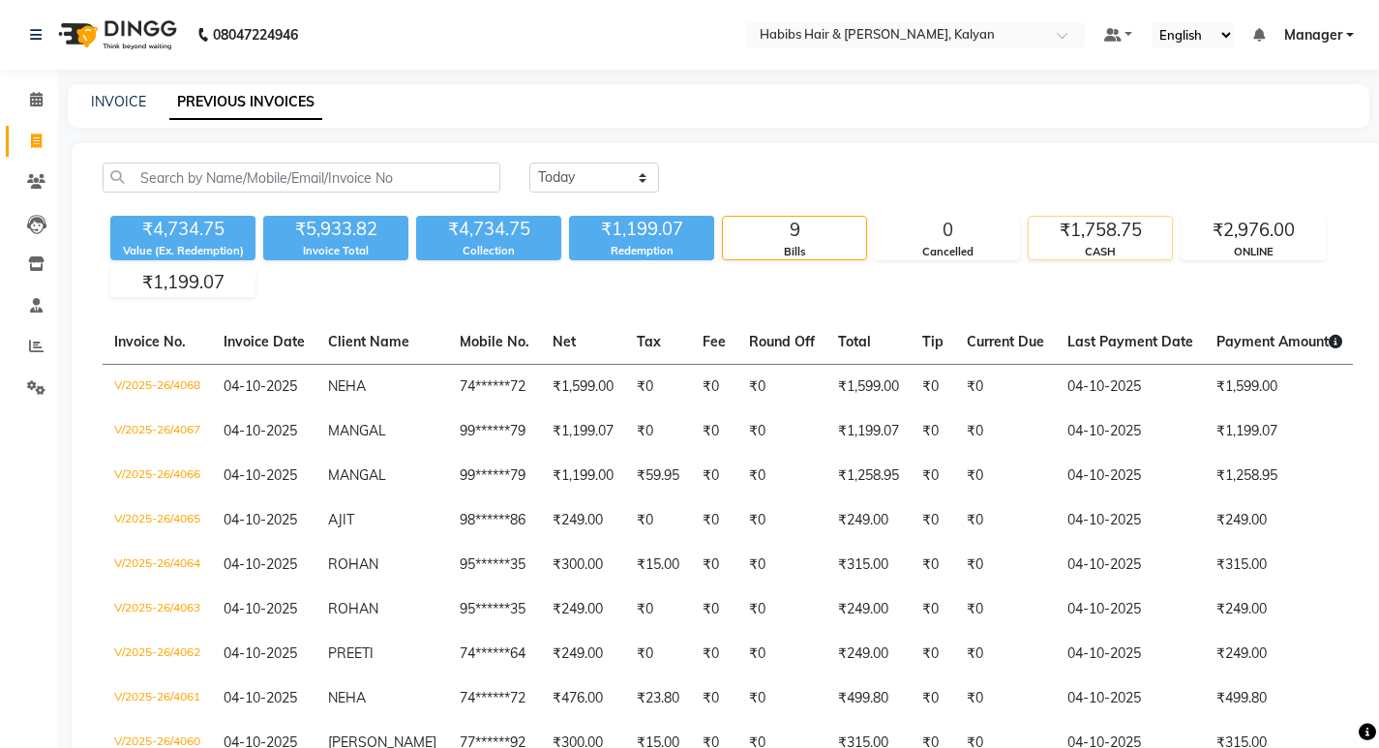
click at [1113, 253] on div "CASH" at bounding box center [1099, 252] width 143 height 16
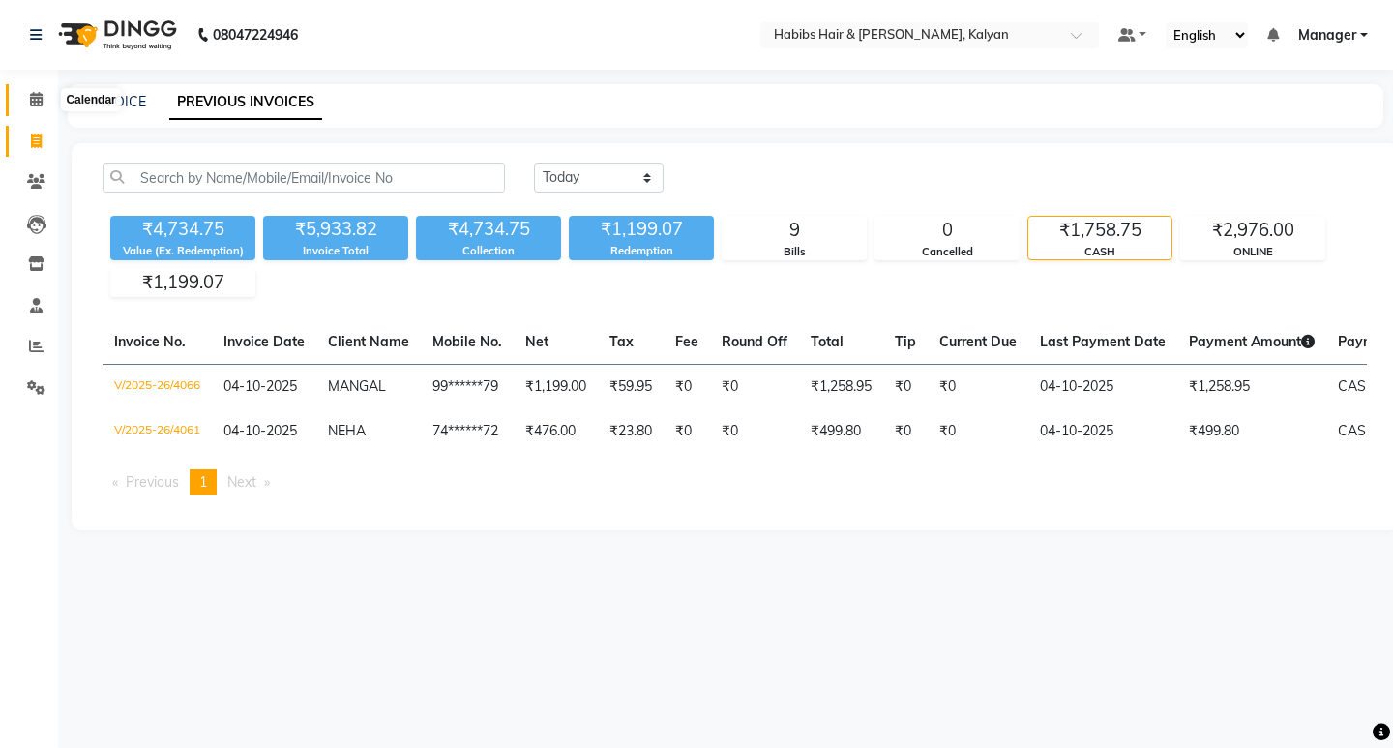
click at [24, 98] on span at bounding box center [36, 100] width 34 height 22
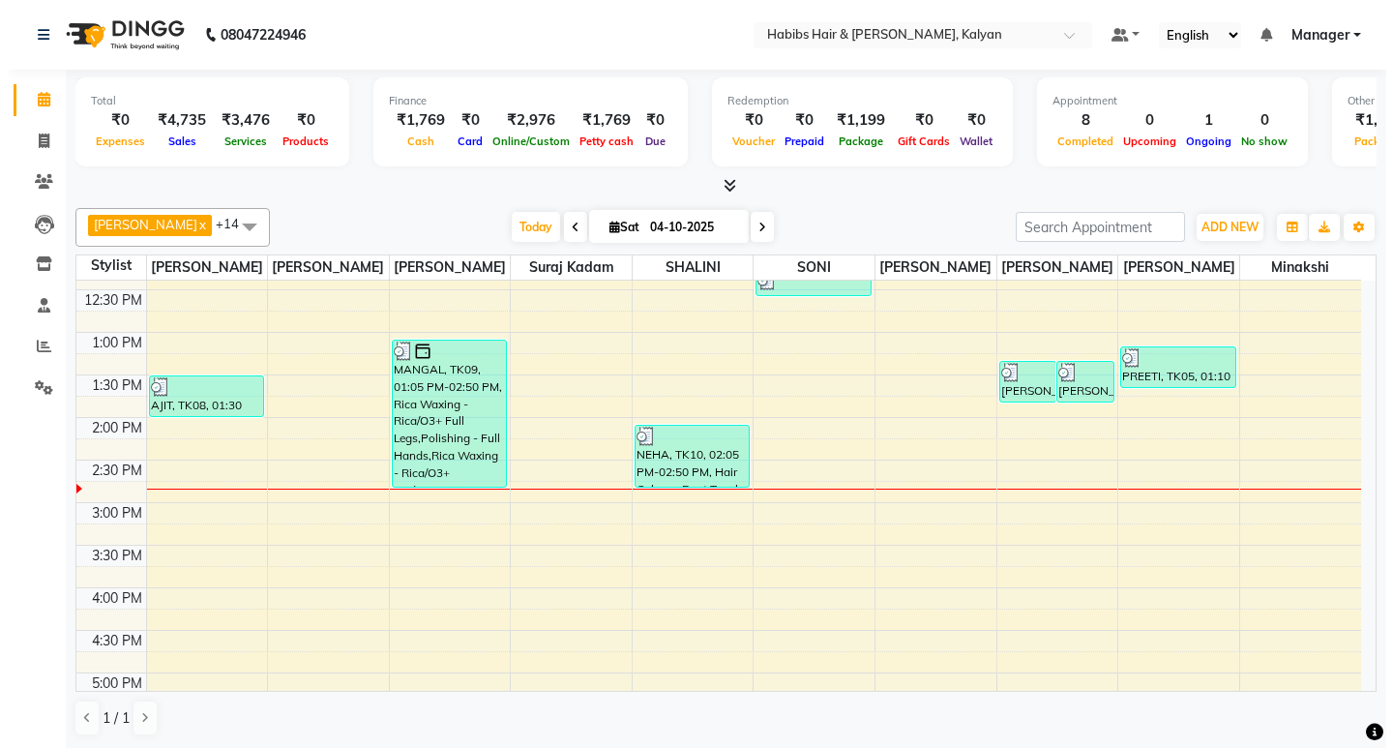
scroll to position [290, 0]
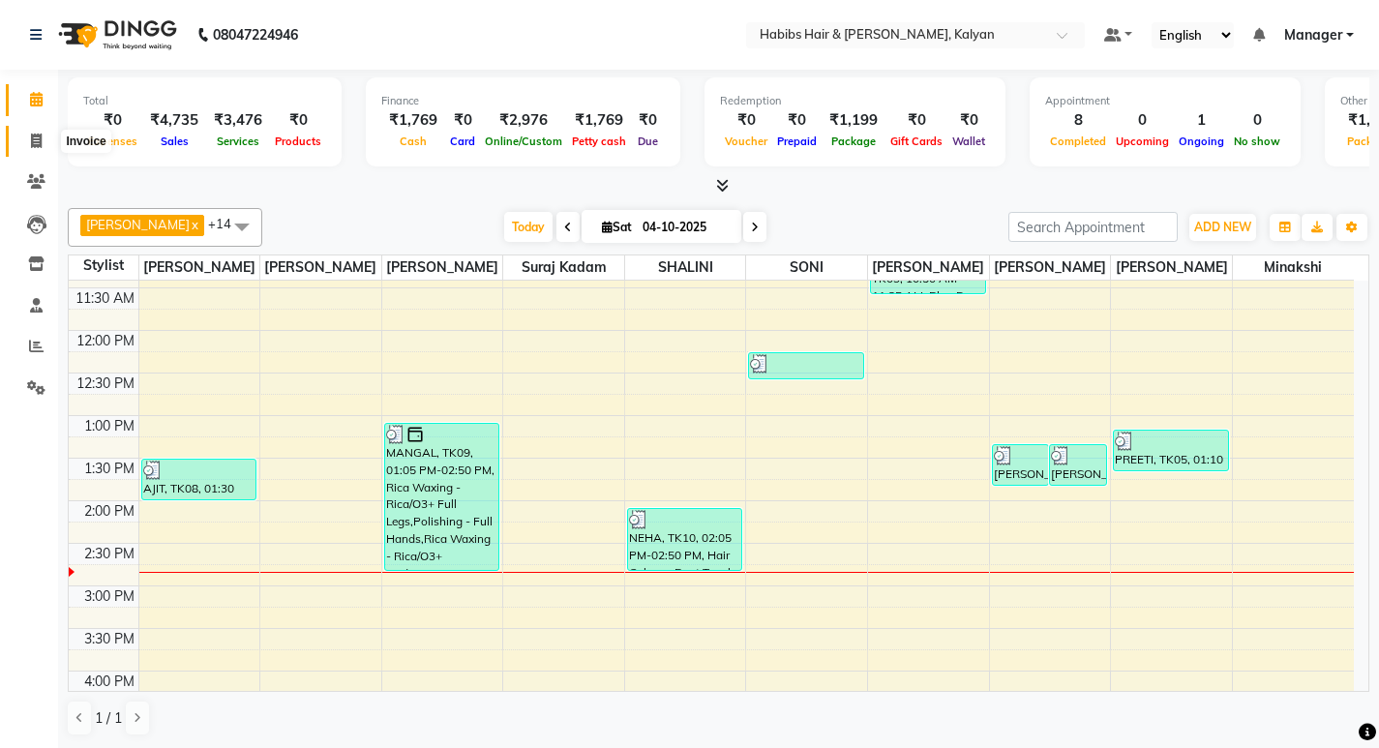
click at [20, 151] on span at bounding box center [36, 142] width 34 height 22
select select "8185"
select select "service"
